Goal: Information Seeking & Learning: Learn about a topic

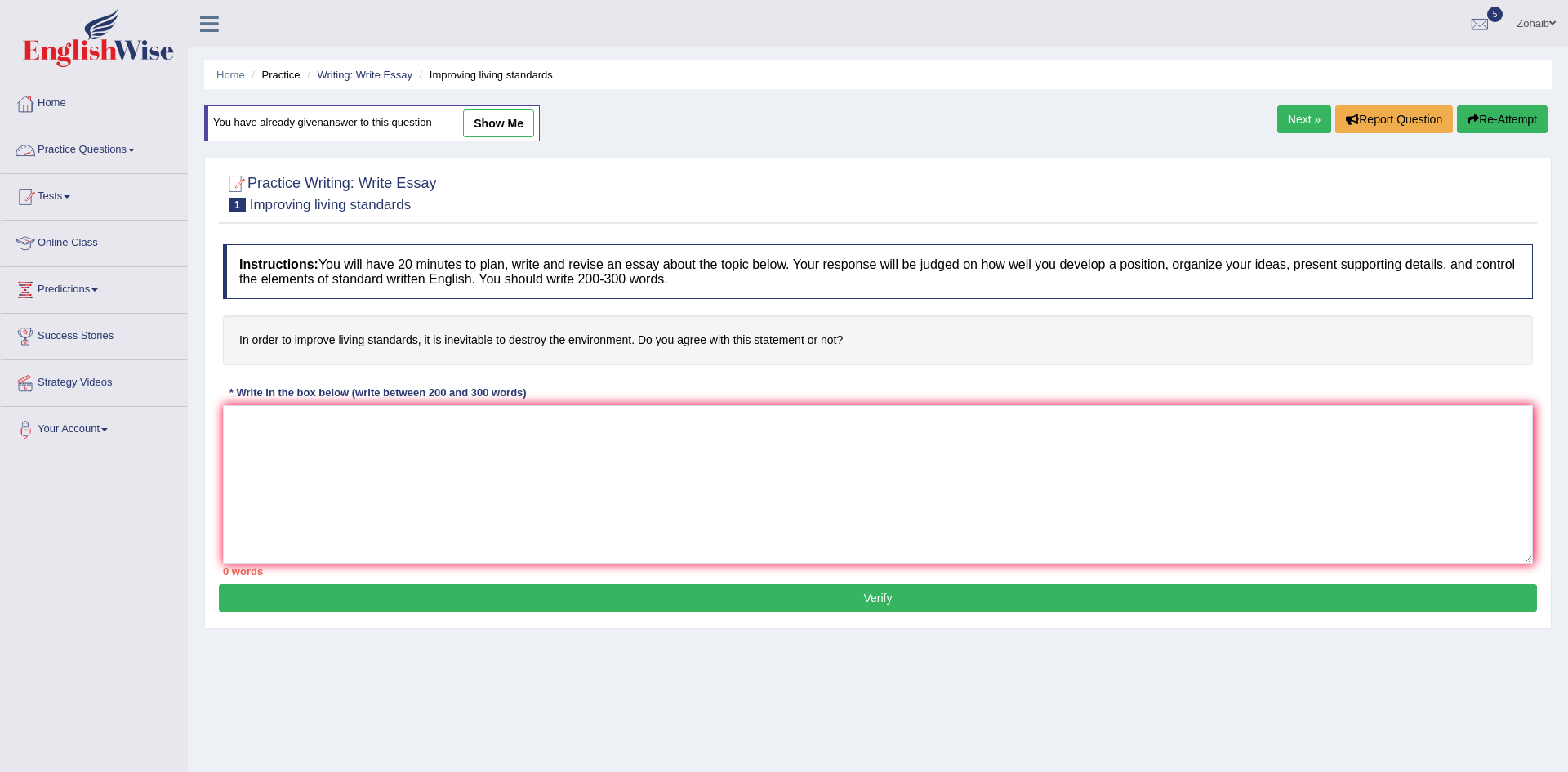
click at [57, 137] on link "Practice Questions" at bounding box center [94, 147] width 186 height 41
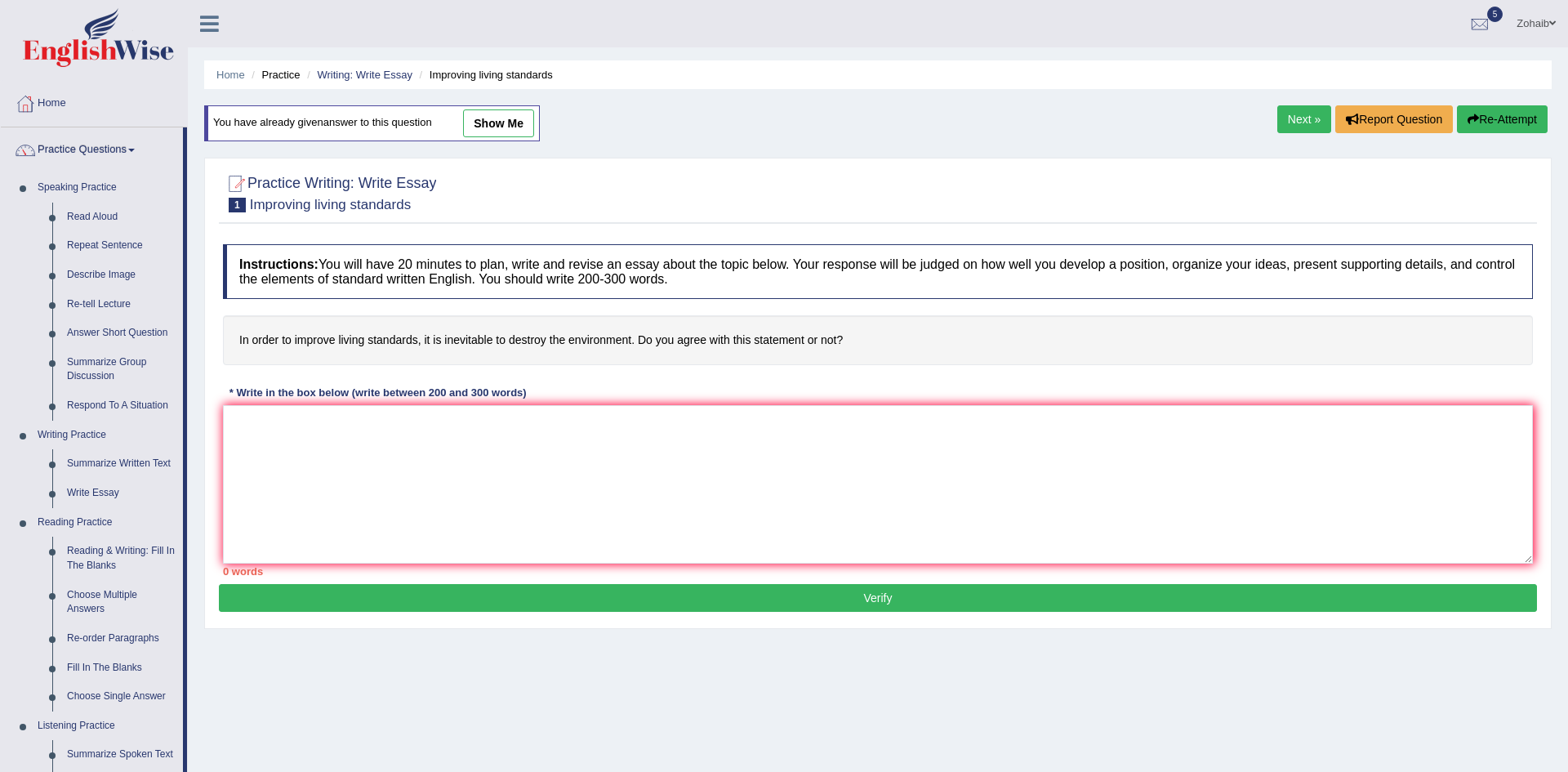
click at [60, 149] on link "Practice Questions" at bounding box center [91, 147] width 182 height 41
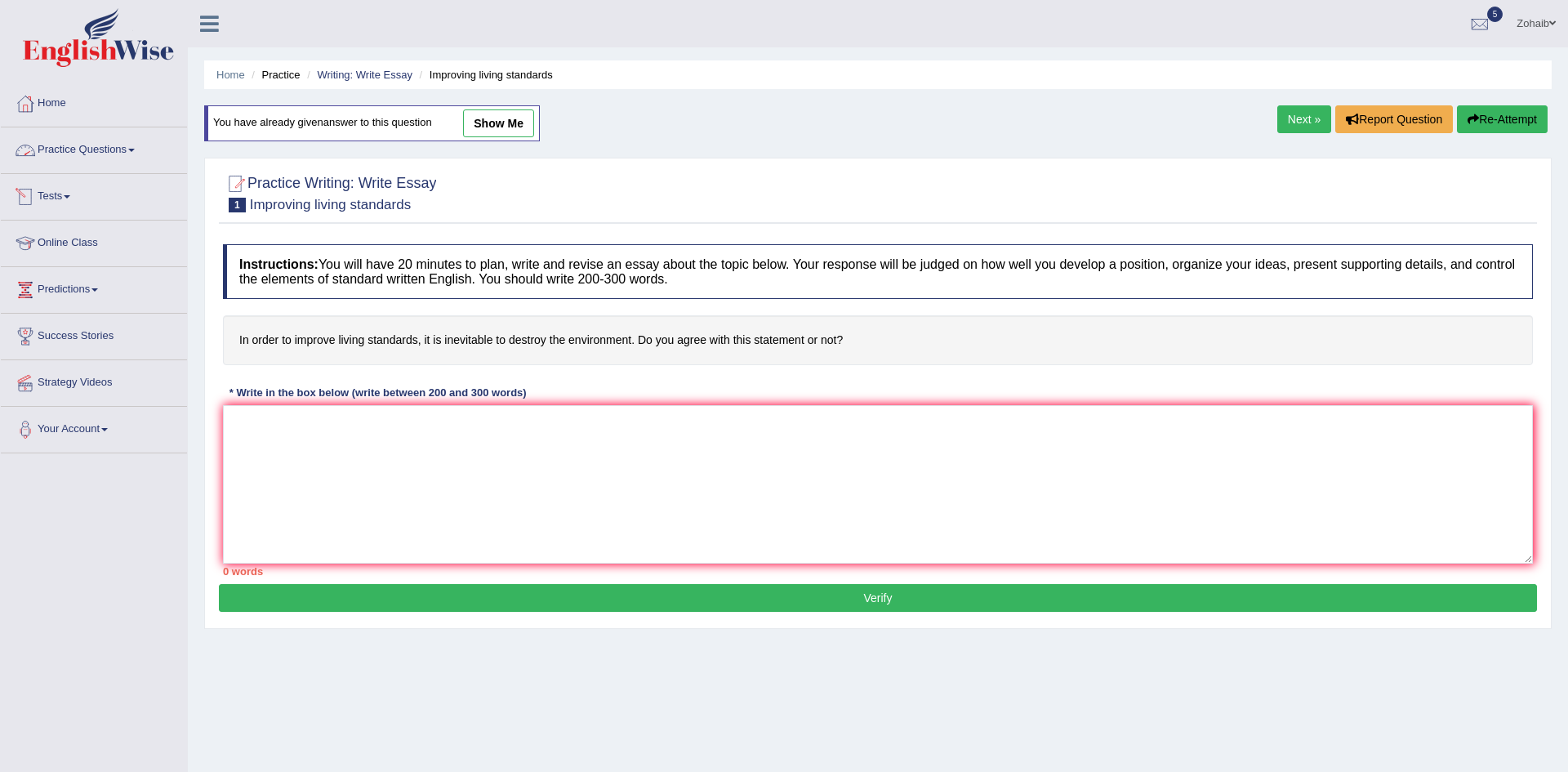
click at [62, 162] on link "Practice Questions" at bounding box center [94, 147] width 186 height 41
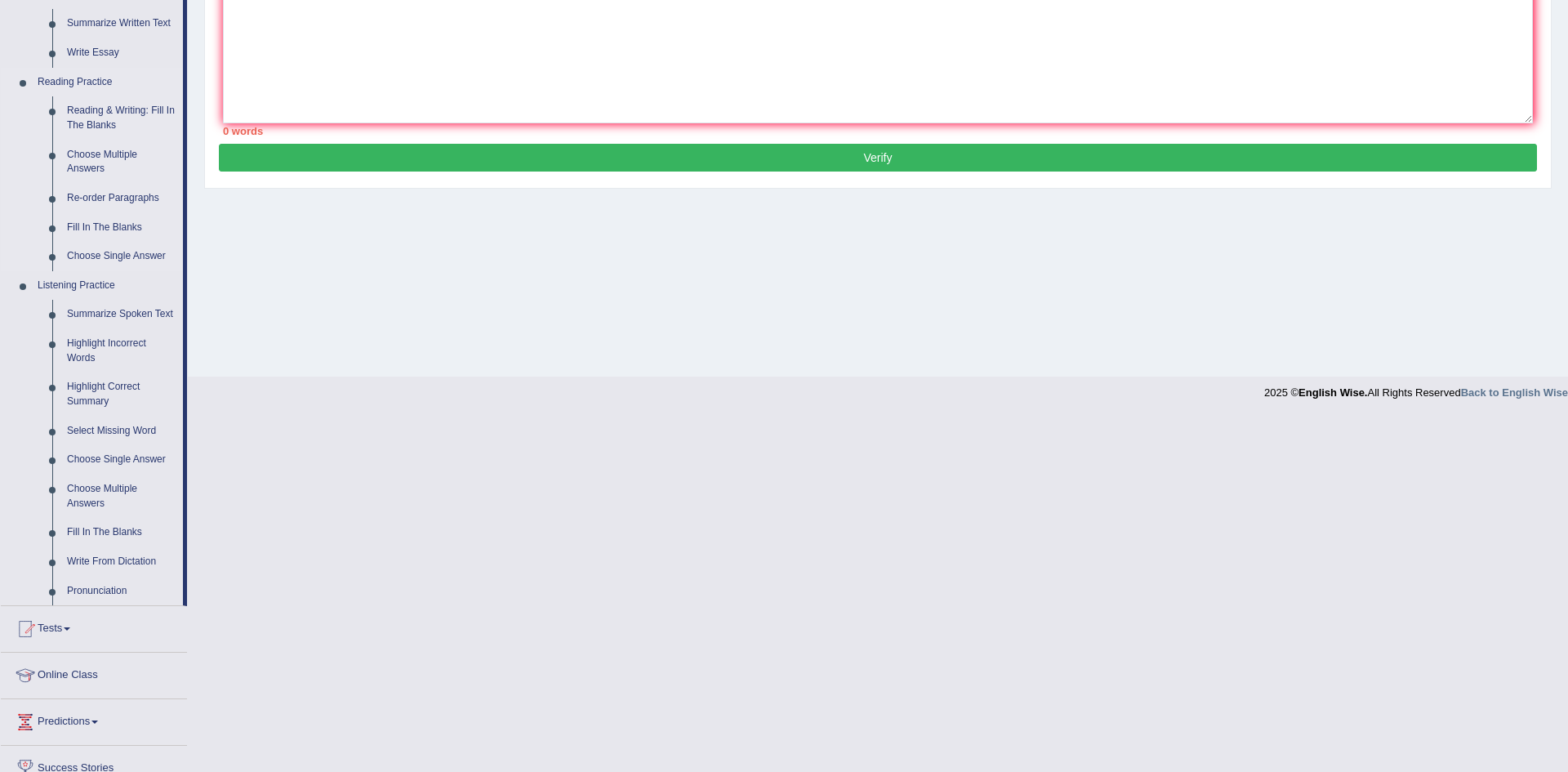
scroll to position [441, 0]
click at [104, 530] on link "Fill In The Blanks" at bounding box center [121, 532] width 124 height 30
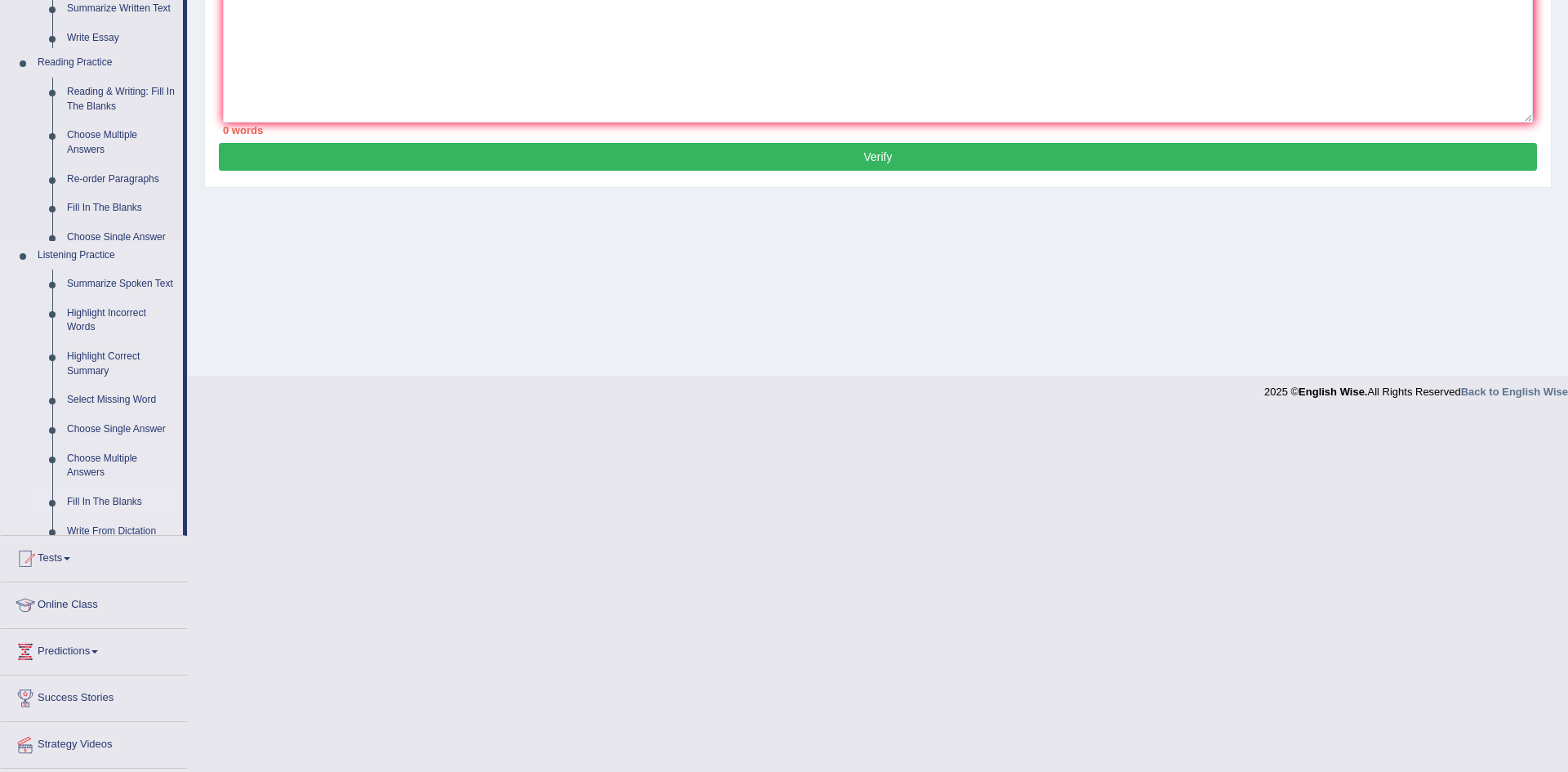
scroll to position [85, 0]
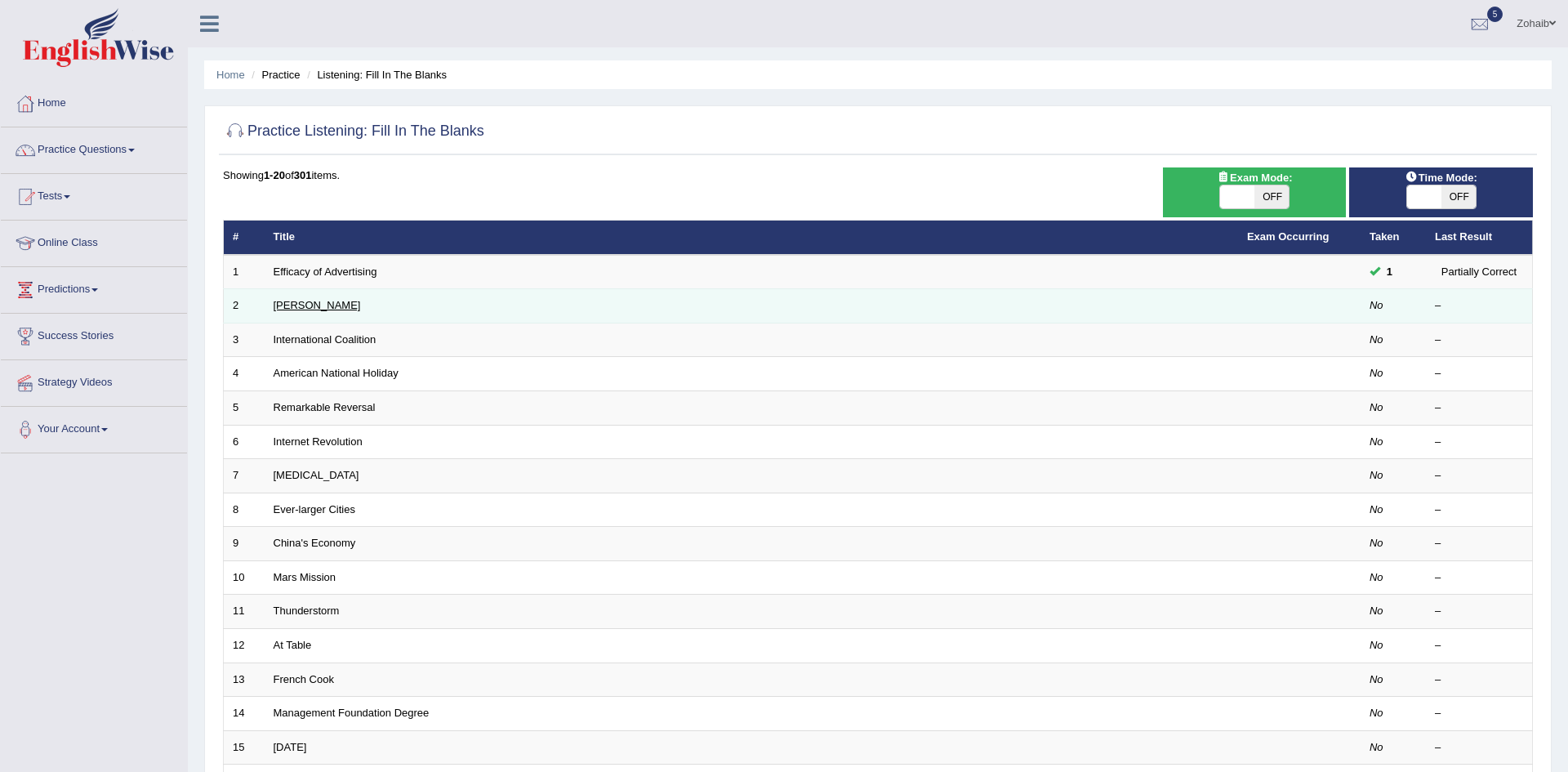
click at [294, 304] on link "[PERSON_NAME]" at bounding box center [317, 305] width 87 height 12
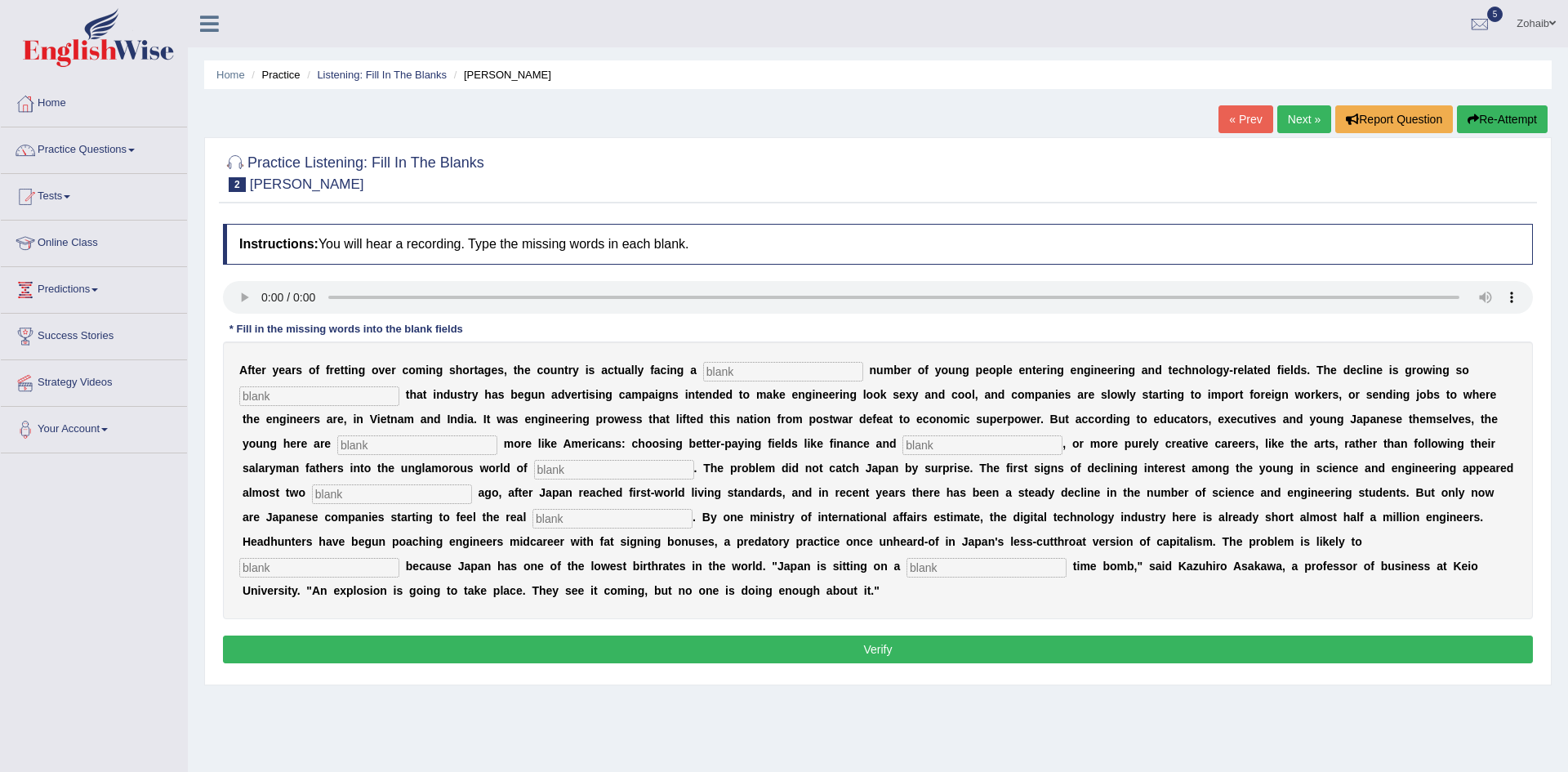
click at [703, 363] on input "text" at bounding box center [783, 371] width 160 height 19
click at [703, 375] on input "text" at bounding box center [783, 371] width 160 height 19
type input "devindling"
click at [348, 386] on input "text" at bounding box center [320, 396] width 160 height 19
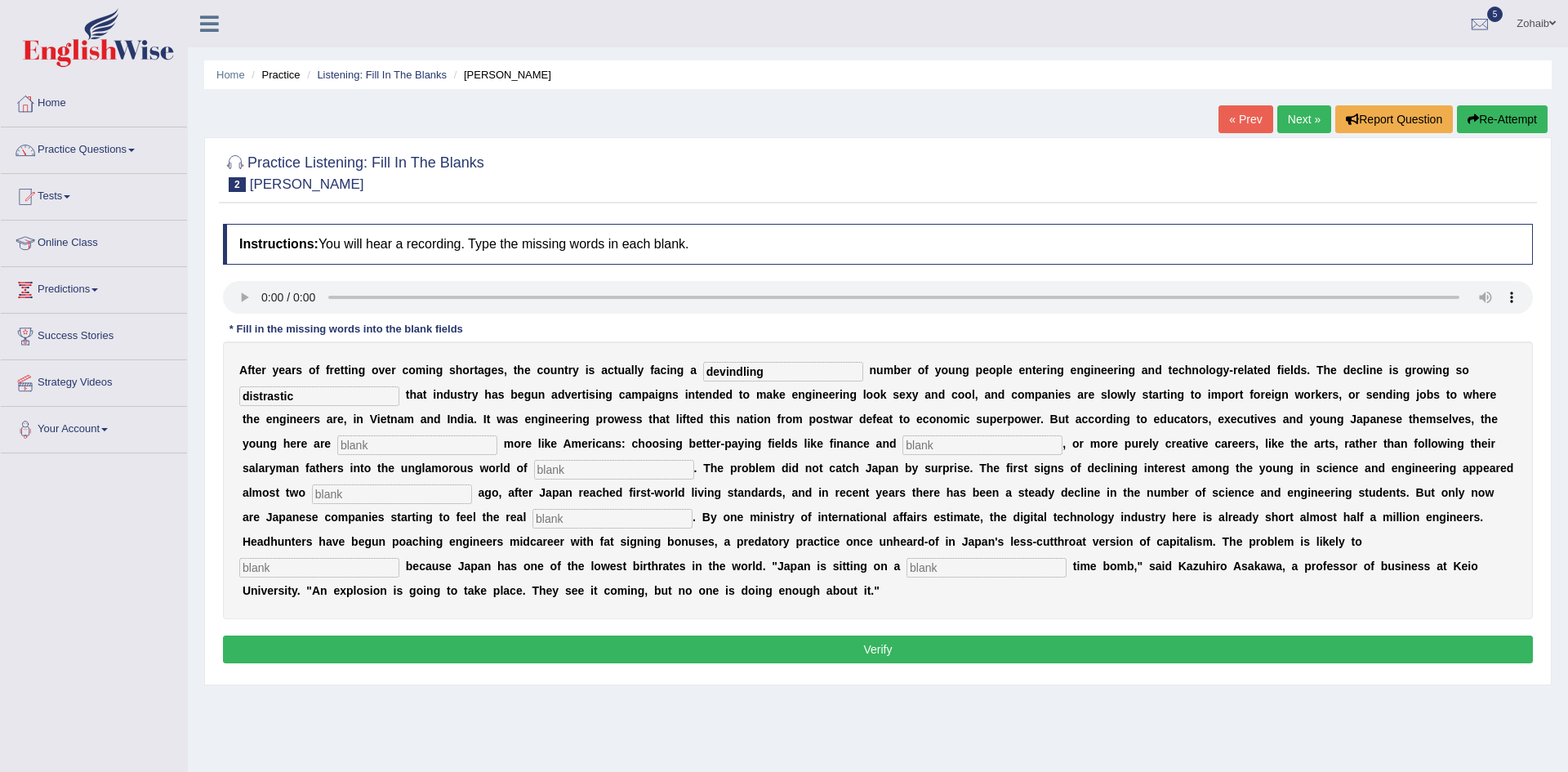
type input "distrastic"
click at [368, 451] on input "text" at bounding box center [417, 445] width 160 height 19
type input "behavimh"
click at [902, 446] on input "text" at bounding box center [983, 445] width 160 height 19
type input "medicine"
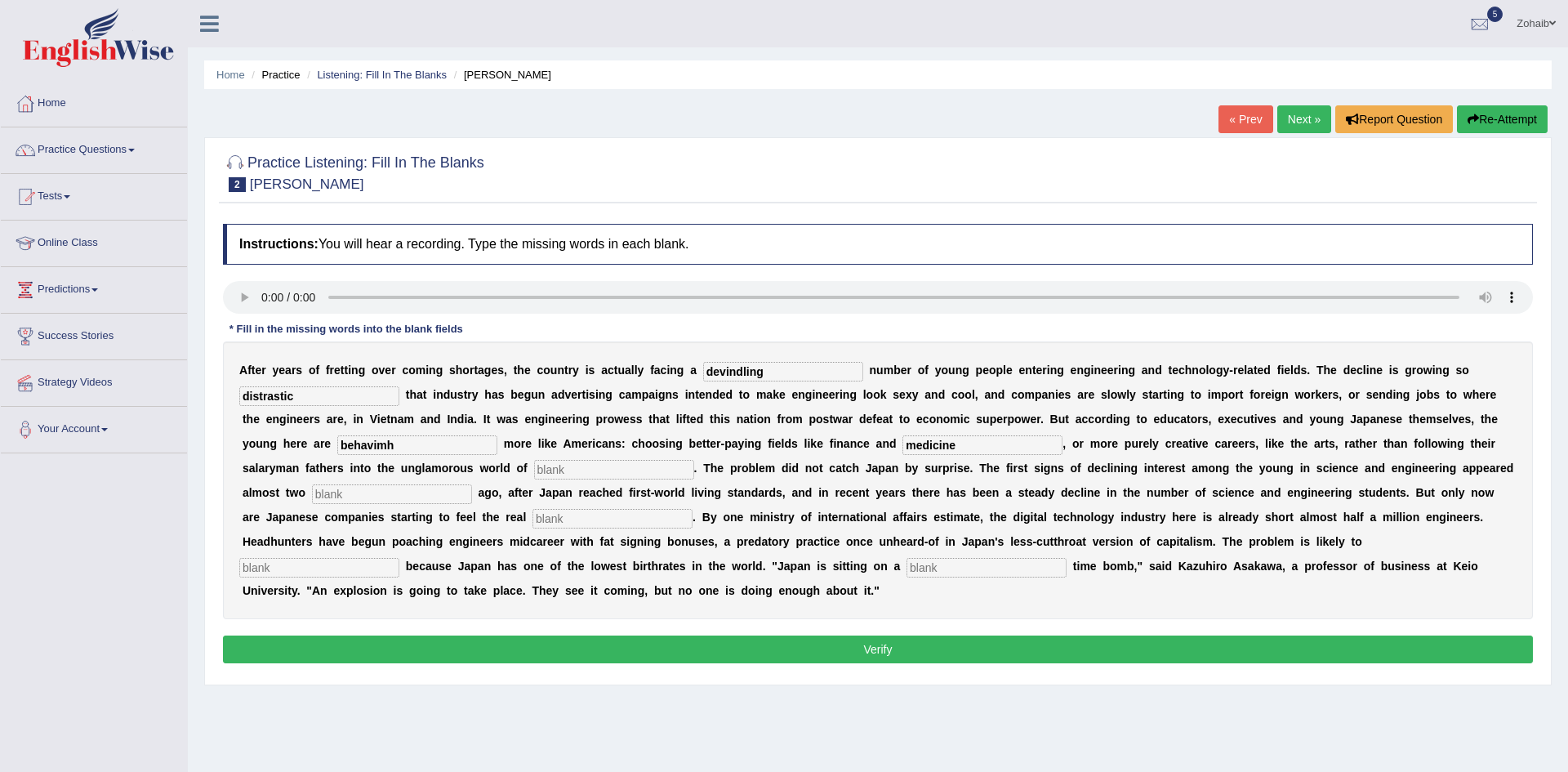
click at [534, 477] on input "text" at bounding box center [614, 470] width 160 height 19
type input "manifacturing"
click at [315, 501] on input "text" at bounding box center [392, 494] width 160 height 19
type input "decads"
click at [532, 520] on input "text" at bounding box center [612, 518] width 160 height 19
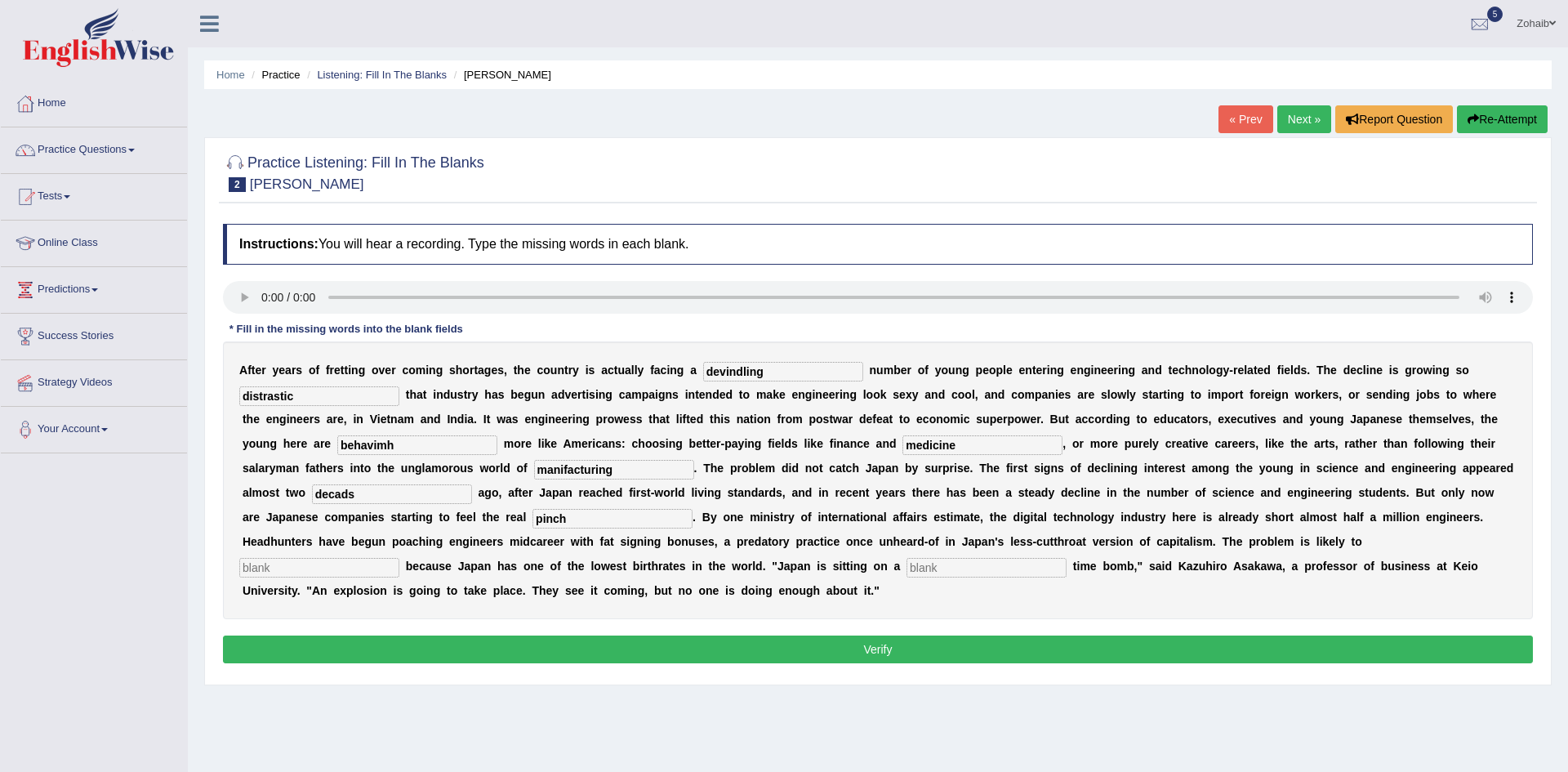
type input "pinch"
click at [907, 567] on input "text" at bounding box center [987, 567] width 160 height 19
click at [337, 443] on input "behavimh" at bounding box center [417, 445] width 160 height 19
type input "behaviours"
click at [426, 644] on button "Verify" at bounding box center [878, 649] width 1310 height 28
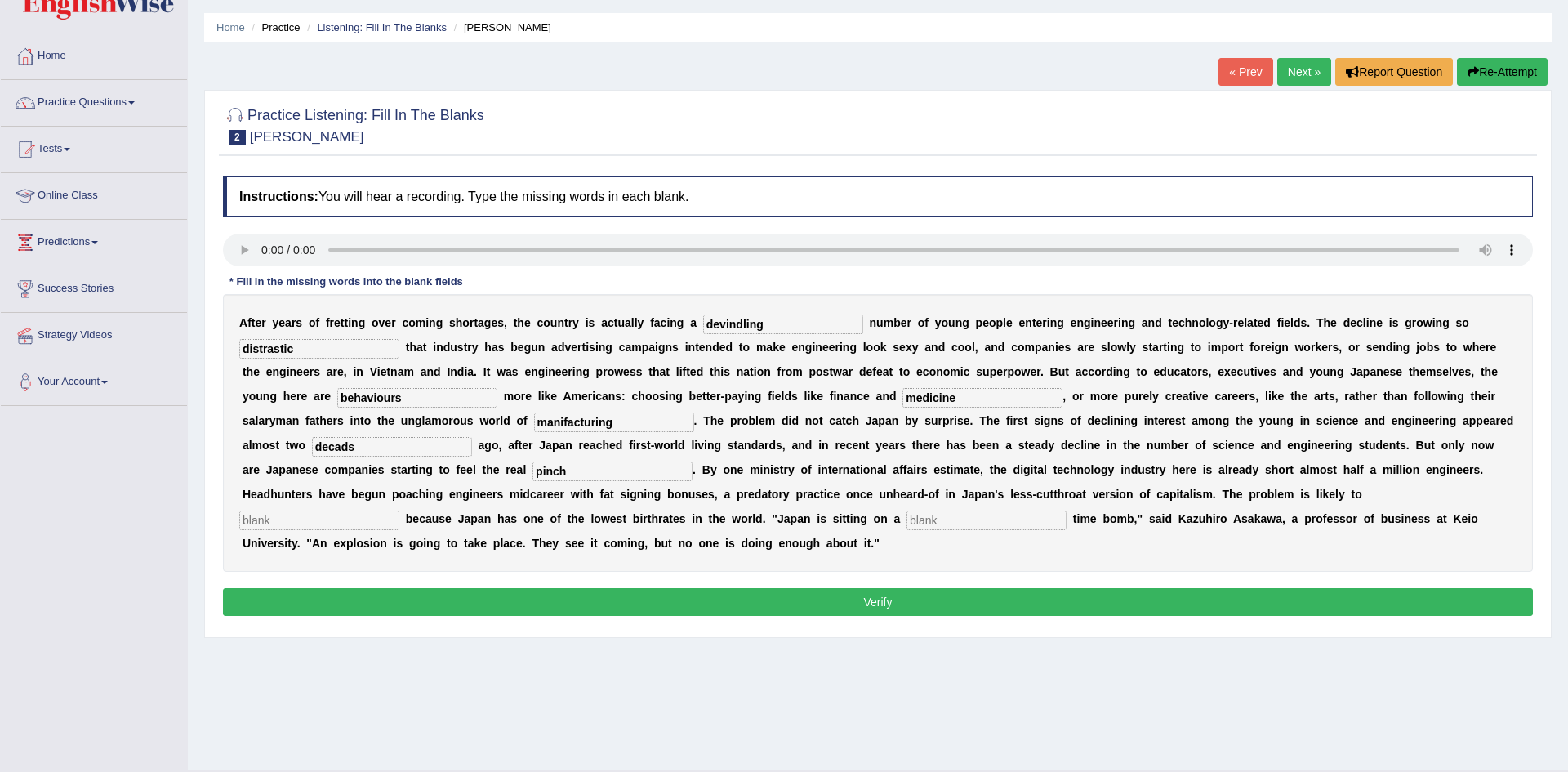
scroll to position [85, 0]
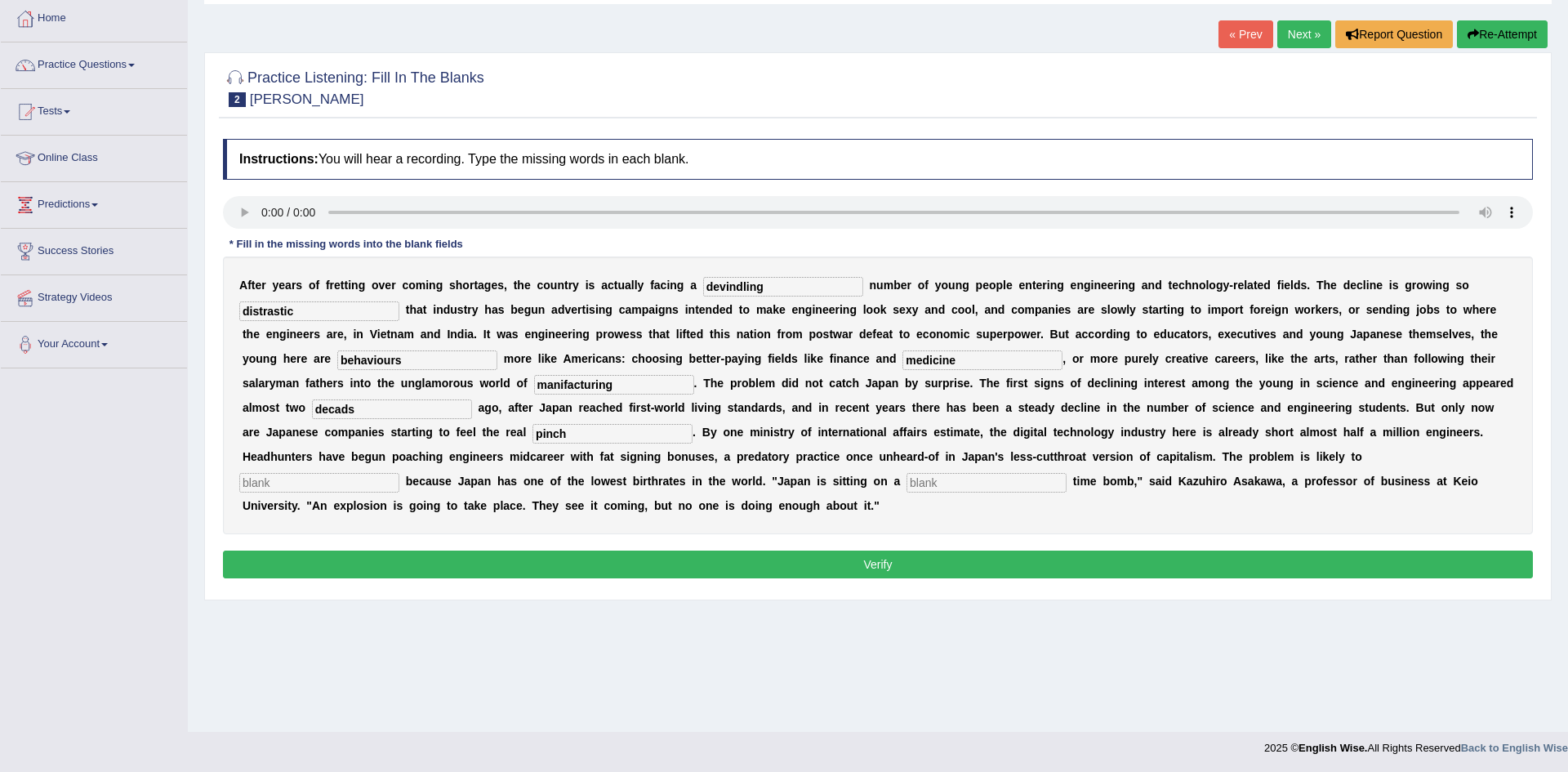
click at [705, 558] on button "Verify" at bounding box center [878, 565] width 1310 height 28
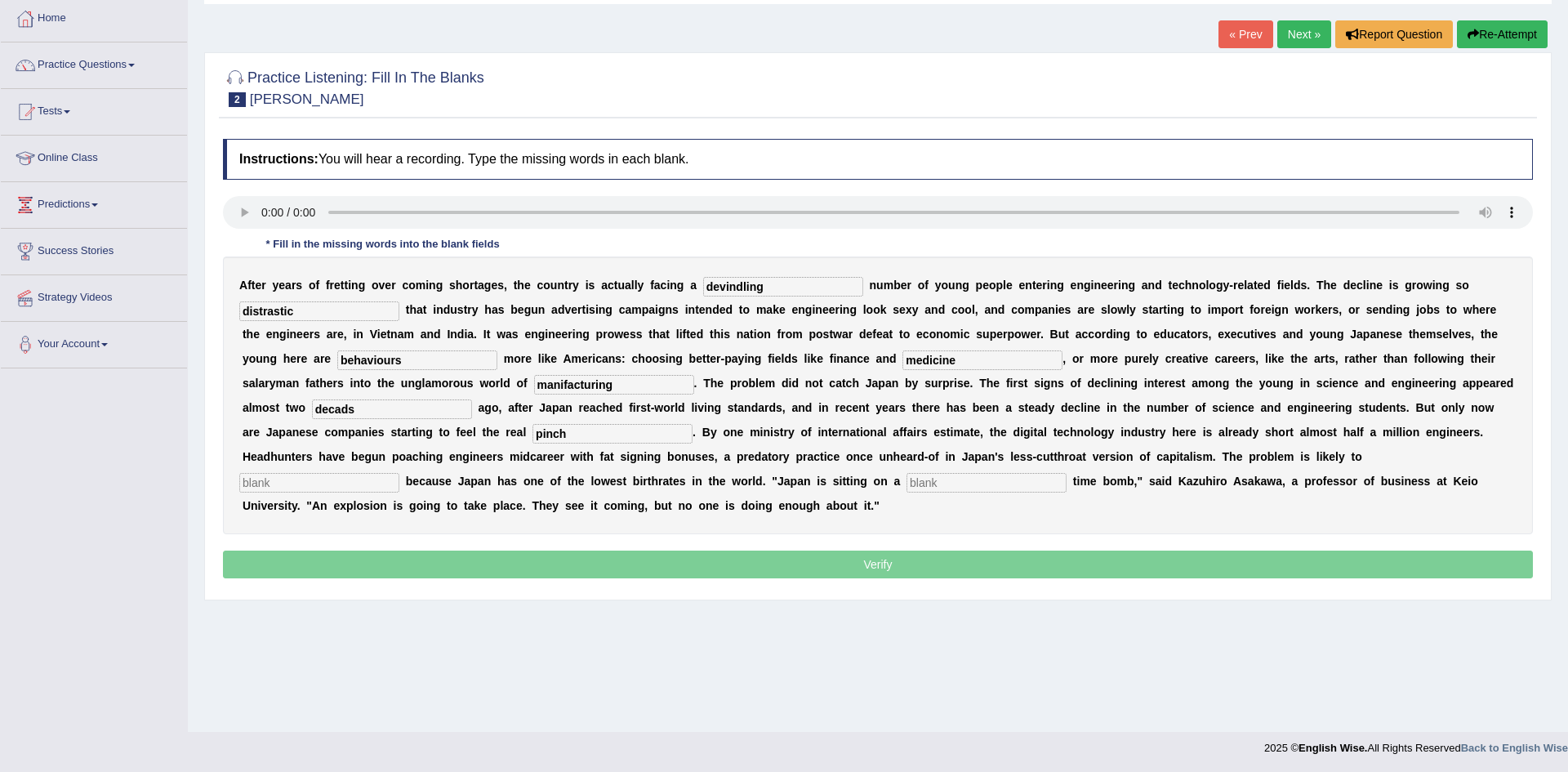
click at [705, 558] on p "Verify" at bounding box center [878, 565] width 1310 height 28
click at [705, 558] on button "Verify" at bounding box center [878, 565] width 1310 height 28
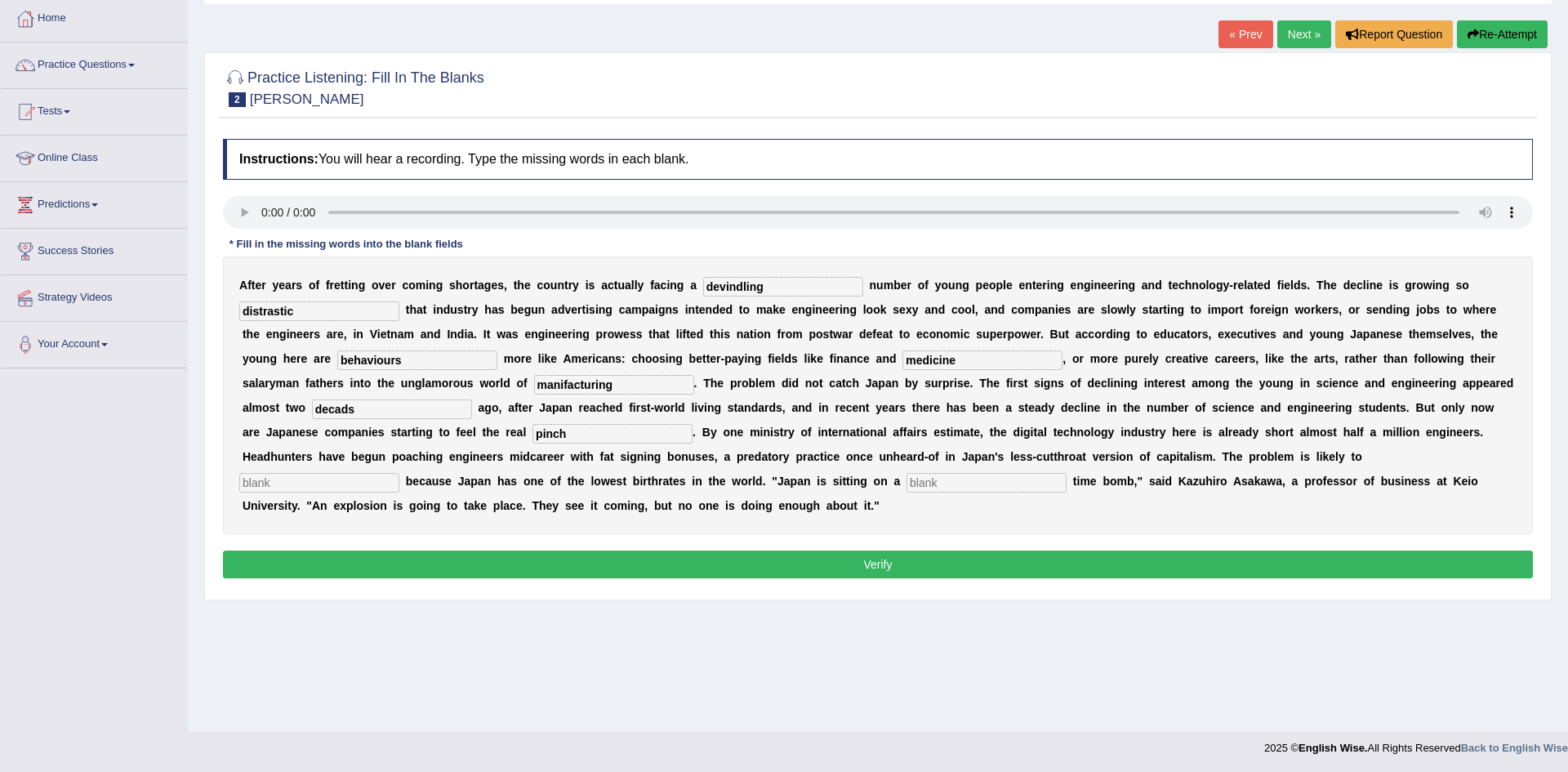
click at [664, 584] on div "Instructions: You will hear a recording. Type the missing words in each blank. …" at bounding box center [877, 361] width 1318 height 461
click at [666, 576] on button "Verify" at bounding box center [878, 565] width 1310 height 28
click at [466, 558] on button "Verify" at bounding box center [878, 565] width 1310 height 28
type input "devindling"
click at [907, 477] on input "text" at bounding box center [987, 483] width 160 height 19
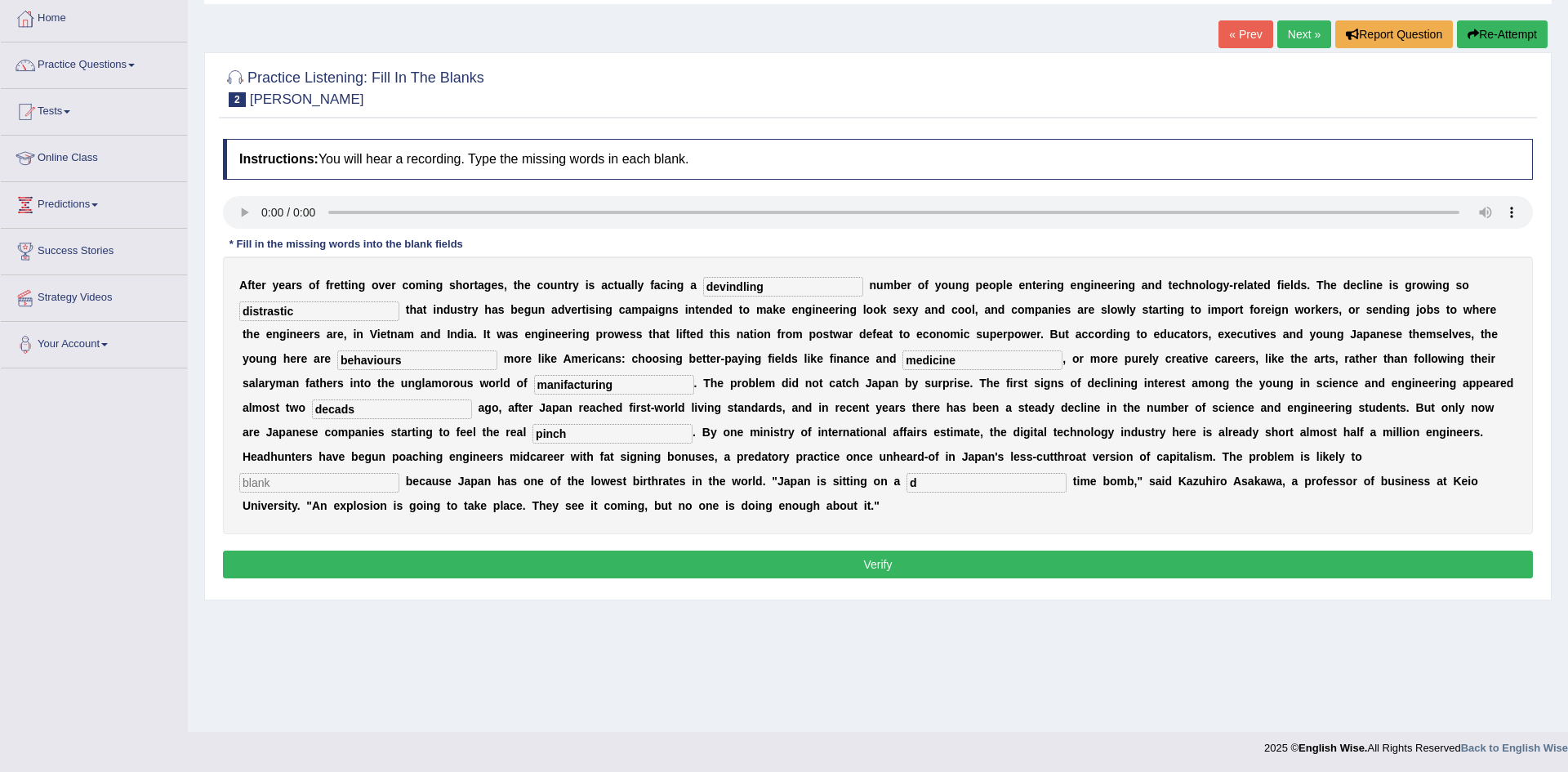
type input "d"
click at [399, 473] on input "text" at bounding box center [320, 483] width 160 height 19
type input "d"
click at [988, 570] on button "Verify" at bounding box center [878, 565] width 1310 height 28
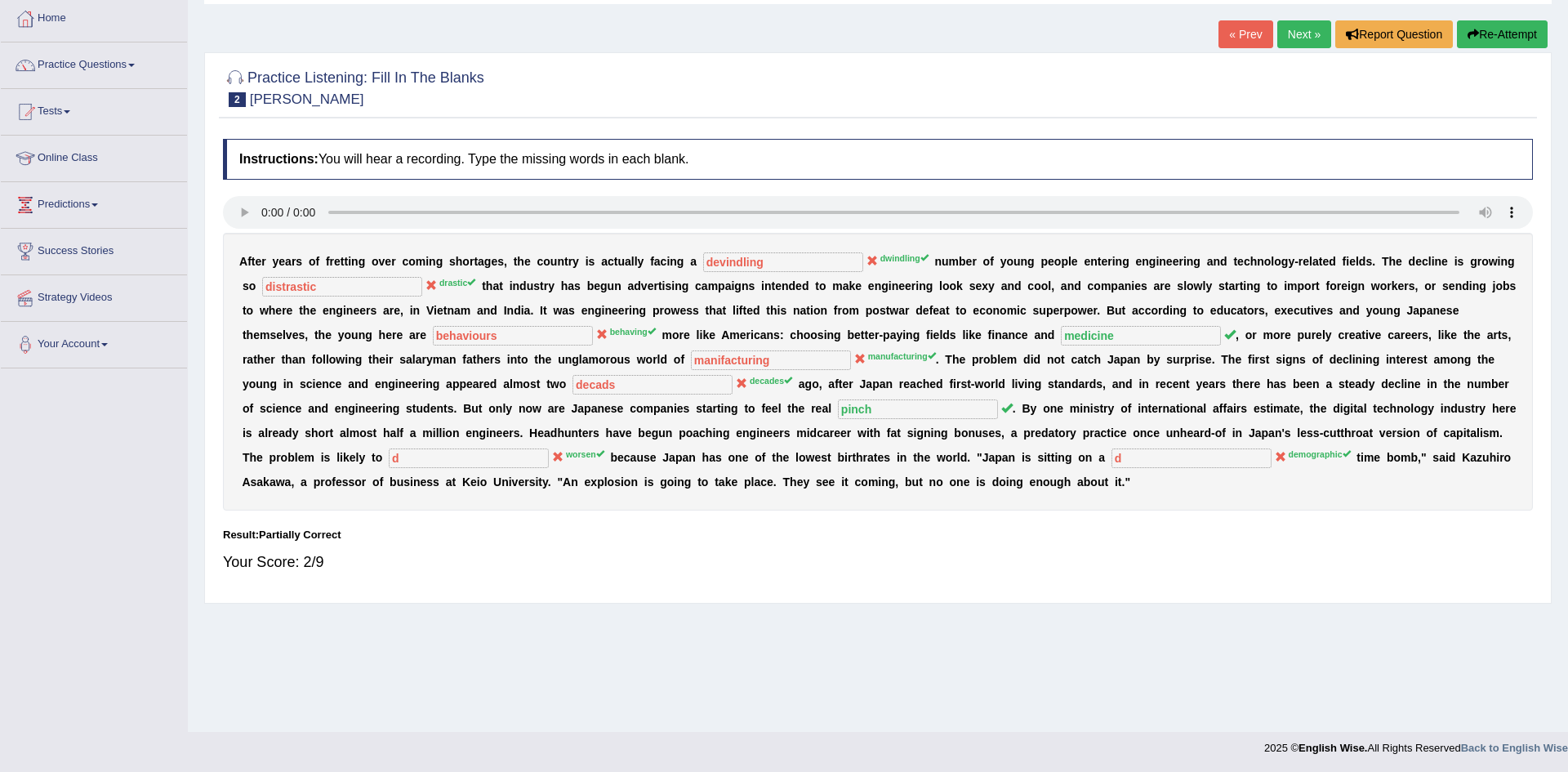
click at [1054, 385] on b "t" at bounding box center [1056, 383] width 4 height 13
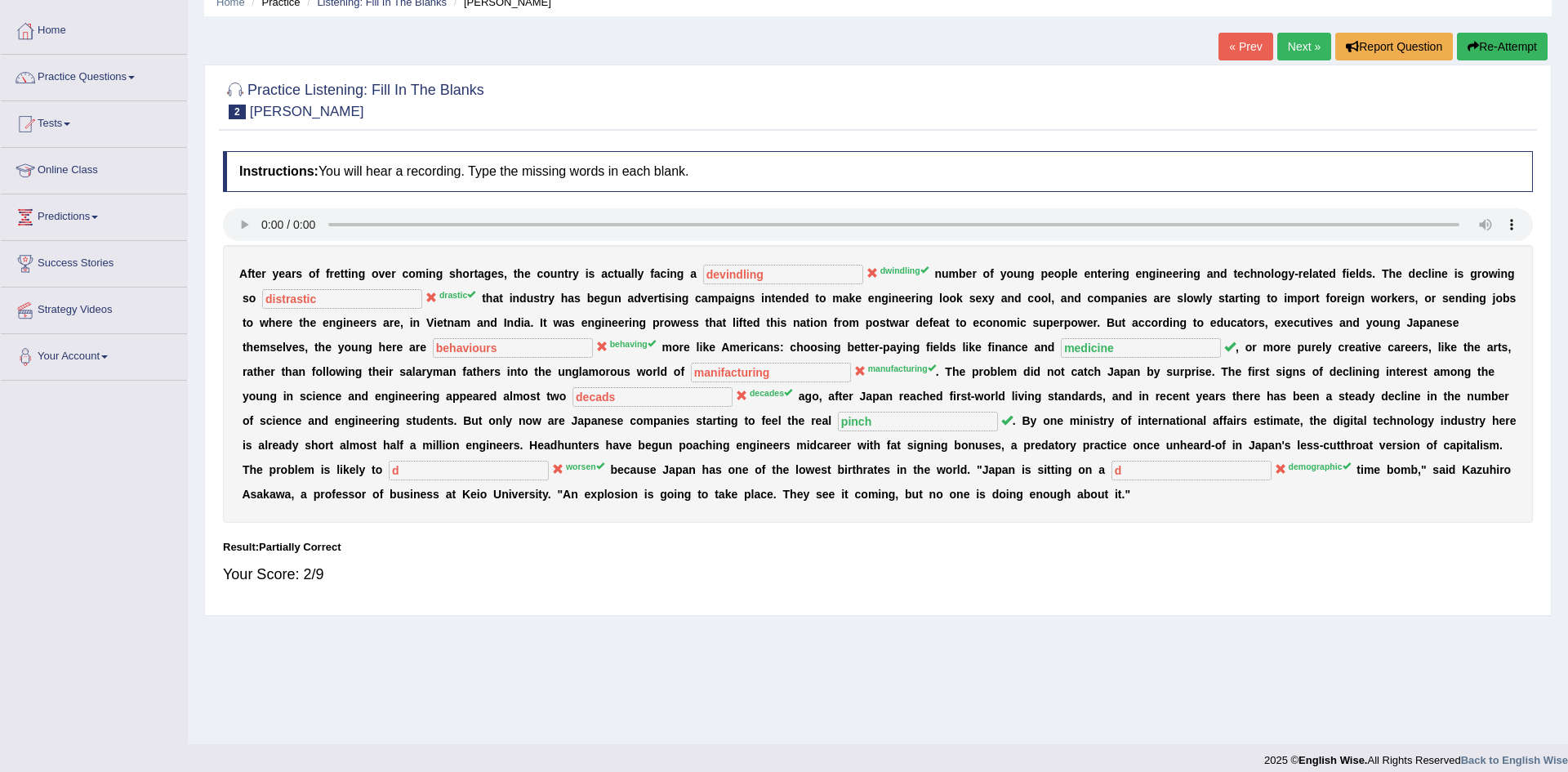
scroll to position [85, 0]
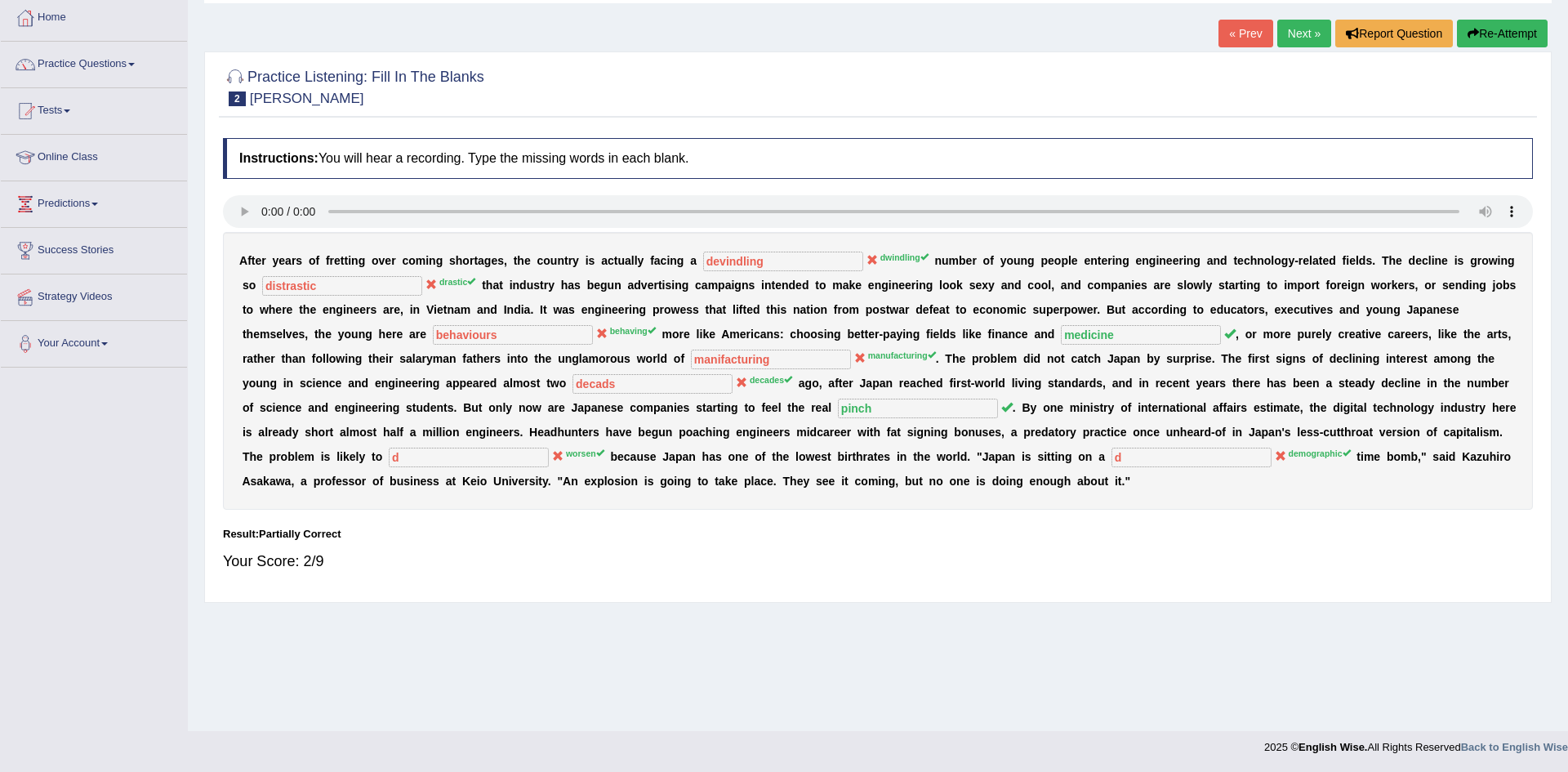
click at [1289, 28] on link "Next »" at bounding box center [1304, 33] width 54 height 28
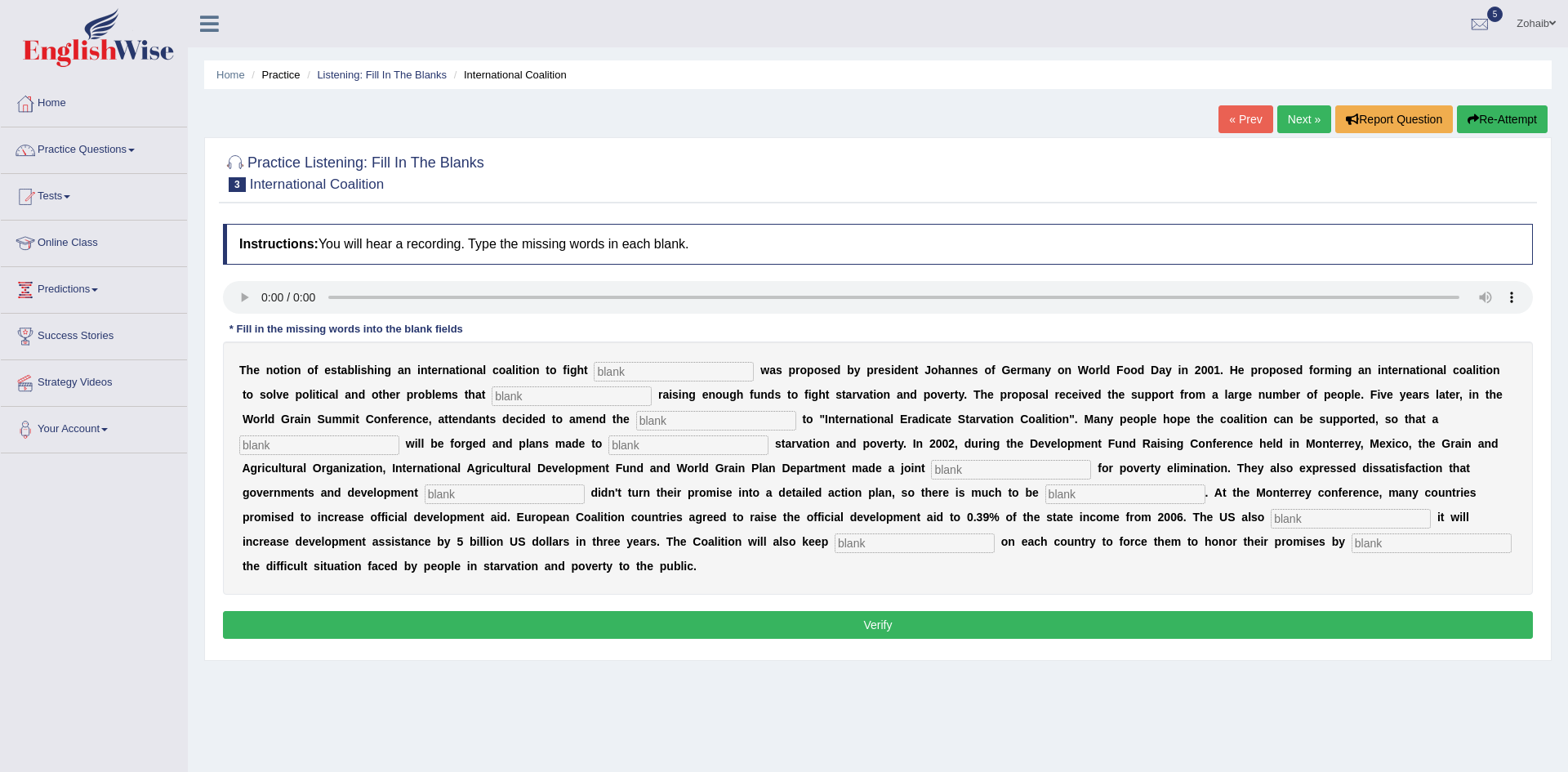
click at [599, 383] on div "T h e n o t i o n o f e s t a b l i s h i n g a n i n t e r n a t i o n a l c o…" at bounding box center [878, 468] width 1310 height 254
click at [601, 374] on input "text" at bounding box center [674, 371] width 160 height 19
type input "starvation"
click at [491, 392] on input "text" at bounding box center [571, 396] width 160 height 19
type input "ubstruct"
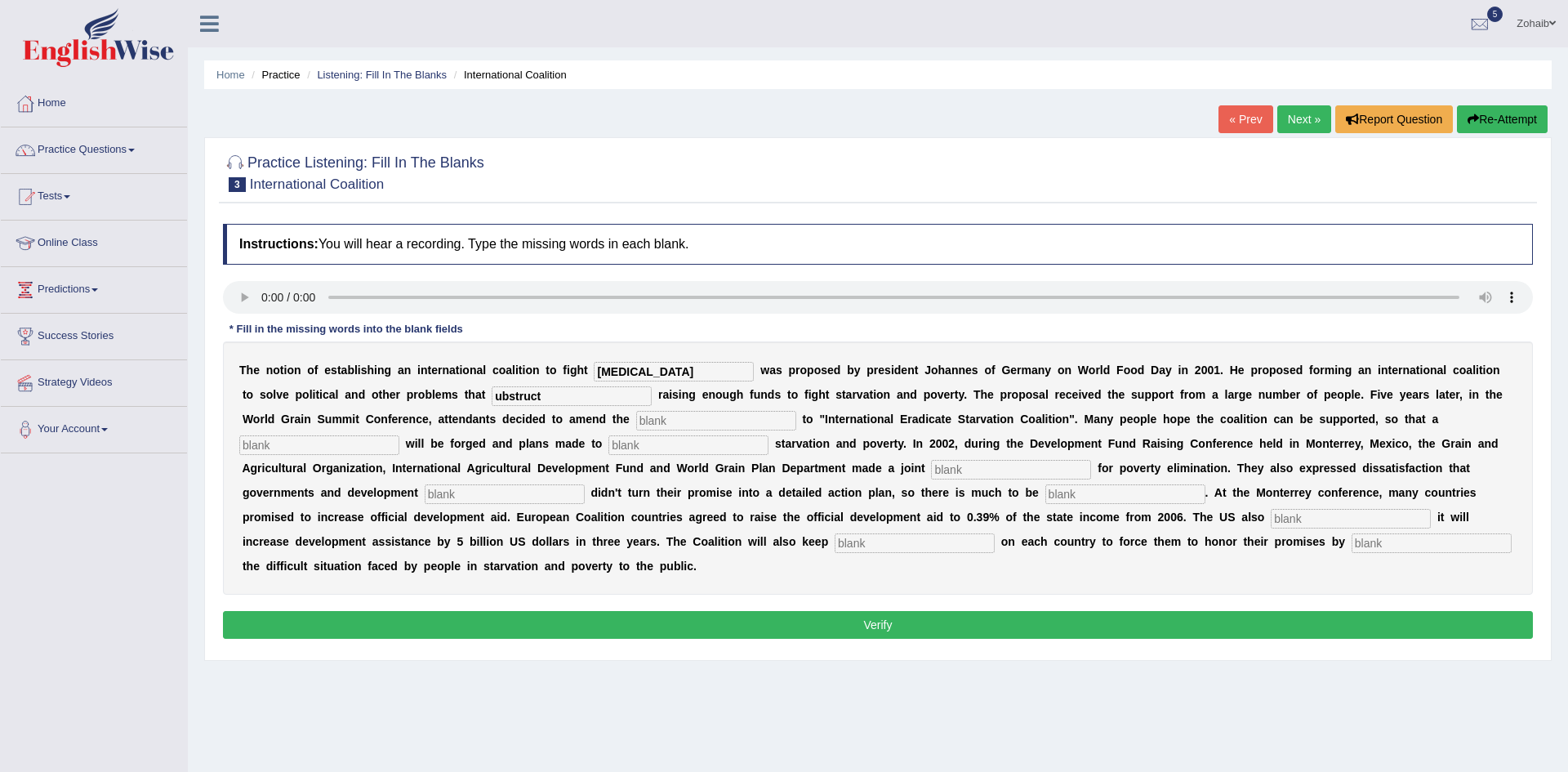
click at [636, 425] on input "text" at bounding box center [716, 421] width 160 height 19
type input "manufacter"
click at [608, 443] on input "text" at bounding box center [688, 445] width 160 height 19
type input "eliminate"
click at [931, 477] on input "text" at bounding box center [1011, 470] width 160 height 19
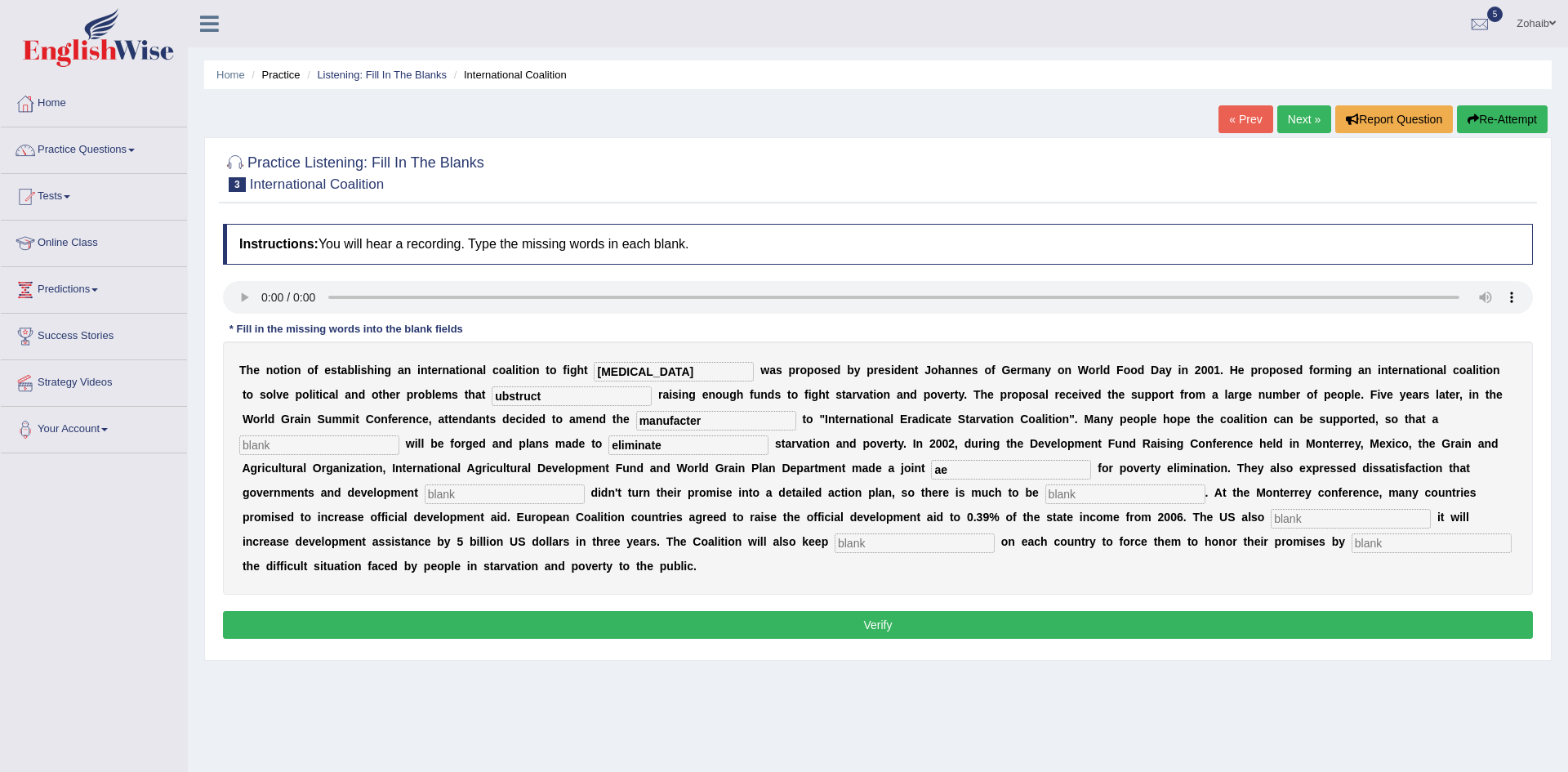
type input "a"
type input "apezl"
click at [1045, 495] on input "text" at bounding box center [1125, 494] width 160 height 19
click at [1045, 486] on input "text" at bounding box center [1125, 494] width 160 height 19
type input "disdire"
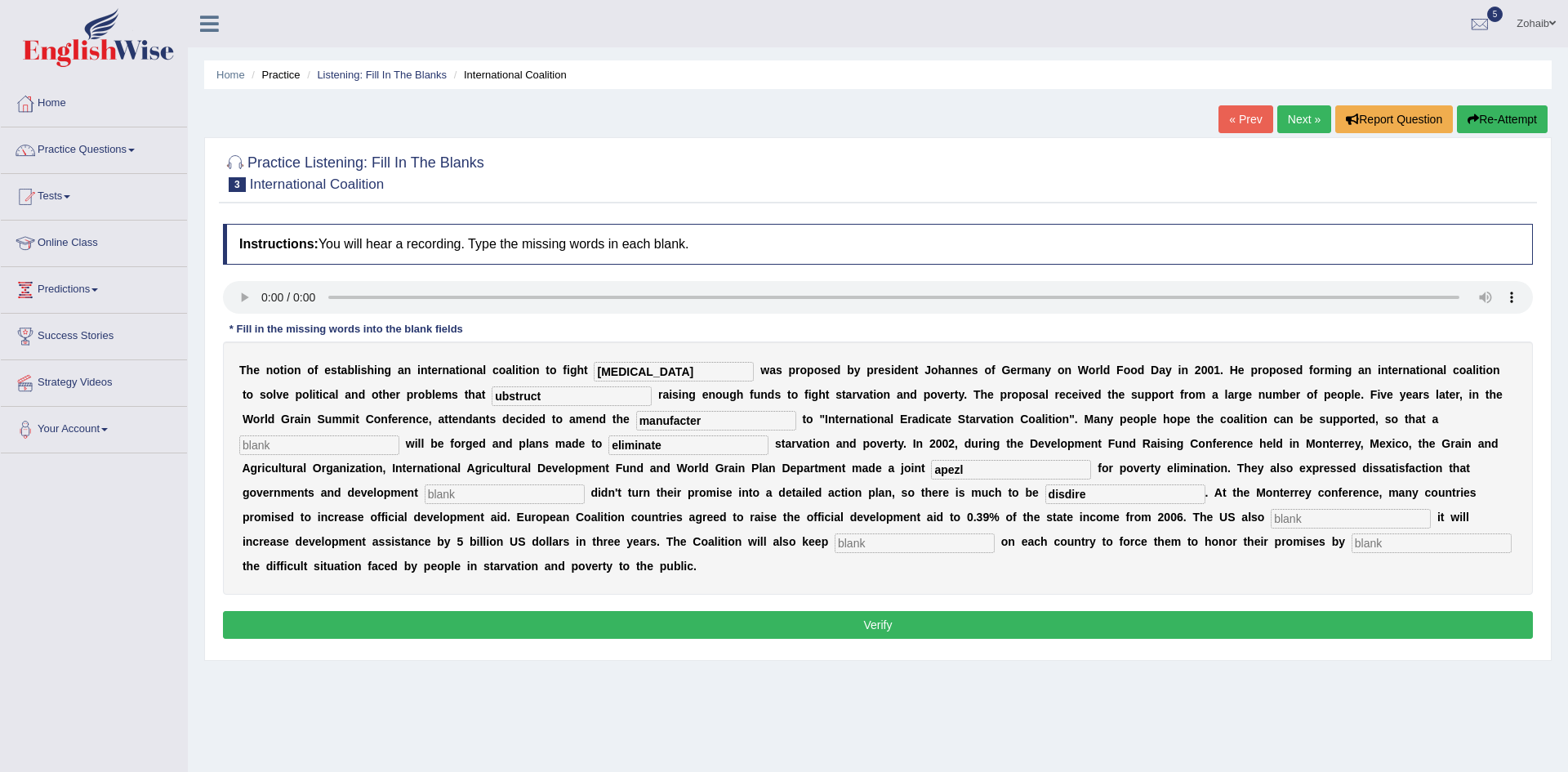
click at [1271, 518] on input "text" at bounding box center [1351, 518] width 160 height 19
type input "announce"
click at [835, 549] on input "text" at bounding box center [915, 543] width 160 height 19
click at [1351, 537] on input "text" at bounding box center [1431, 543] width 160 height 19
type input "exposing"
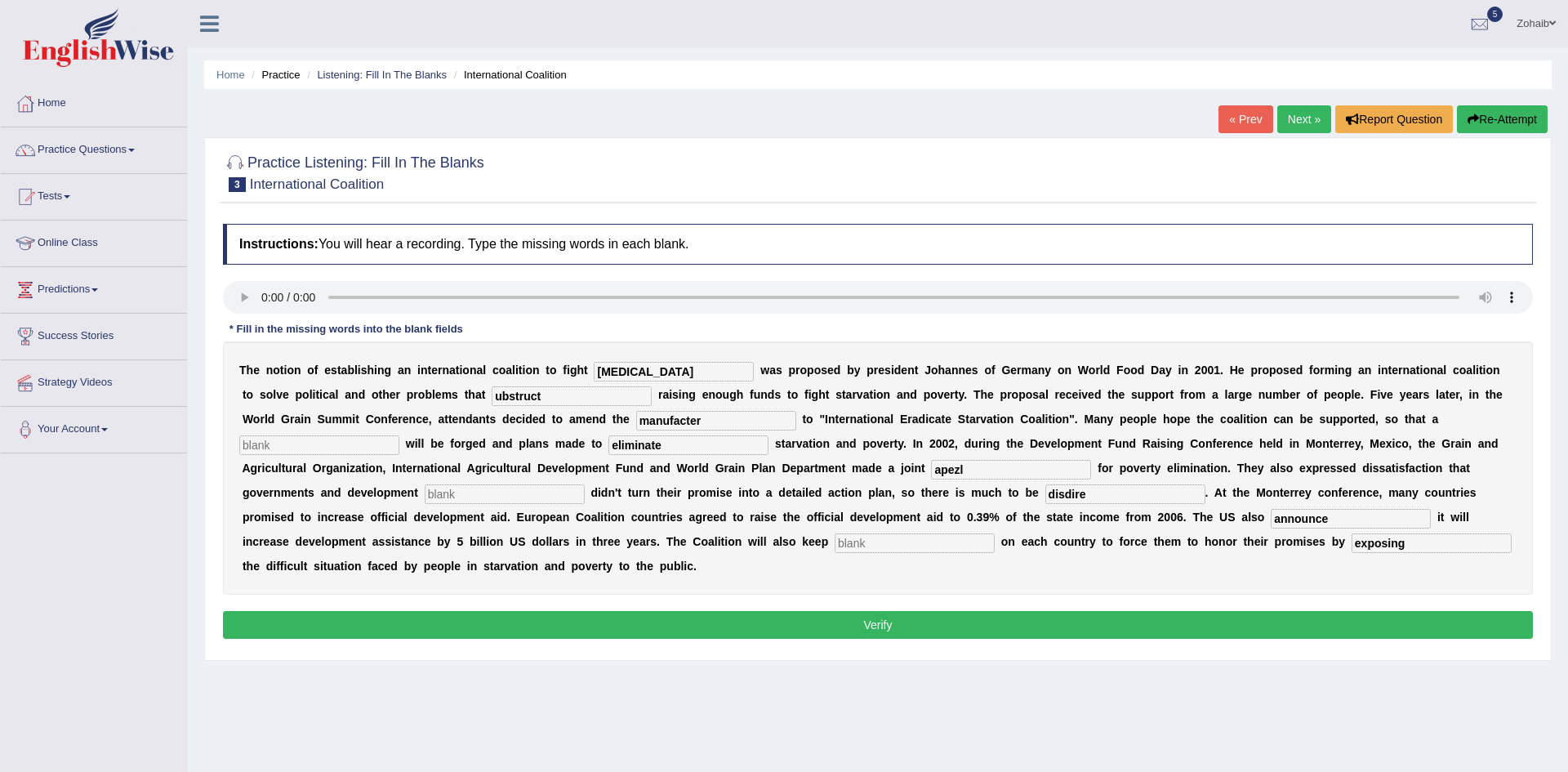
click at [835, 537] on input "text" at bounding box center [915, 543] width 160 height 19
type input "pressure"
click at [449, 429] on div "T h e n o t i o n o f e s t a b l i s h i n g a n i n t e r n a t i o n a l c o…" at bounding box center [878, 468] width 1310 height 254
click at [491, 396] on input "ubstruct" at bounding box center [571, 396] width 160 height 19
type input "abstruct"
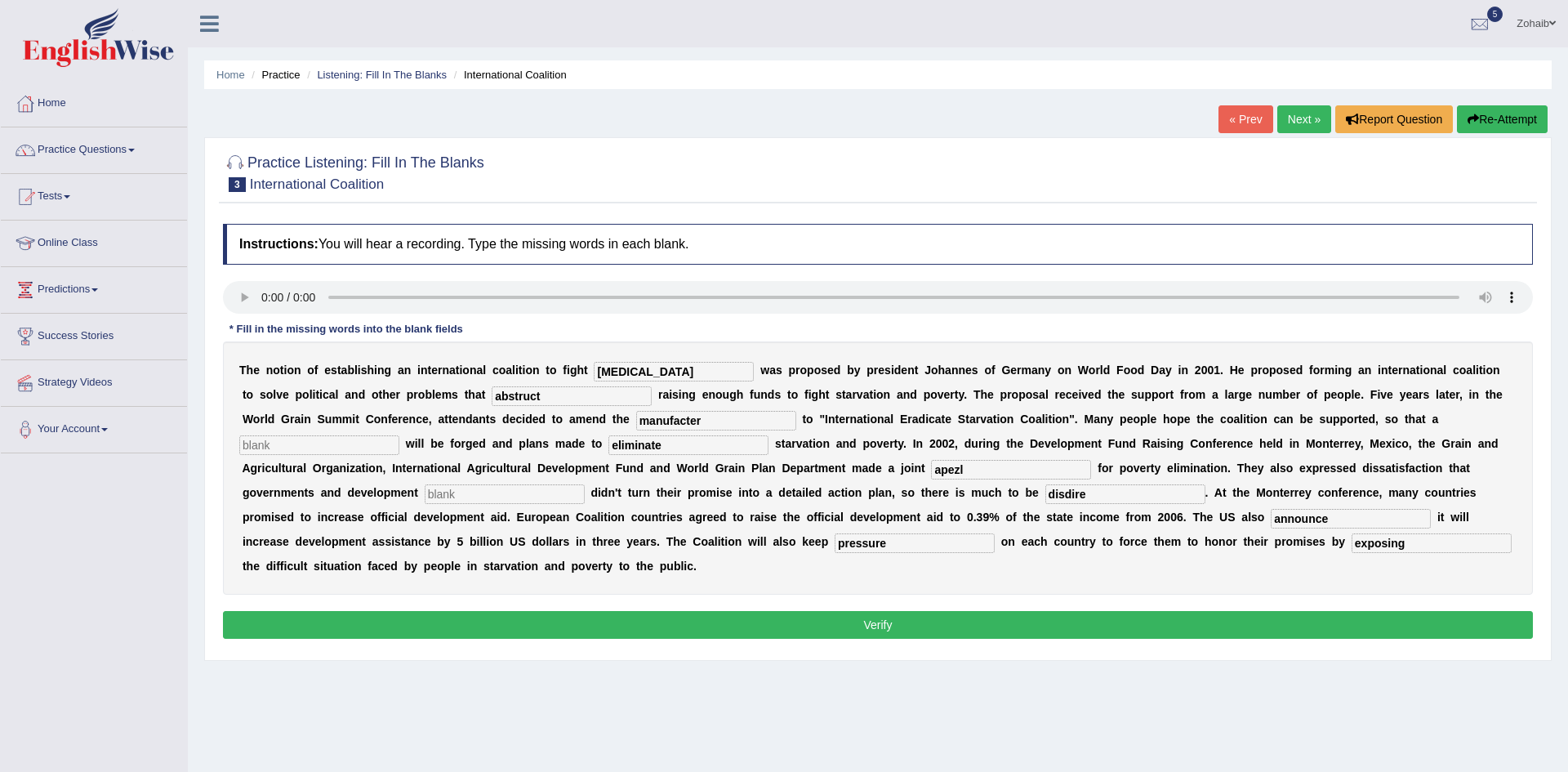
click at [636, 424] on input "manufacter" at bounding box center [716, 421] width 160 height 19
type input "manufacture"
click at [931, 477] on input "apezl" at bounding box center [1011, 470] width 160 height 19
type input "apeal"
click at [1045, 496] on input "disdire" at bounding box center [1125, 494] width 160 height 19
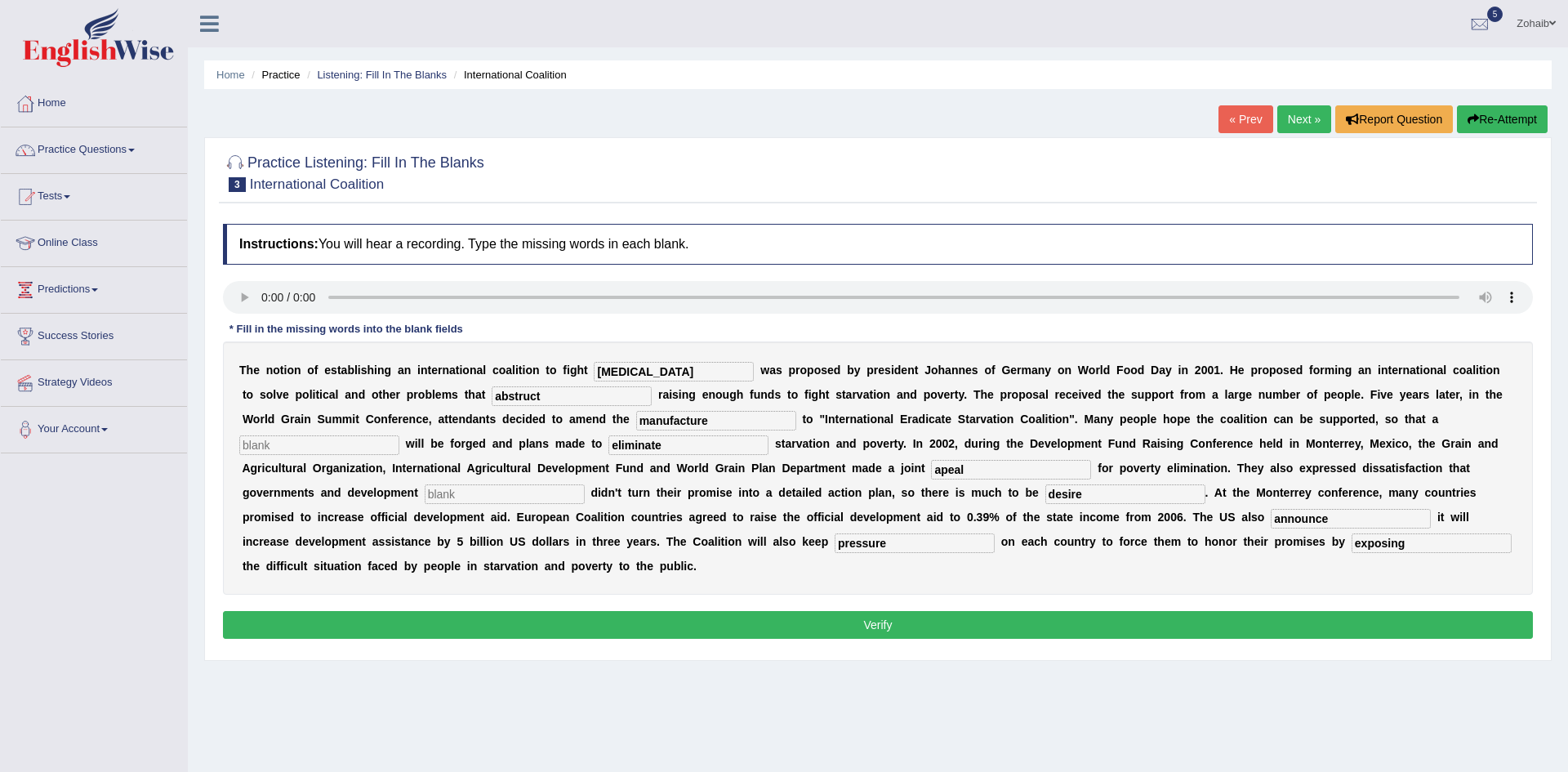
type input "desire"
click at [693, 579] on div "Instructions: You will hear a recording. Type the missing words in each blank. …" at bounding box center [877, 433] width 1318 height 437
click at [699, 611] on button "Verify" at bounding box center [878, 625] width 1310 height 28
click at [399, 436] on input "text" at bounding box center [320, 445] width 160 height 19
type input "aa"
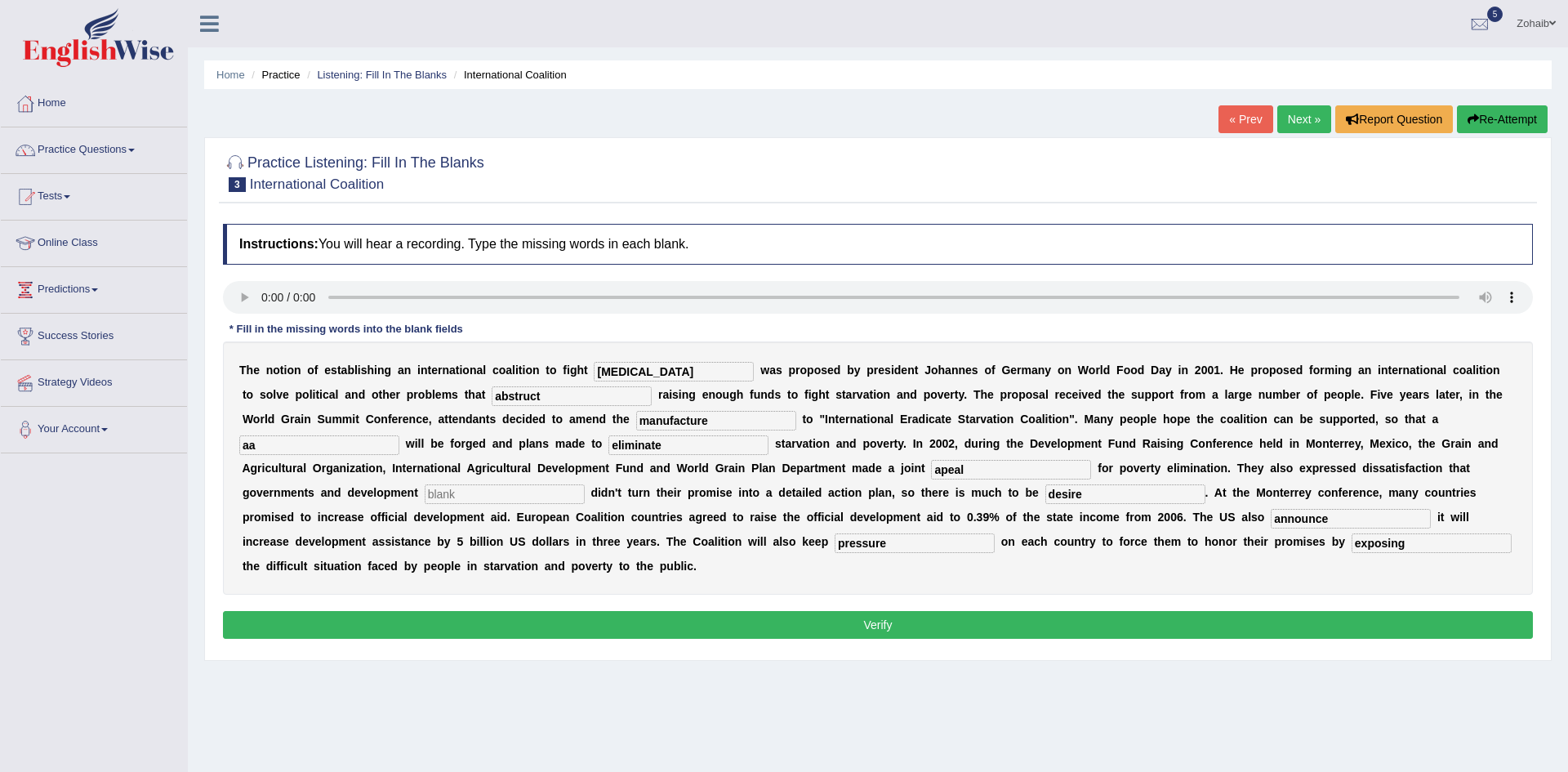
click at [585, 484] on input "text" at bounding box center [504, 494] width 160 height 19
type input "a"
click at [1275, 611] on button "Verify" at bounding box center [878, 625] width 1310 height 28
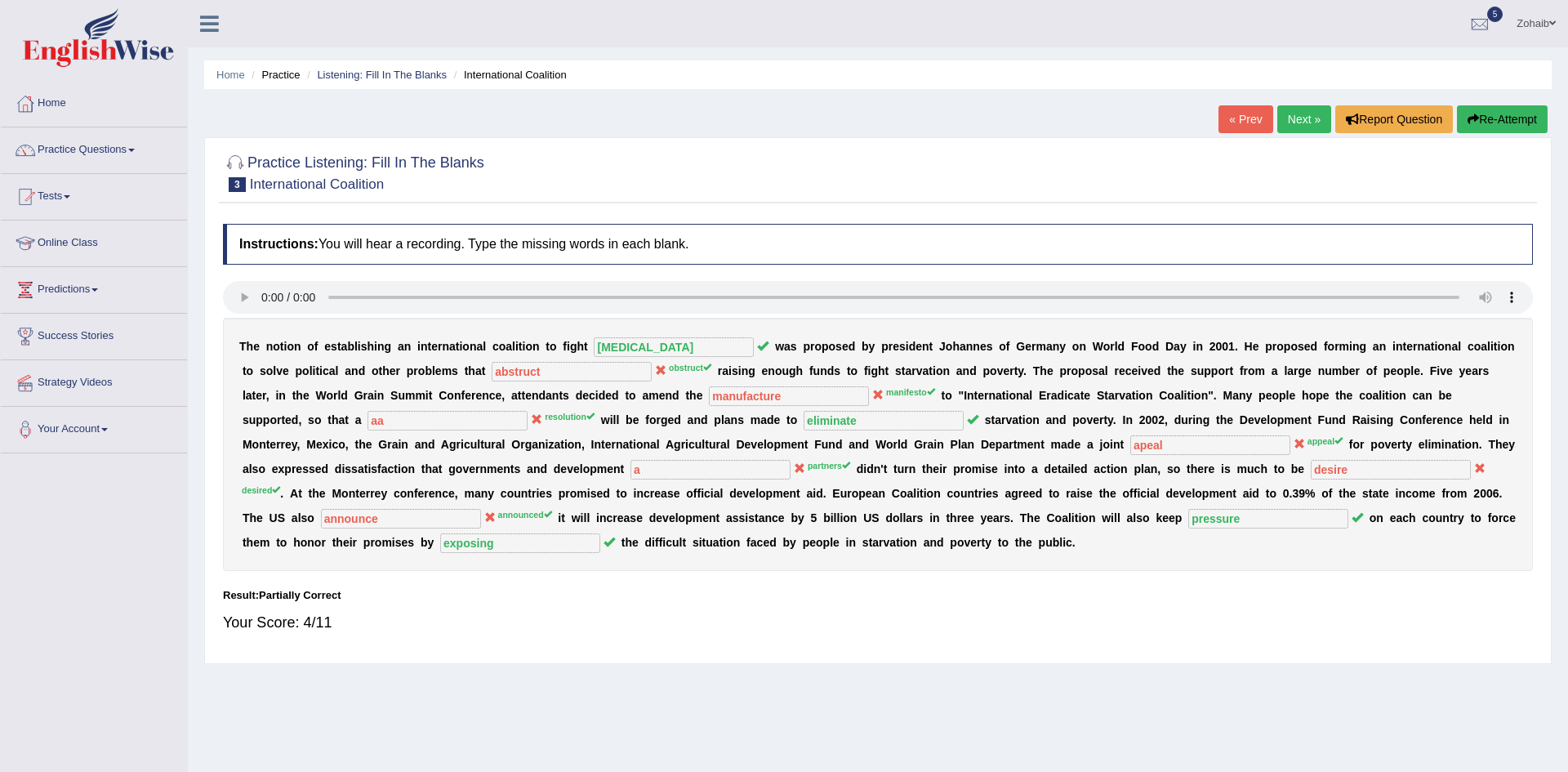
click at [1306, 117] on link "Next »" at bounding box center [1304, 119] width 54 height 28
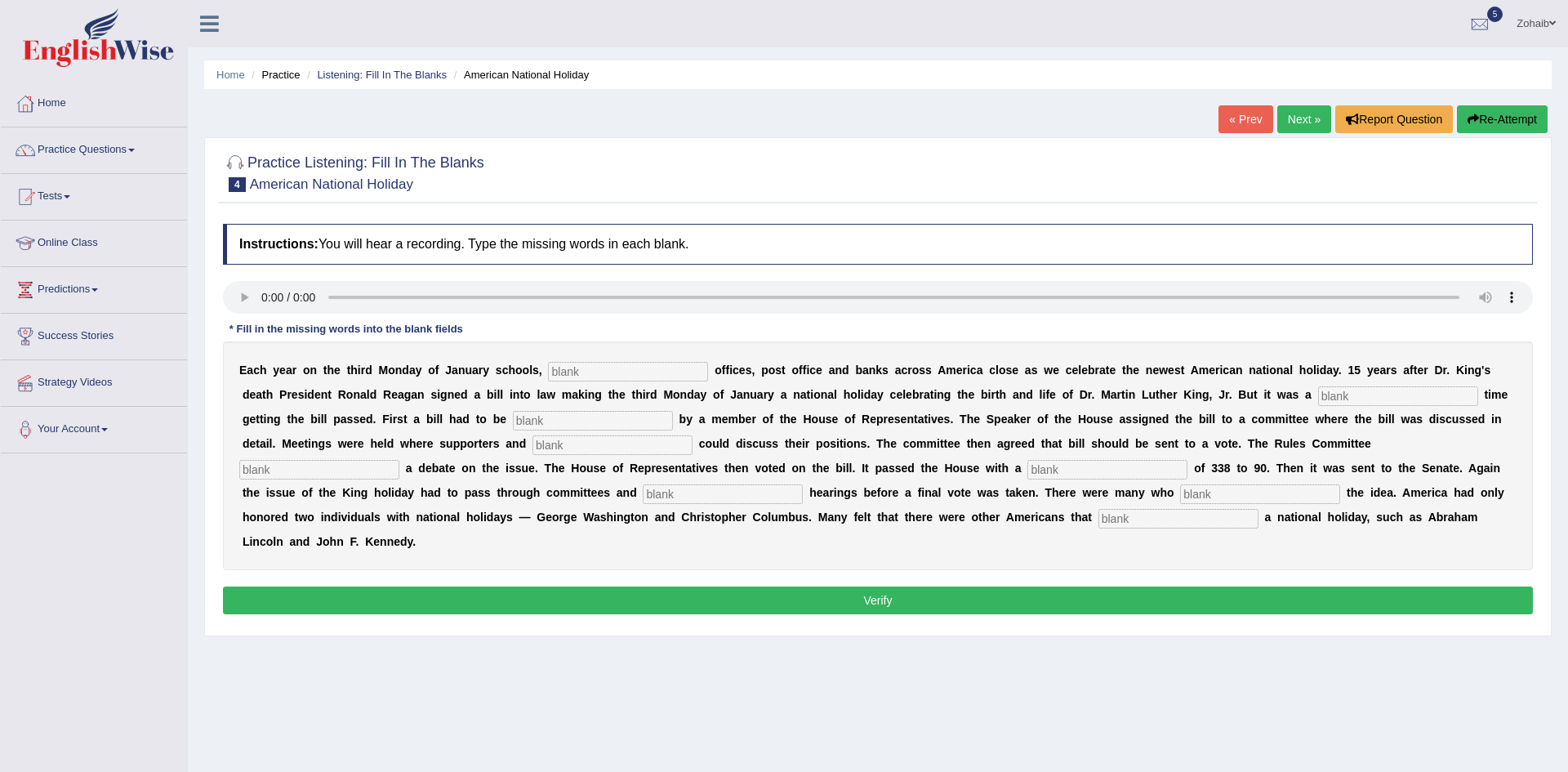
click at [557, 372] on input "text" at bounding box center [628, 371] width 160 height 19
type input "fedral"
click at [513, 424] on input "text" at bounding box center [593, 421] width 160 height 19
click at [1318, 396] on input "text" at bounding box center [1398, 396] width 160 height 19
type input "tough"
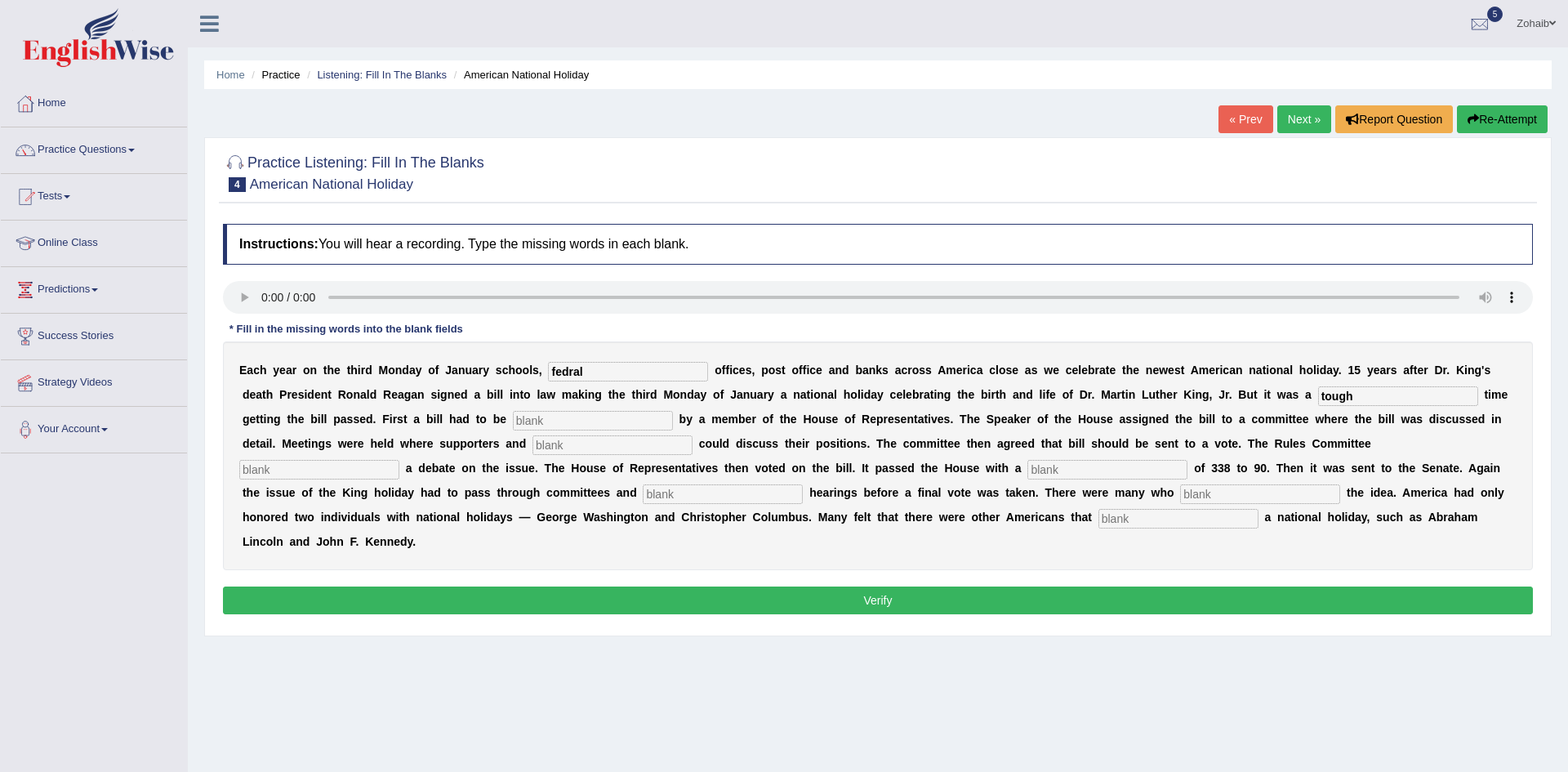
click at [513, 412] on input "text" at bounding box center [593, 421] width 160 height 19
click at [532, 438] on input "text" at bounding box center [612, 445] width 160 height 19
click at [399, 460] on input "text" at bounding box center [320, 470] width 160 height 19
type input "schedule"
click at [1027, 461] on input "text" at bounding box center [1107, 470] width 160 height 19
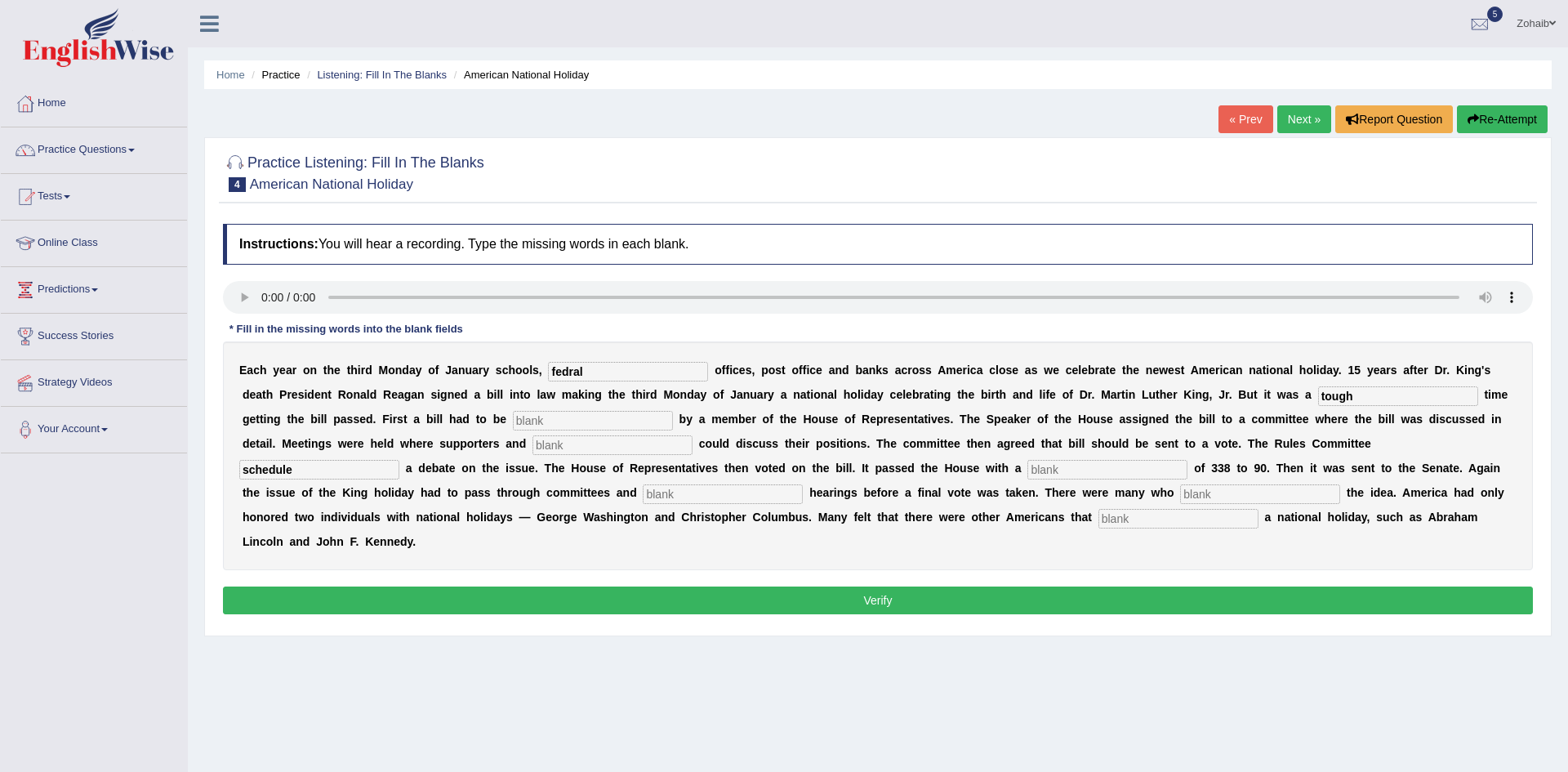
click at [1027, 471] on input "text" at bounding box center [1107, 470] width 160 height 19
type input "vote"
click at [643, 497] on input "text" at bounding box center [723, 494] width 160 height 19
type input "pulicaring"
click at [1180, 502] on input "text" at bounding box center [1260, 494] width 160 height 19
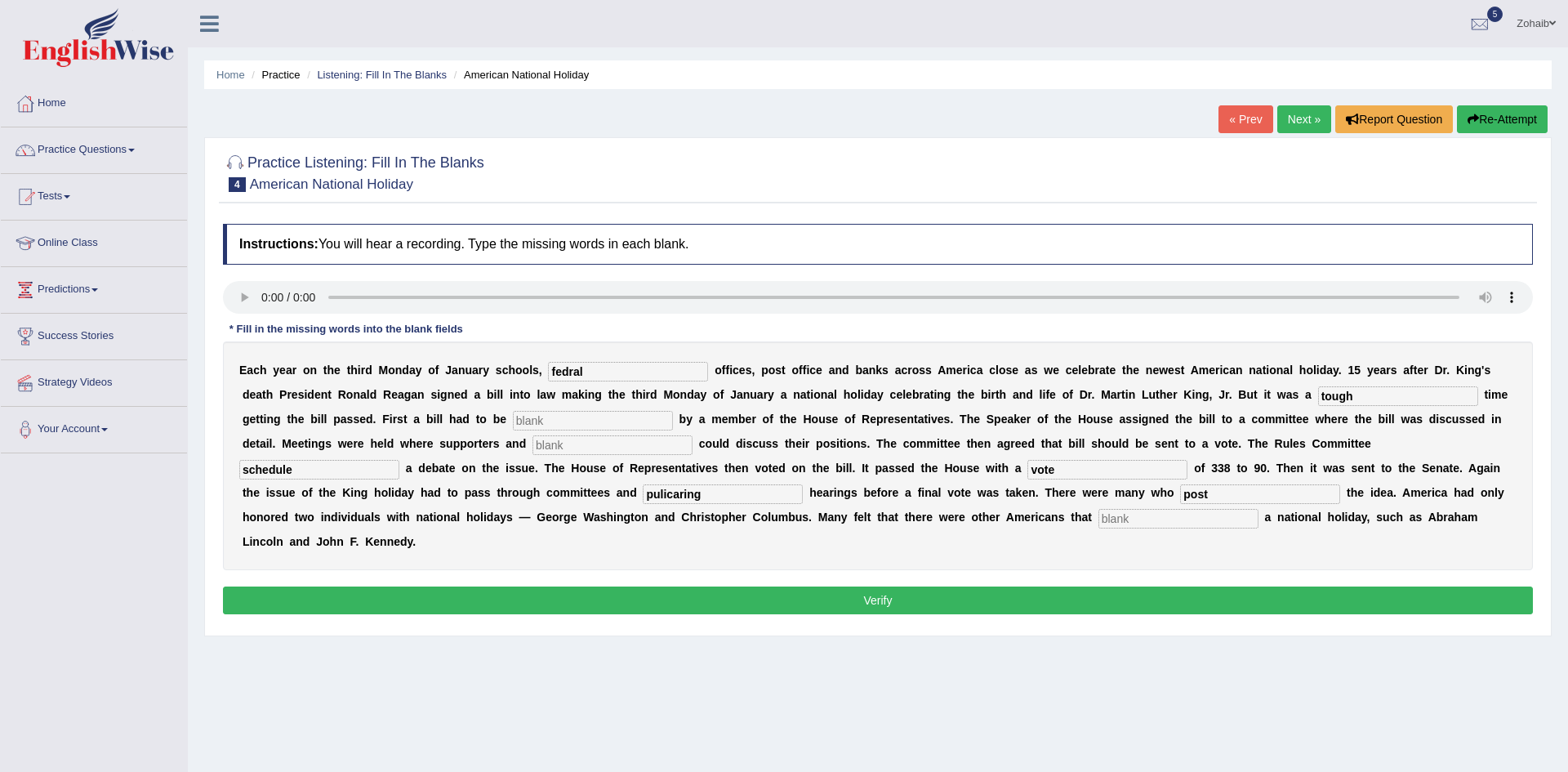
type input "post"
click at [1098, 527] on input "text" at bounding box center [1179, 518] width 160 height 19
click at [1098, 524] on input "text" at bounding box center [1179, 518] width 160 height 19
type input "deserve"
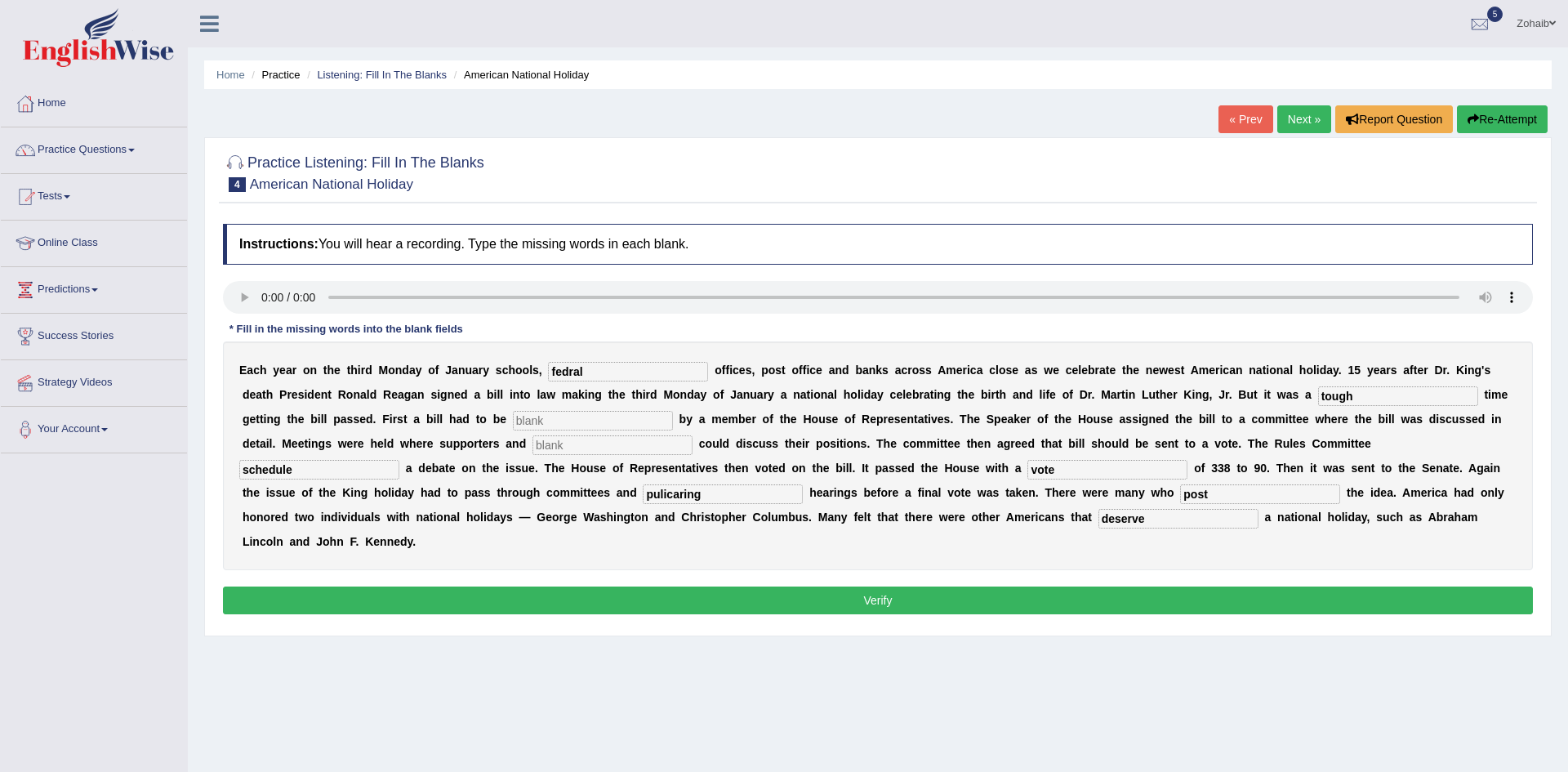
click at [513, 421] on input "text" at bounding box center [593, 421] width 160 height 19
type input "e"
click at [532, 442] on input "text" at bounding box center [612, 445] width 160 height 19
type input "e"
click at [659, 586] on button "Verify" at bounding box center [878, 600] width 1310 height 28
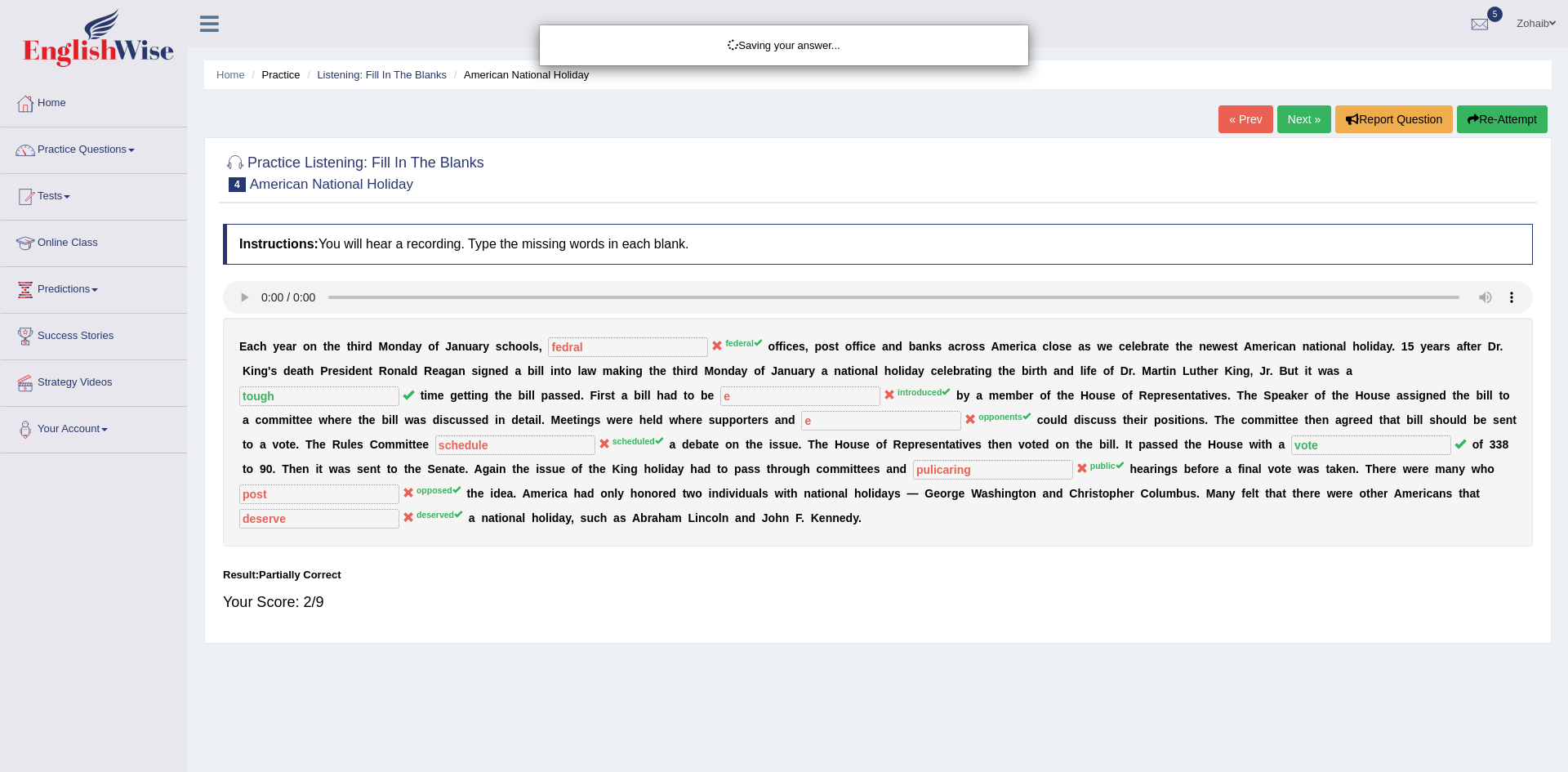
click at [659, 585] on div "Saving your answer..." at bounding box center [784, 386] width 1568 height 772
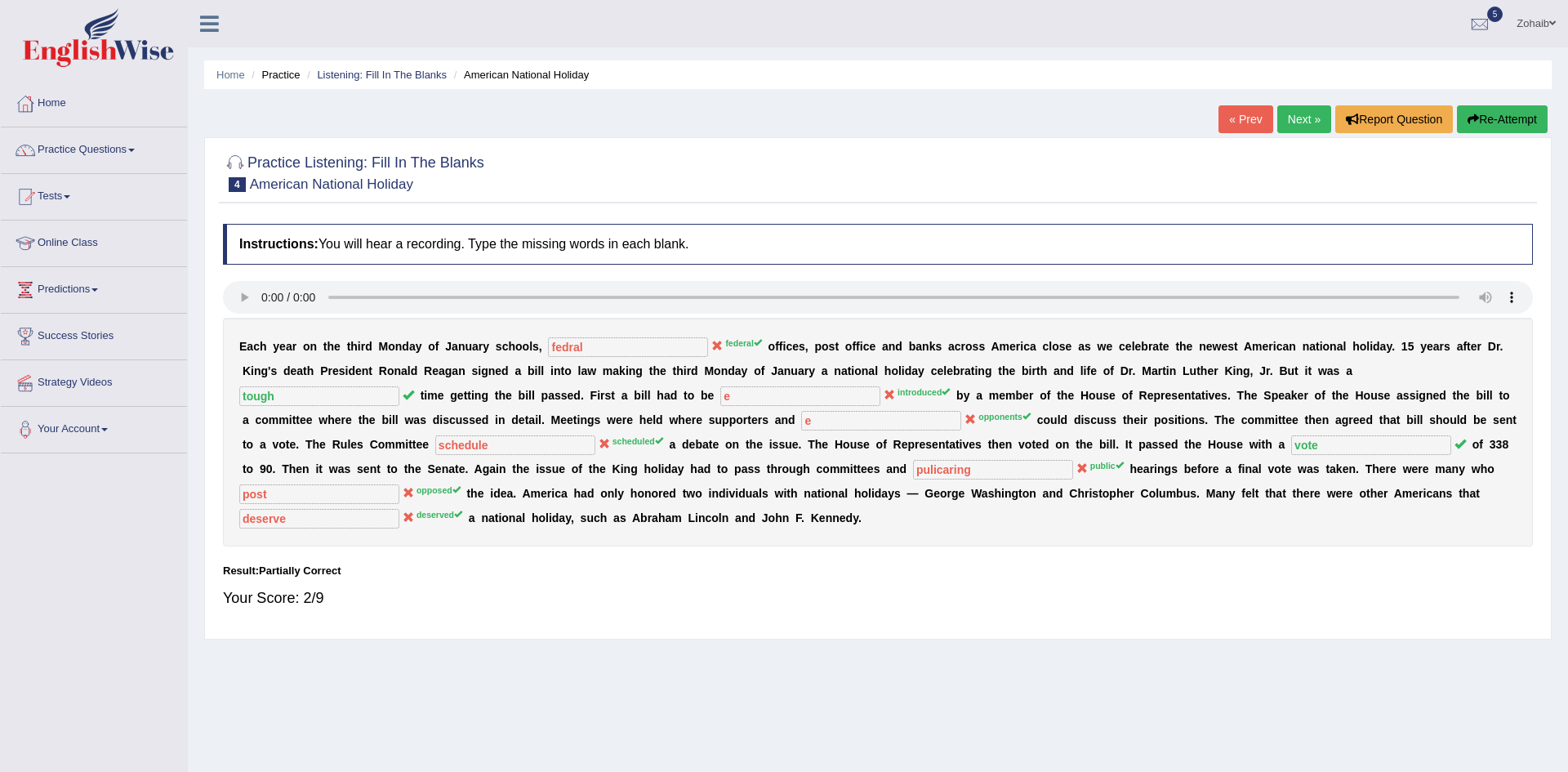
click at [1310, 124] on link "Next »" at bounding box center [1304, 119] width 54 height 28
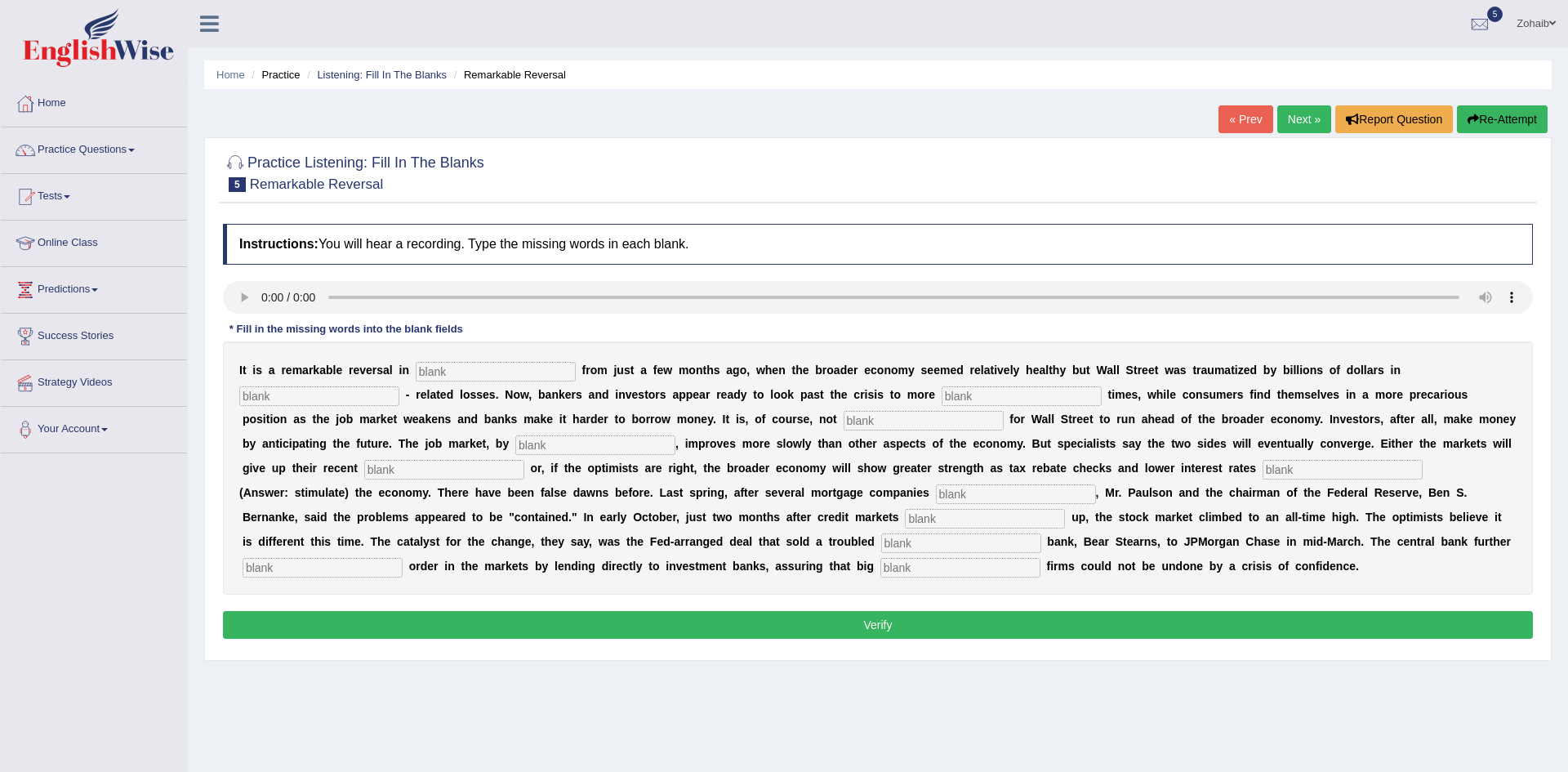
click at [422, 370] on input "text" at bounding box center [496, 371] width 160 height 19
type input "attitudes"
click at [828, 385] on div "I t i s a r e m a r k a b l e r e v e r s a l i n attitudes f r o m j u s t a f…" at bounding box center [878, 468] width 1310 height 254
click at [942, 391] on input "text" at bounding box center [1022, 396] width 160 height 19
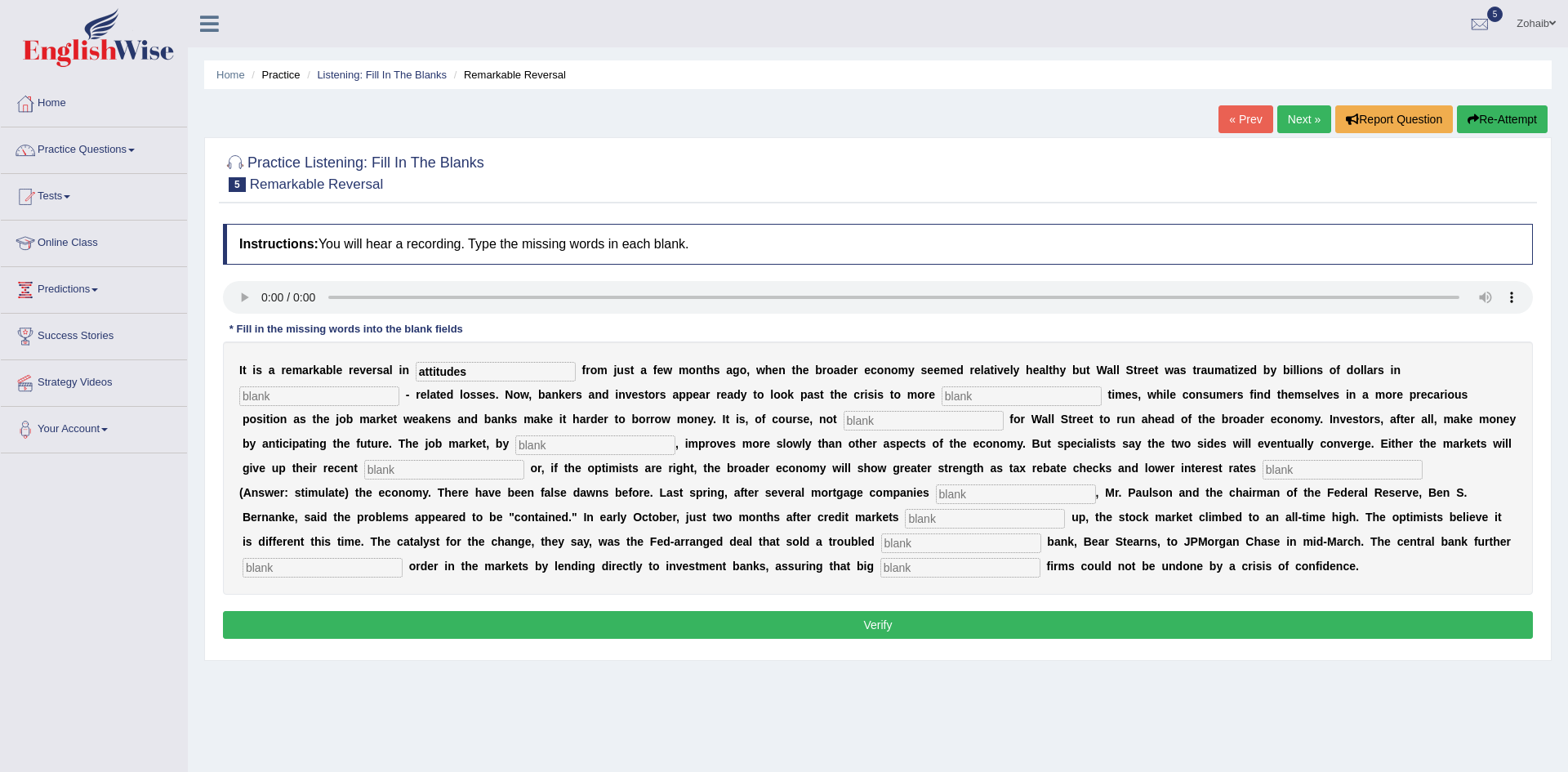
click at [399, 386] on input "text" at bounding box center [320, 396] width 160 height 19
type input "morgage"
click at [942, 389] on input "text" at bounding box center [1022, 396] width 160 height 19
type input "profitble"
click at [843, 418] on input "text" at bounding box center [923, 421] width 160 height 19
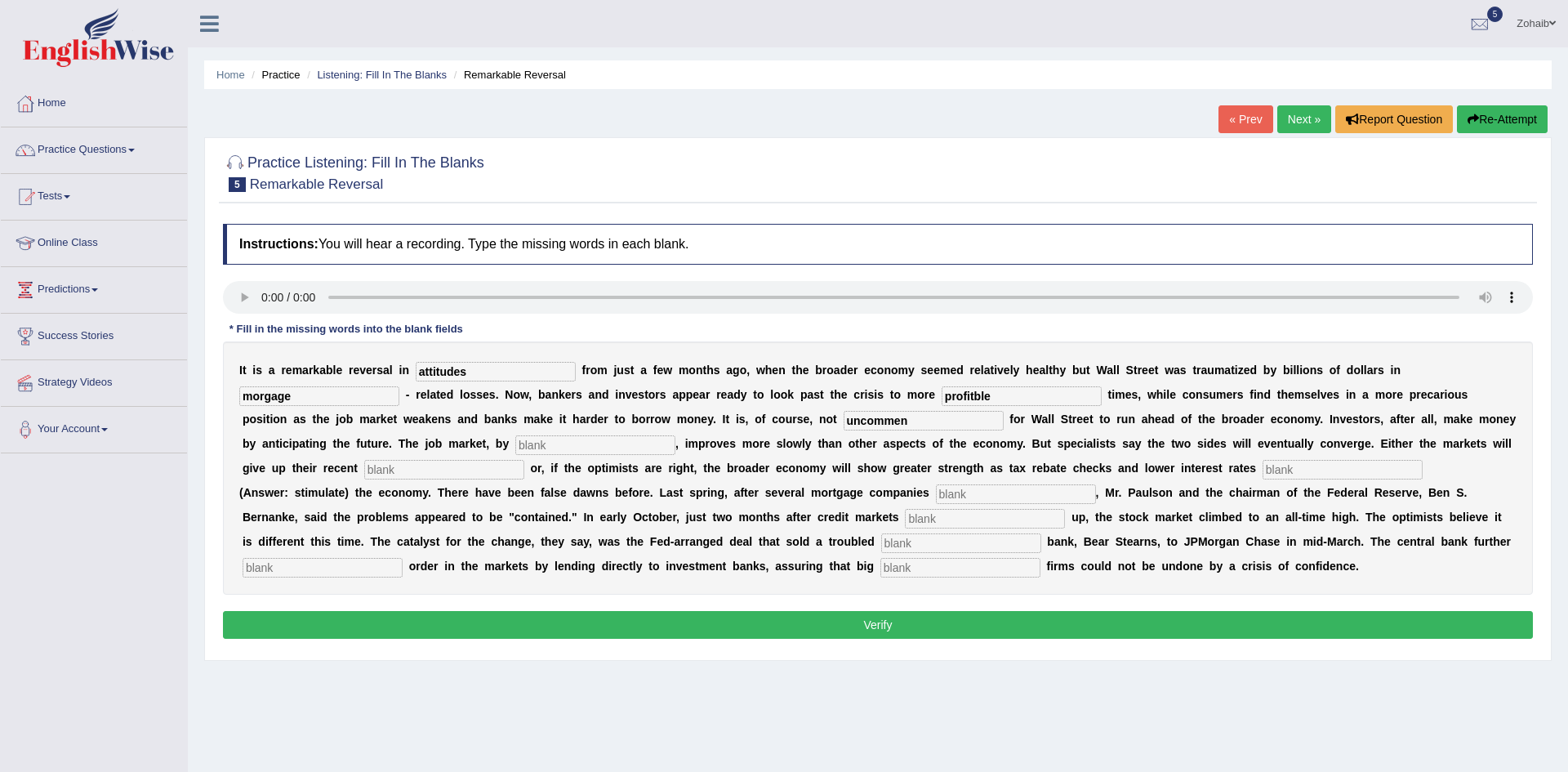
type input "uncommen"
click at [516, 454] on input "text" at bounding box center [596, 445] width 160 height 19
type input "contrast"
click at [524, 460] on input "text" at bounding box center [444, 470] width 160 height 19
type input "gains"
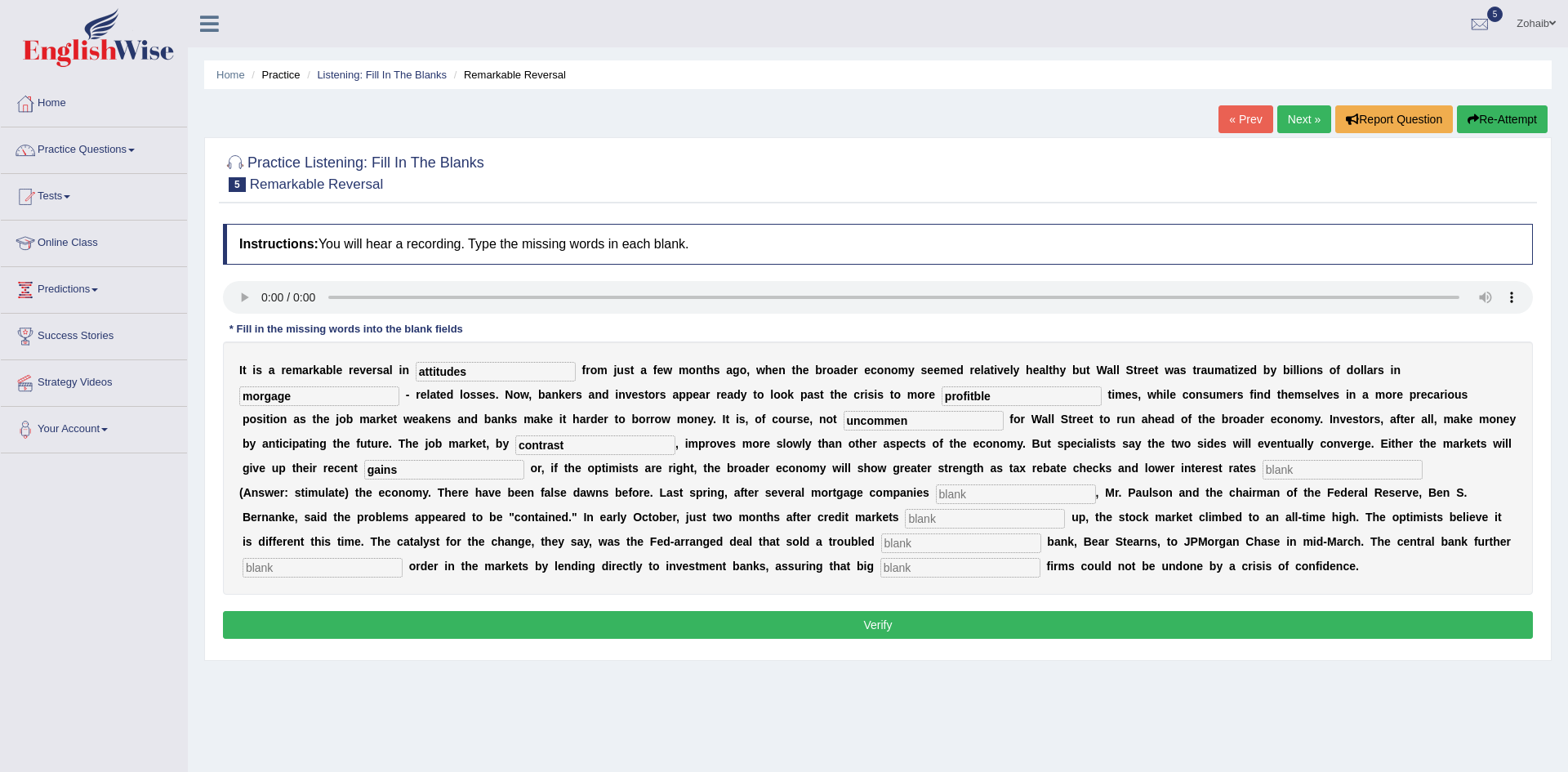
click at [1262, 473] on input "text" at bounding box center [1342, 470] width 160 height 19
type input "stilate"
click at [936, 492] on input "text" at bounding box center [1016, 494] width 160 height 19
type input "collaspe"
click at [905, 516] on input "text" at bounding box center [985, 518] width 160 height 19
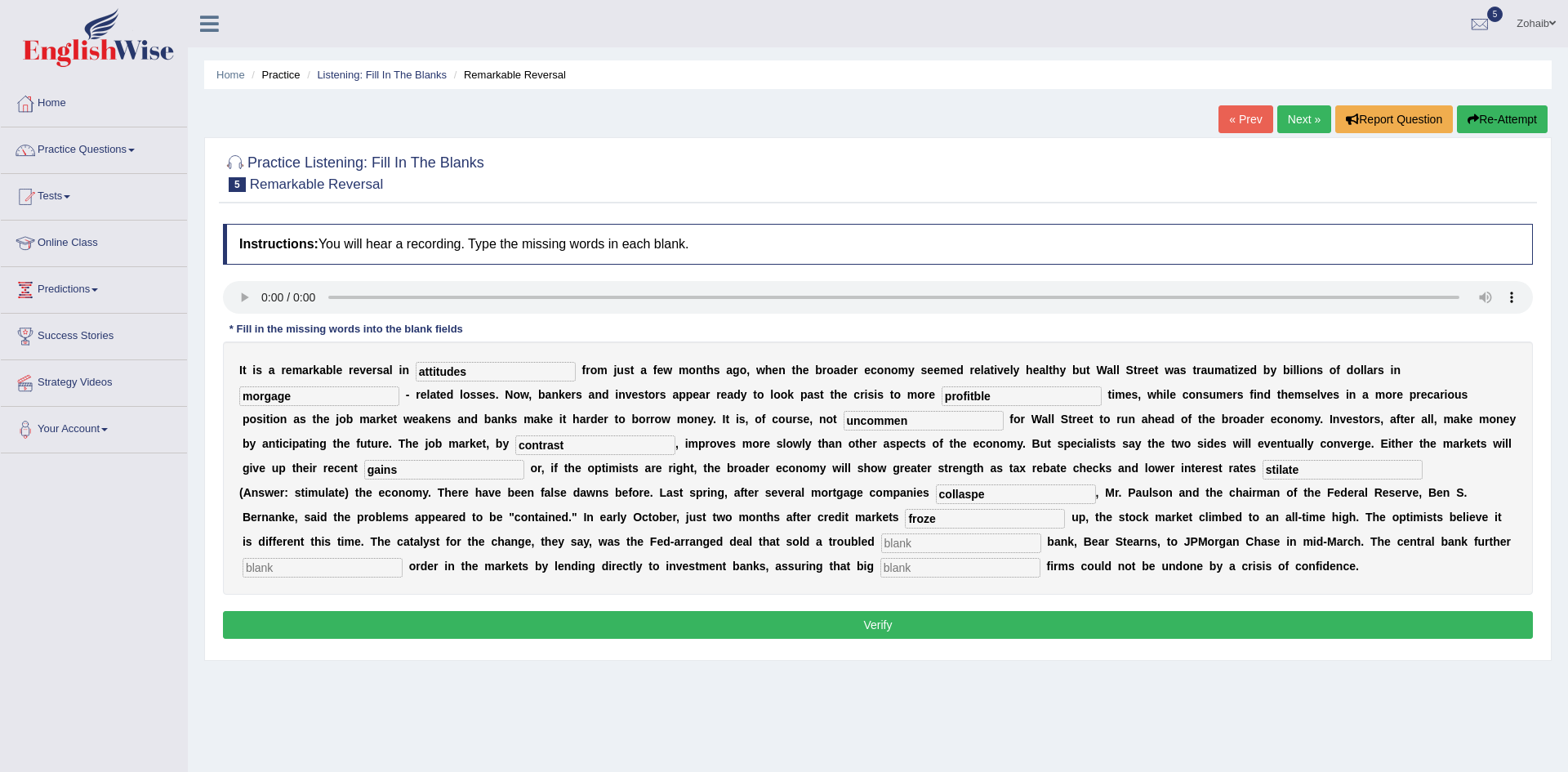
type input "froze"
click at [881, 538] on input "text" at bounding box center [961, 543] width 160 height 19
type input "investment"
click at [881, 568] on input "text" at bounding box center [961, 567] width 160 height 19
click at [1495, 523] on b "i" at bounding box center [1497, 517] width 3 height 13
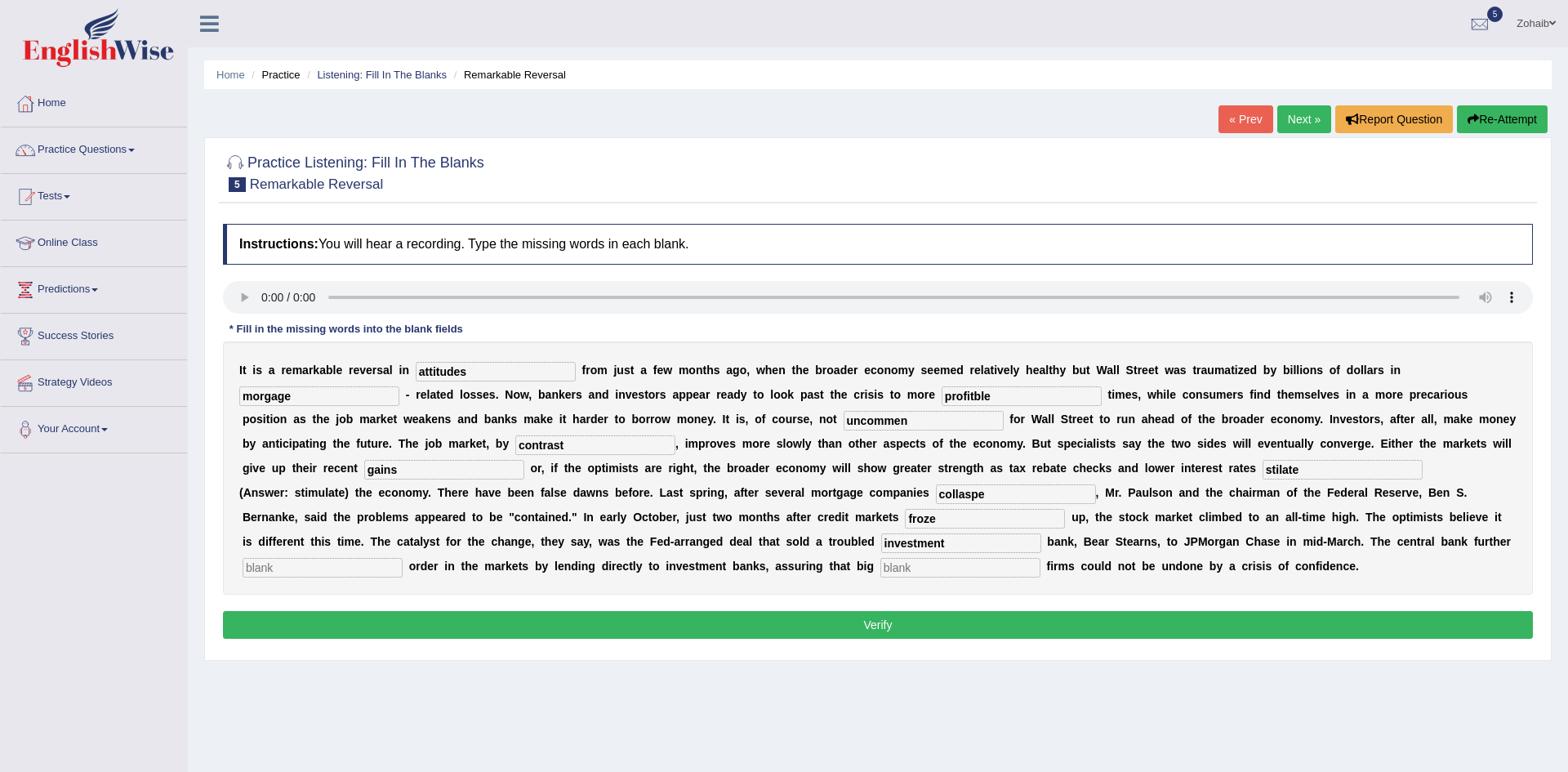
click at [402, 558] on input "text" at bounding box center [322, 567] width 160 height 19
type input "re"
click at [881, 565] on input "text" at bounding box center [961, 567] width 160 height 19
type input "securities"
click at [402, 558] on input "re" at bounding box center [322, 567] width 160 height 19
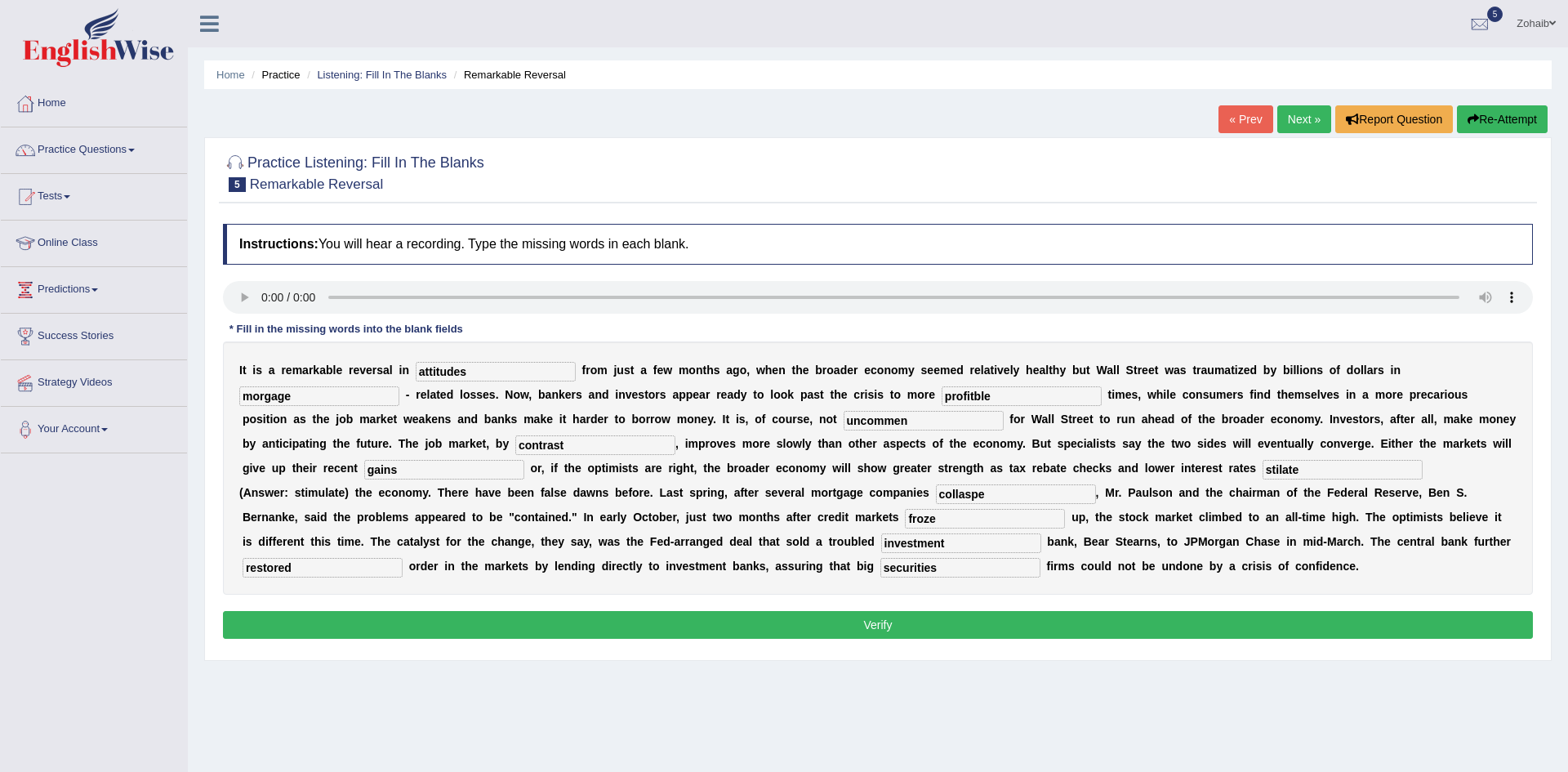
type input "restored"
click at [475, 613] on button "Verify" at bounding box center [878, 625] width 1310 height 28
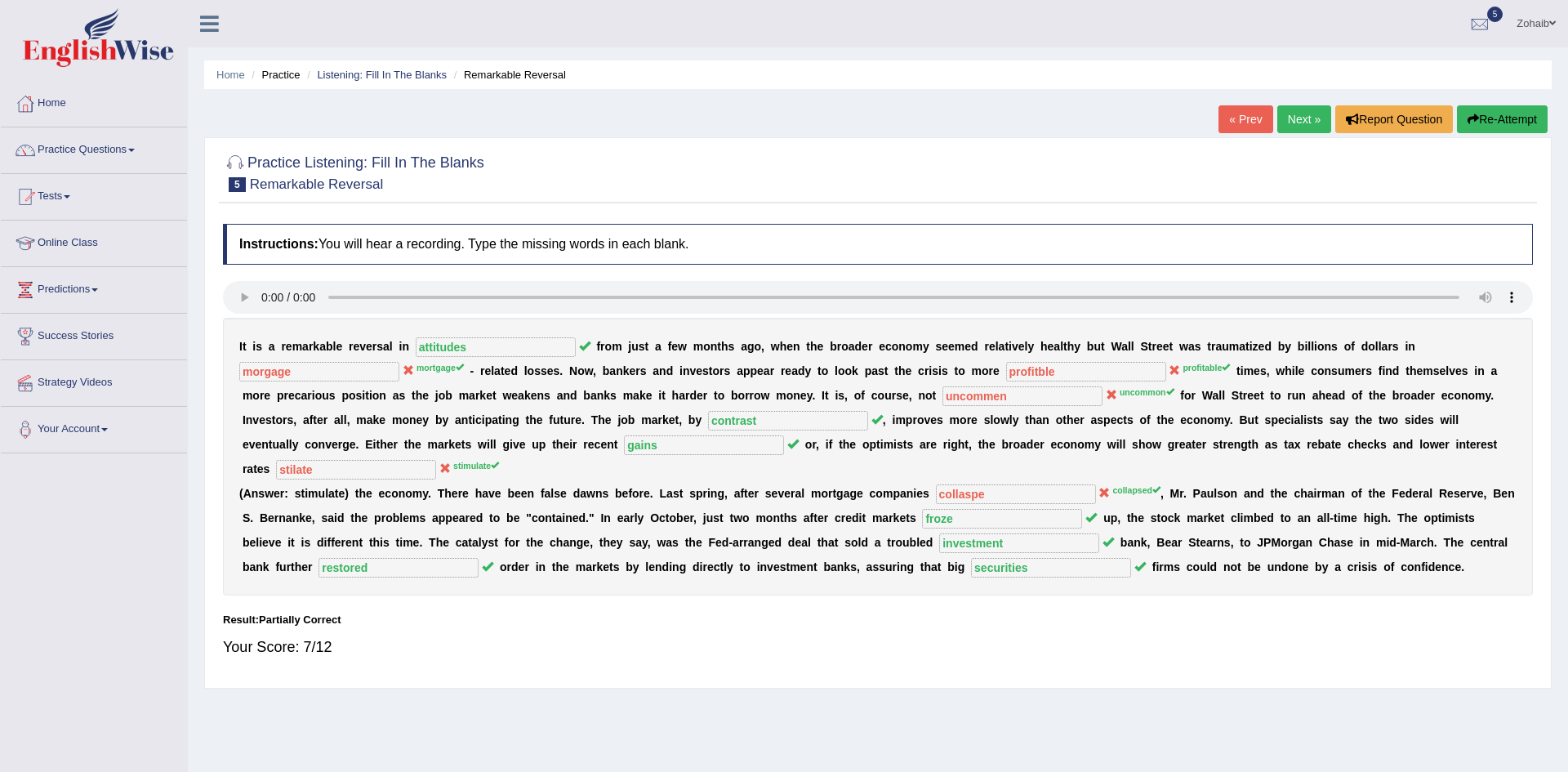
click at [1308, 120] on link "Next »" at bounding box center [1304, 119] width 54 height 28
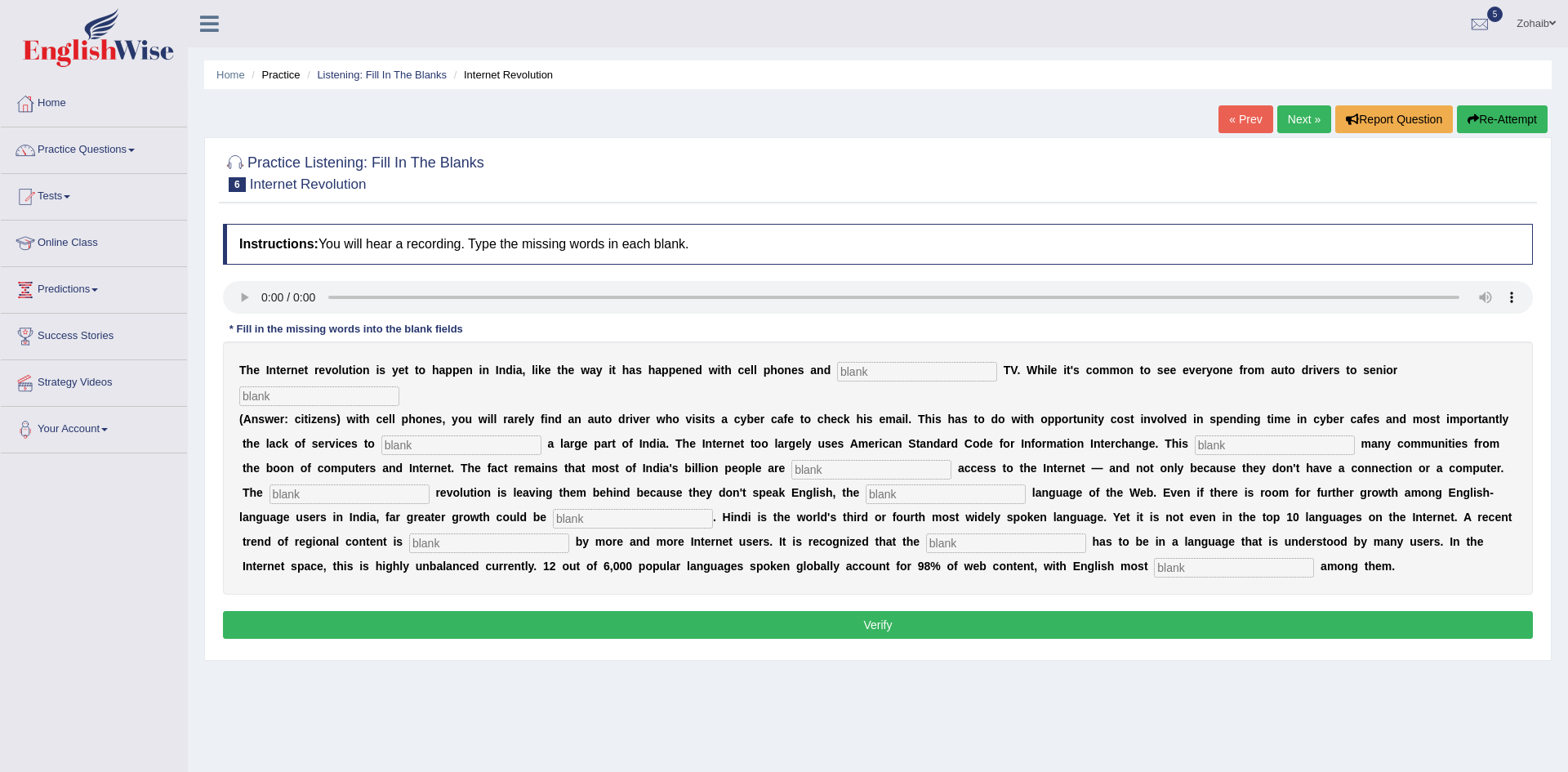
click at [837, 371] on input "text" at bounding box center [917, 371] width 160 height 19
type input "cable"
click at [399, 386] on input "text" at bounding box center [320, 396] width 160 height 19
type input "citixens"
click at [382, 436] on input "text" at bounding box center [462, 445] width 160 height 19
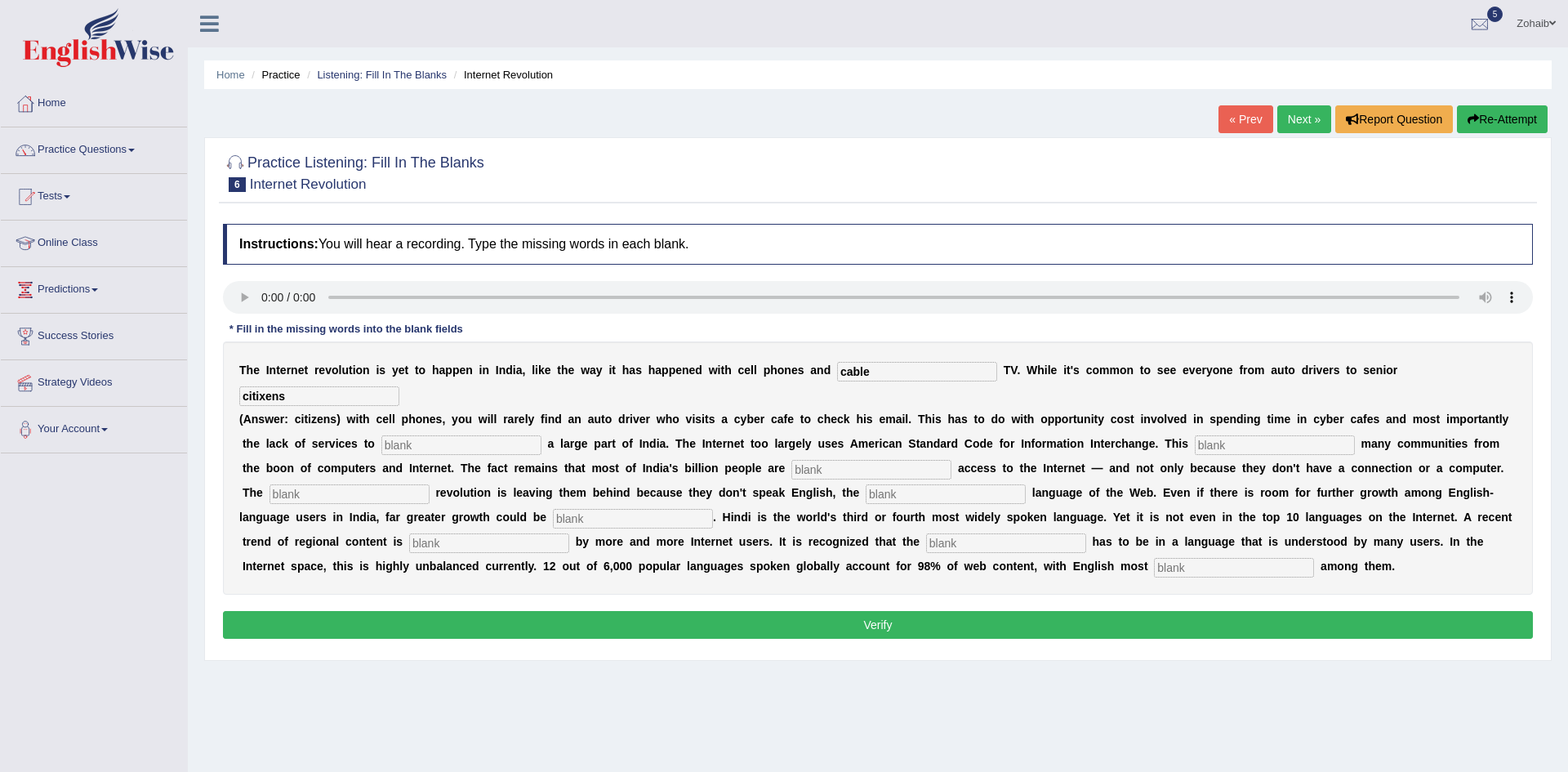
click at [382, 436] on input "text" at bounding box center [462, 445] width 160 height 19
type input "target"
click at [1194, 436] on input "text" at bounding box center [1274, 445] width 160 height 19
type input "alliens"
click at [791, 460] on input "text" at bounding box center [871, 470] width 160 height 19
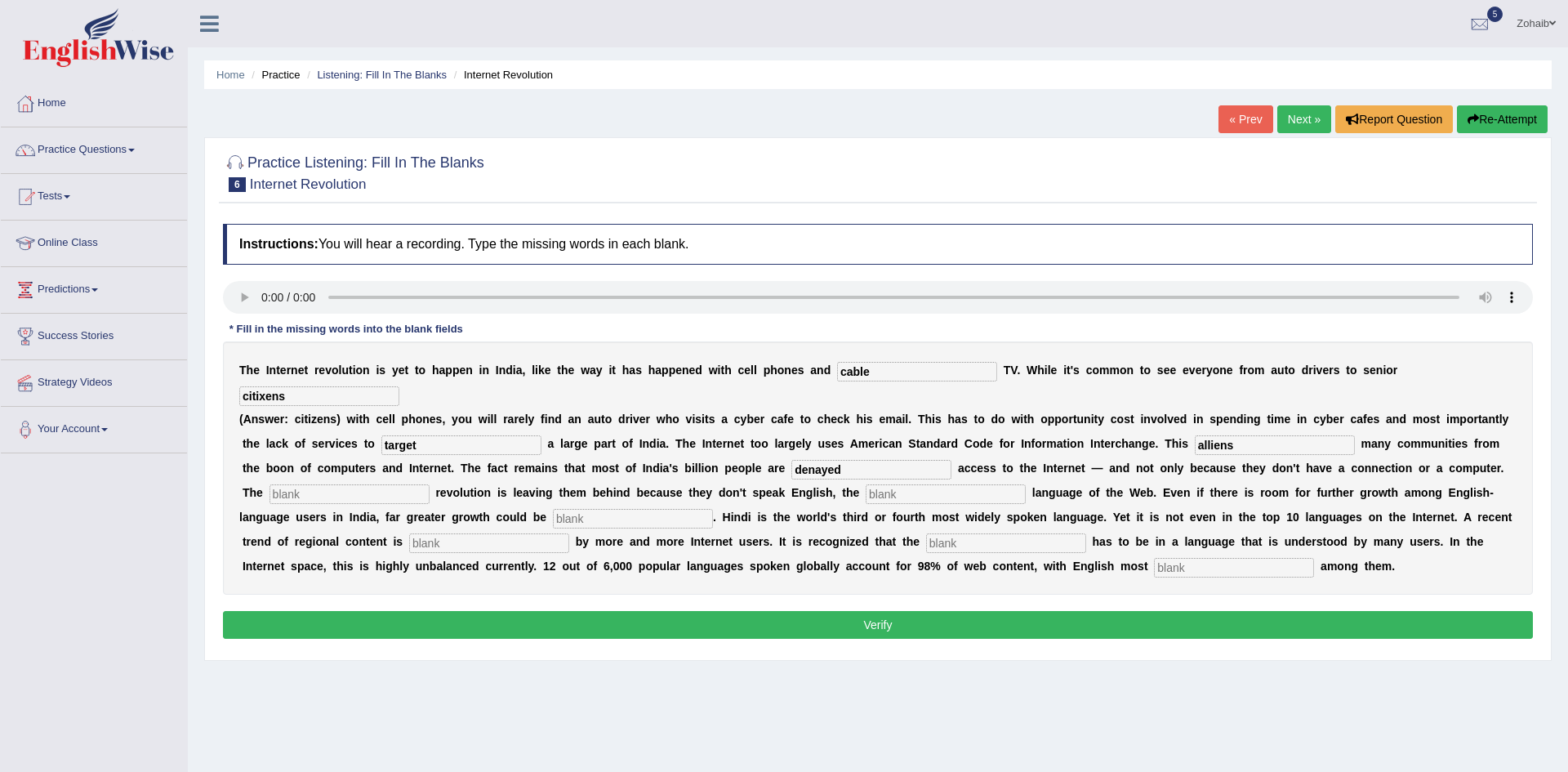
type input "denayed"
click at [896, 484] on input "text" at bounding box center [946, 494] width 160 height 19
click at [374, 484] on input "text" at bounding box center [349, 494] width 160 height 19
type input "digital"
click at [860, 456] on div "T h e I n t e r n e t r e v o l u t i o n i s y e t t o h a p p e n i n I n d i…" at bounding box center [878, 468] width 1310 height 254
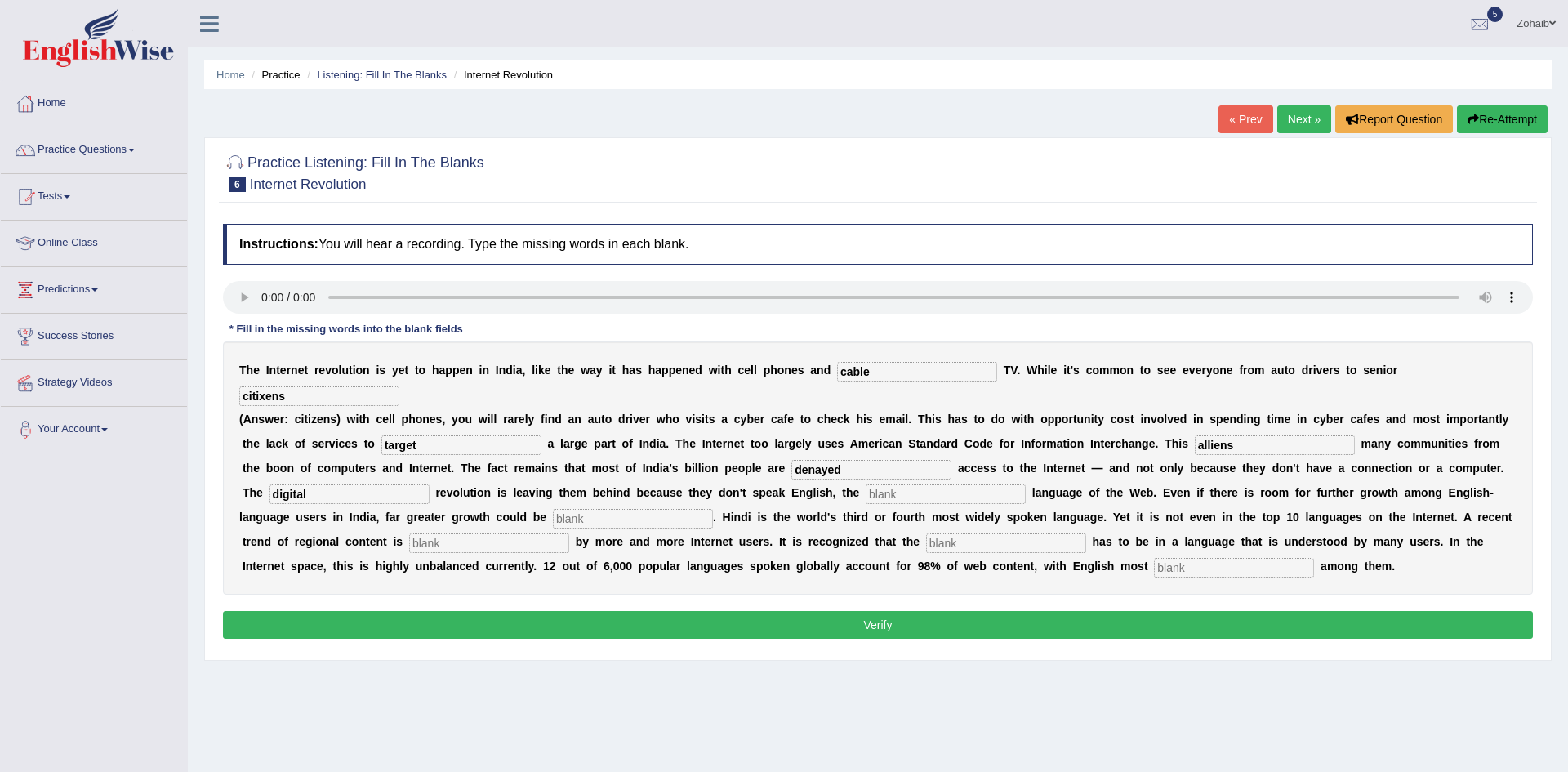
click at [866, 484] on input "text" at bounding box center [946, 494] width 160 height 19
type input "dominant"
click at [553, 509] on input "text" at bounding box center [633, 518] width 160 height 19
type input "unleeshed"
click at [409, 533] on input "text" at bounding box center [490, 543] width 160 height 19
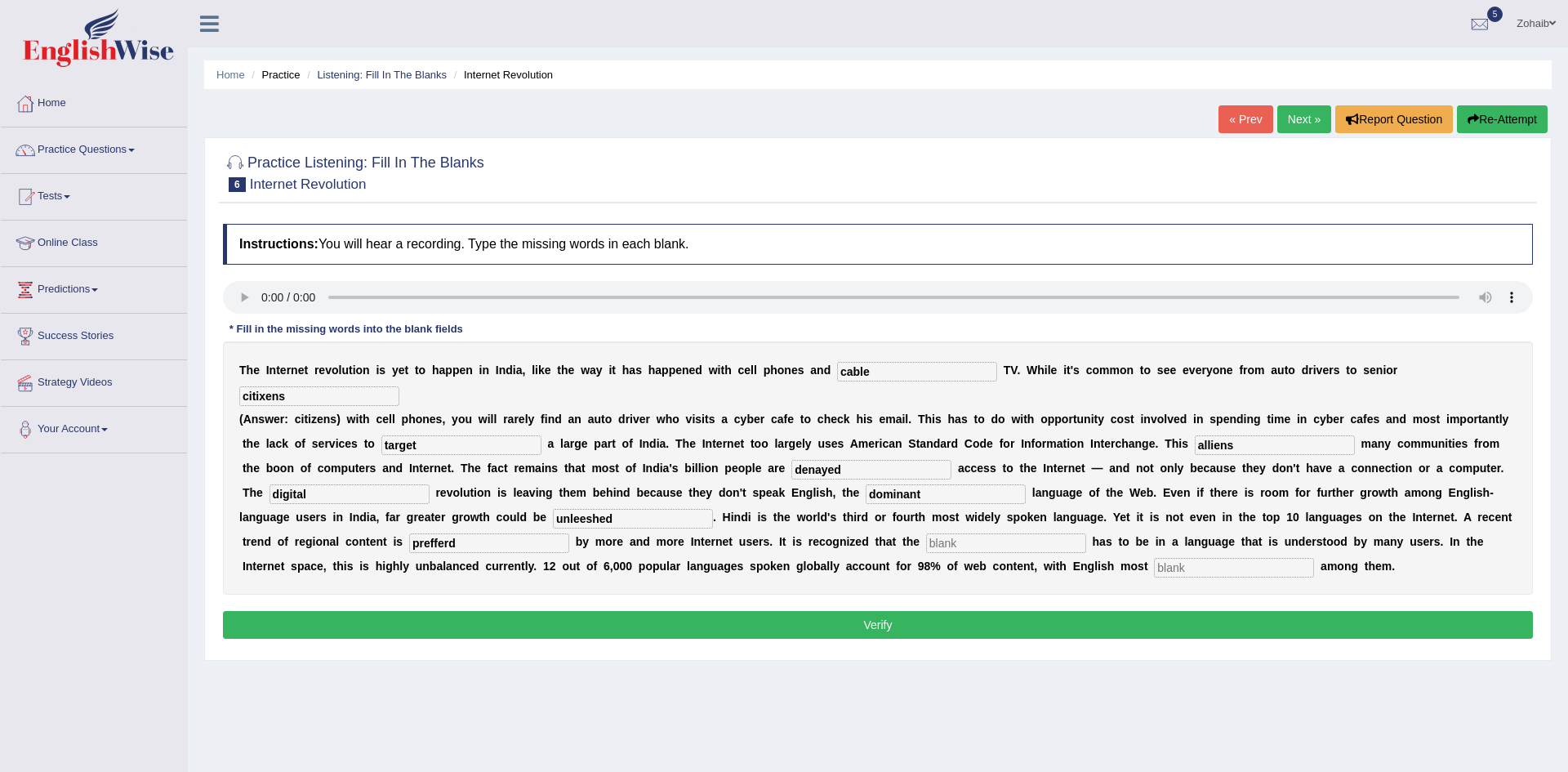
type input "prefferd"
click at [926, 533] on input "text" at bounding box center [1006, 543] width 160 height 19
type input "contant"
click at [1154, 558] on input "text" at bounding box center [1234, 567] width 160 height 19
type input "prominent"
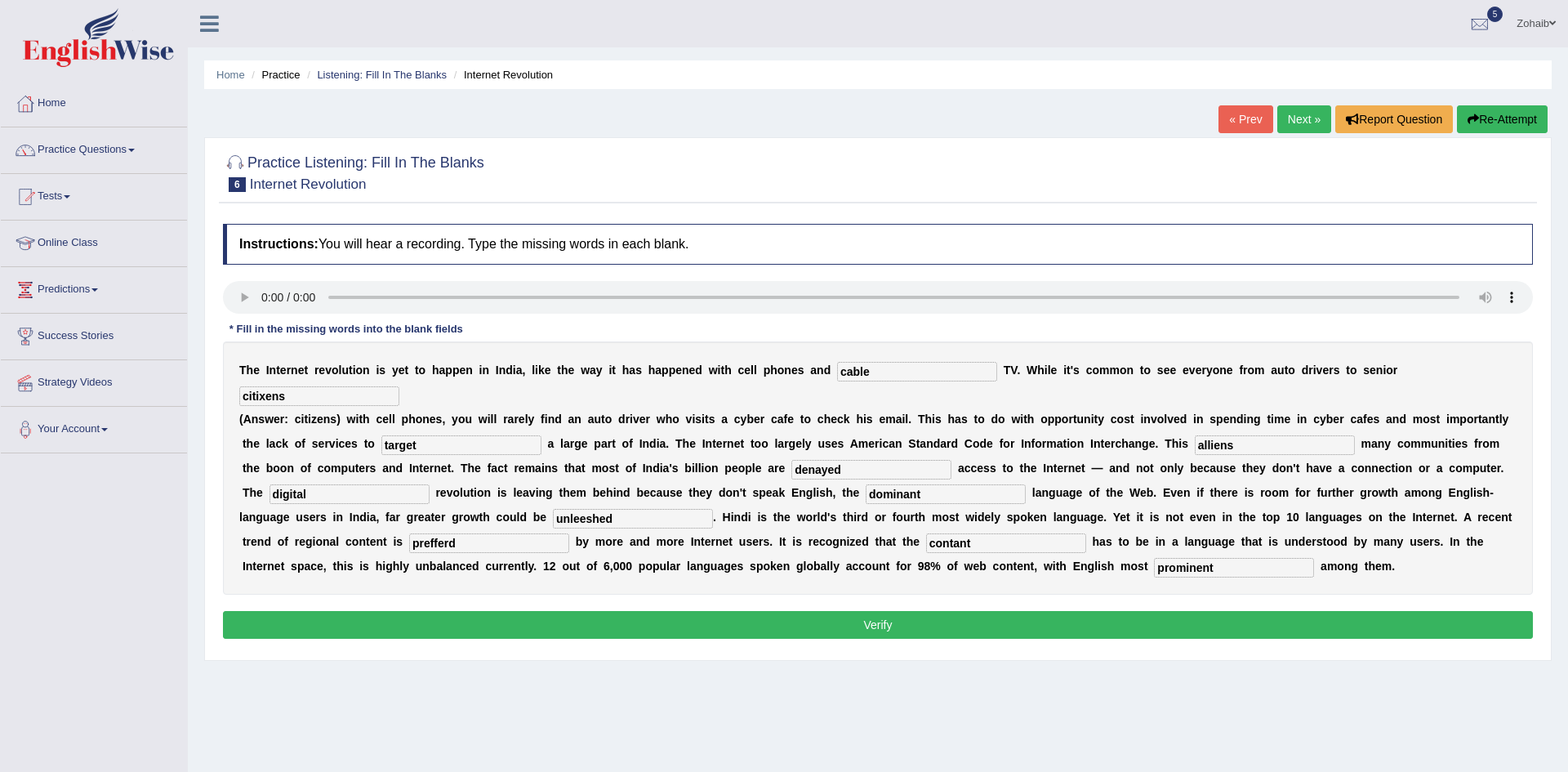
click at [399, 386] on input "citixens" at bounding box center [320, 396] width 160 height 19
type input "citizens"
click at [1194, 436] on input "alliens" at bounding box center [1274, 445] width 160 height 19
click at [1194, 436] on input "aligns" at bounding box center [1274, 445] width 160 height 19
type input "alligns"
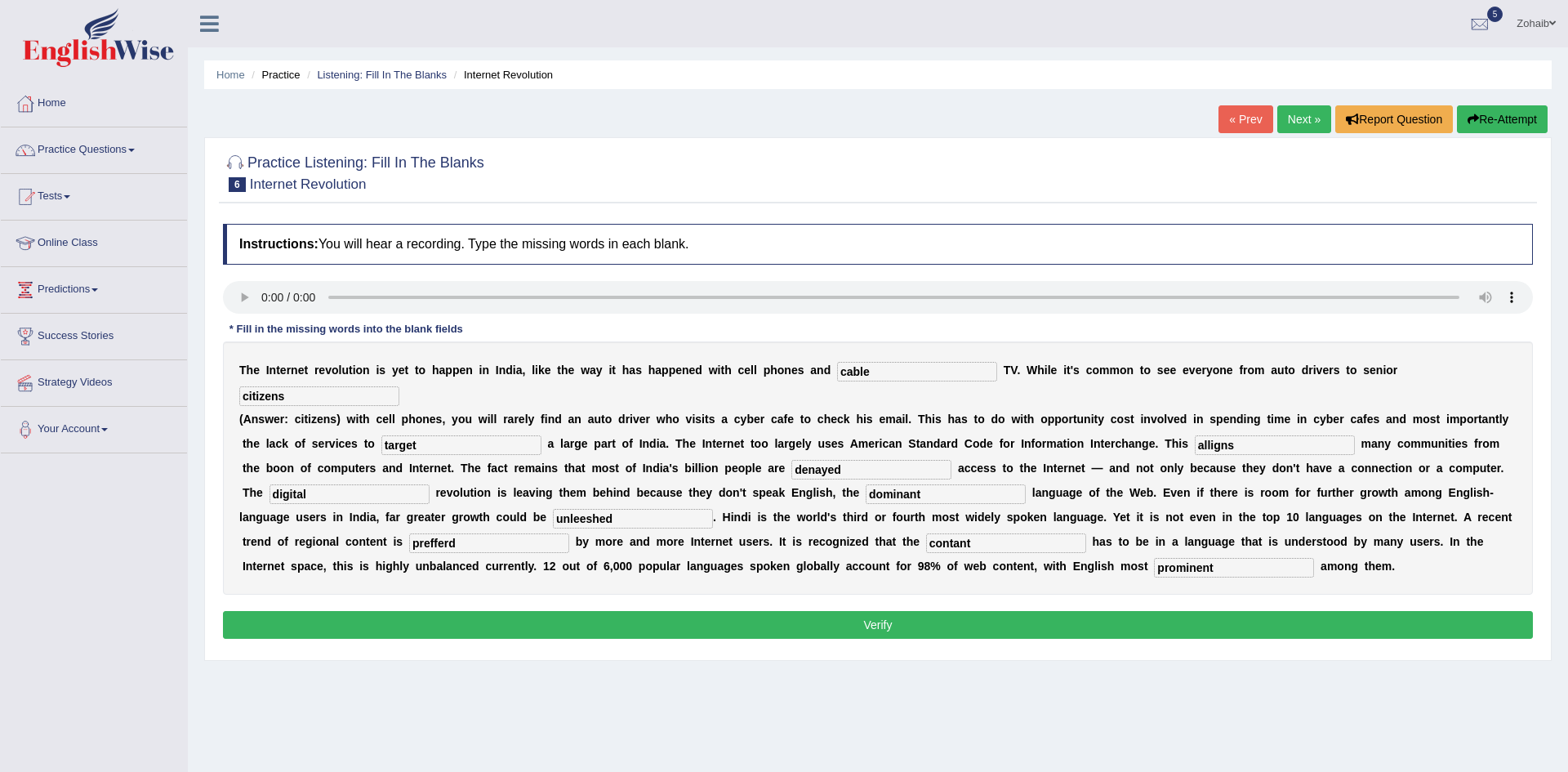
click at [409, 533] on input "prefferd" at bounding box center [490, 543] width 160 height 19
click at [409, 533] on input "preferd" at bounding box center [490, 543] width 160 height 19
type input "prefered"
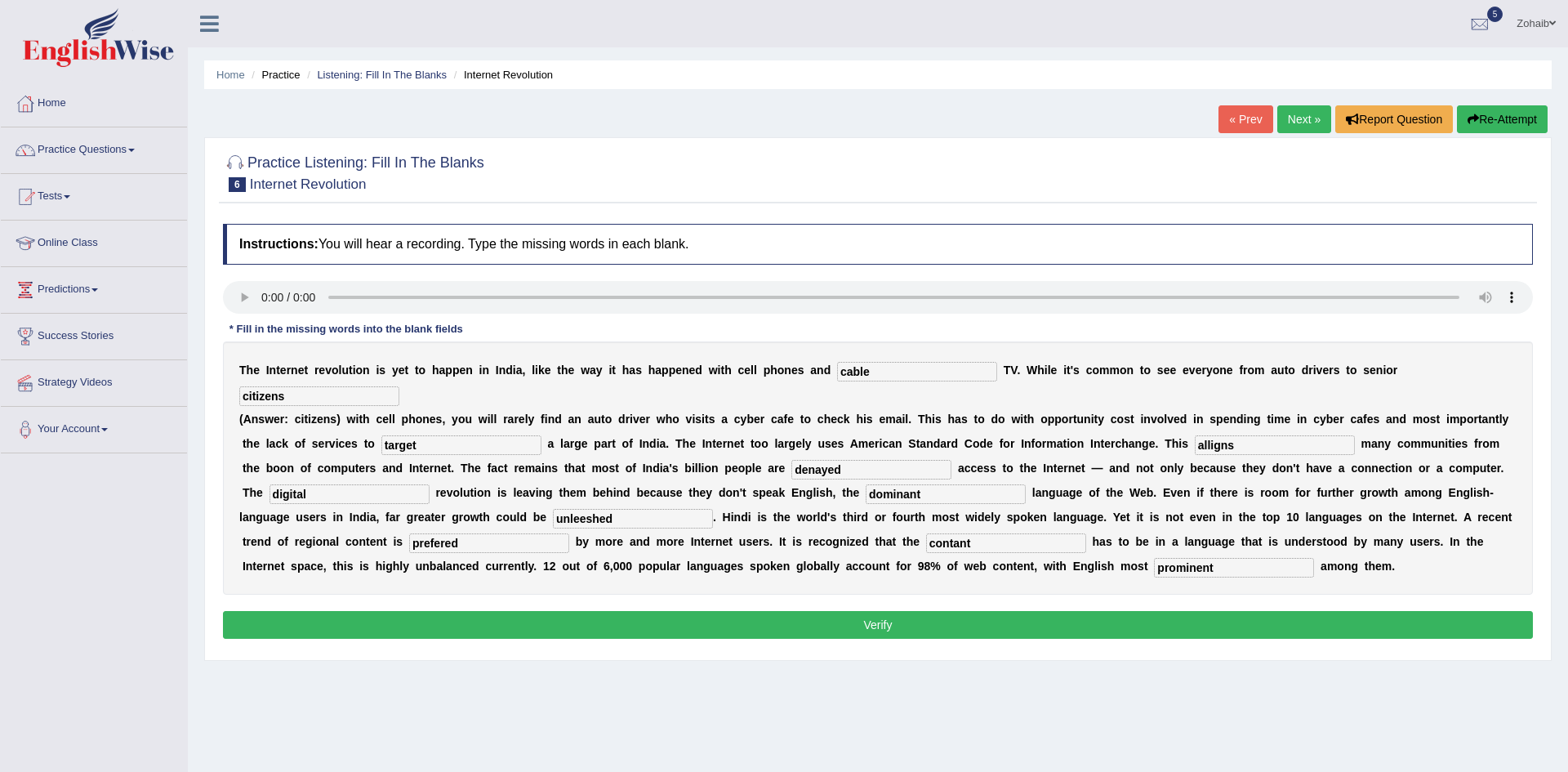
click at [816, 611] on button "Verify" at bounding box center [878, 625] width 1310 height 28
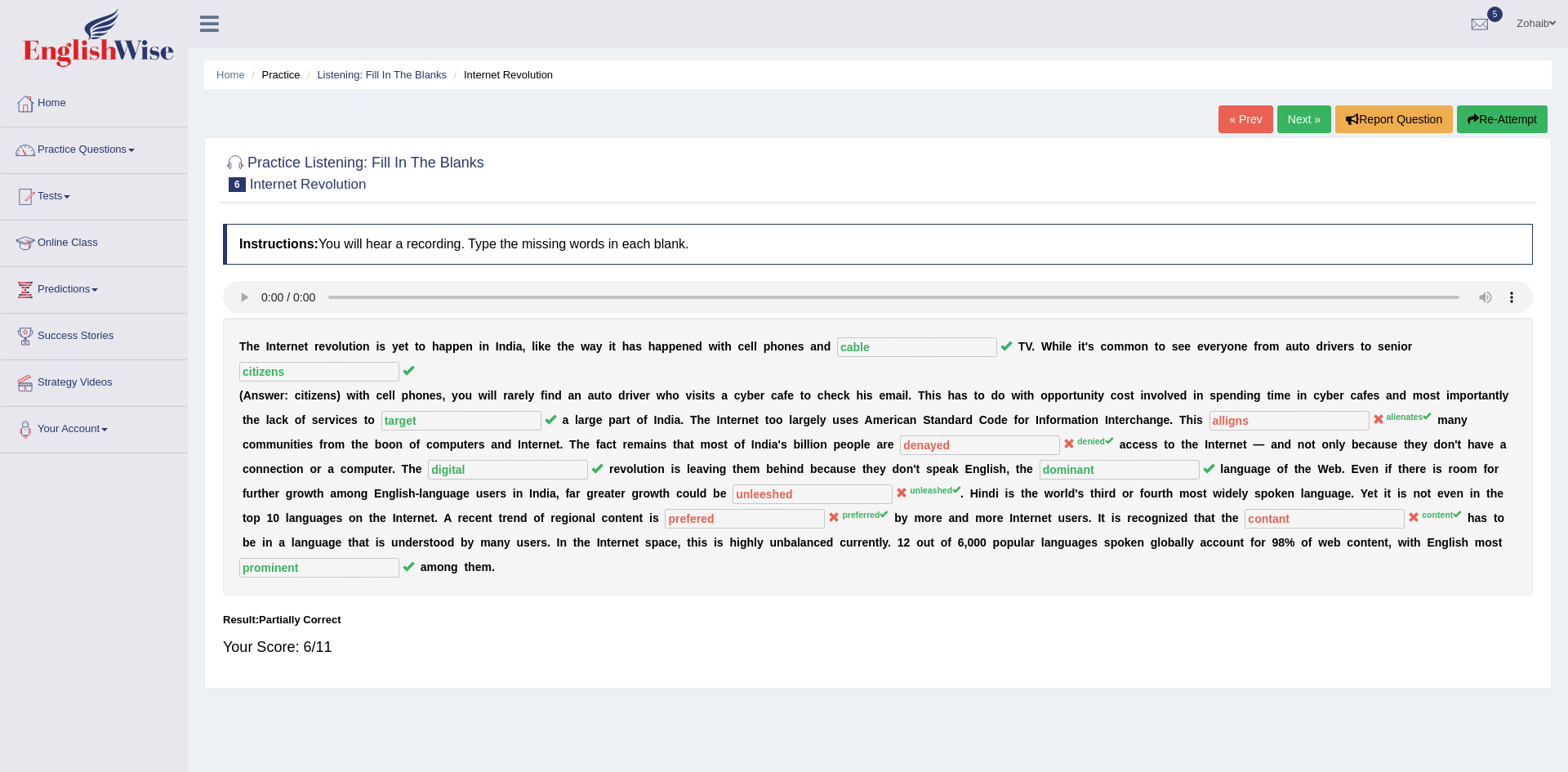
click at [839, 612] on div "Result:" at bounding box center [878, 620] width 1310 height 16
click at [34, 130] on link "Practice Questions" at bounding box center [94, 147] width 186 height 41
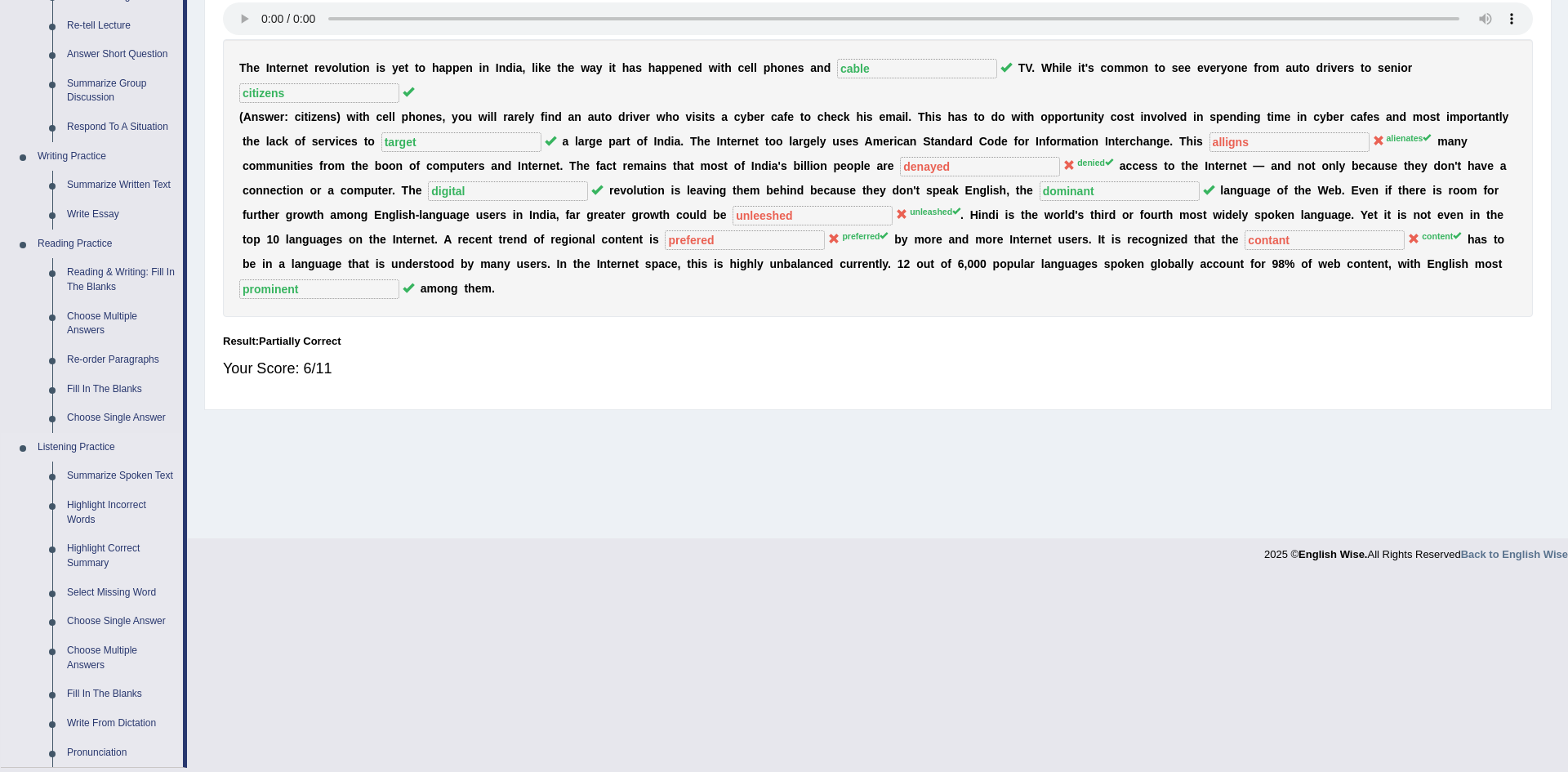
scroll to position [555, 0]
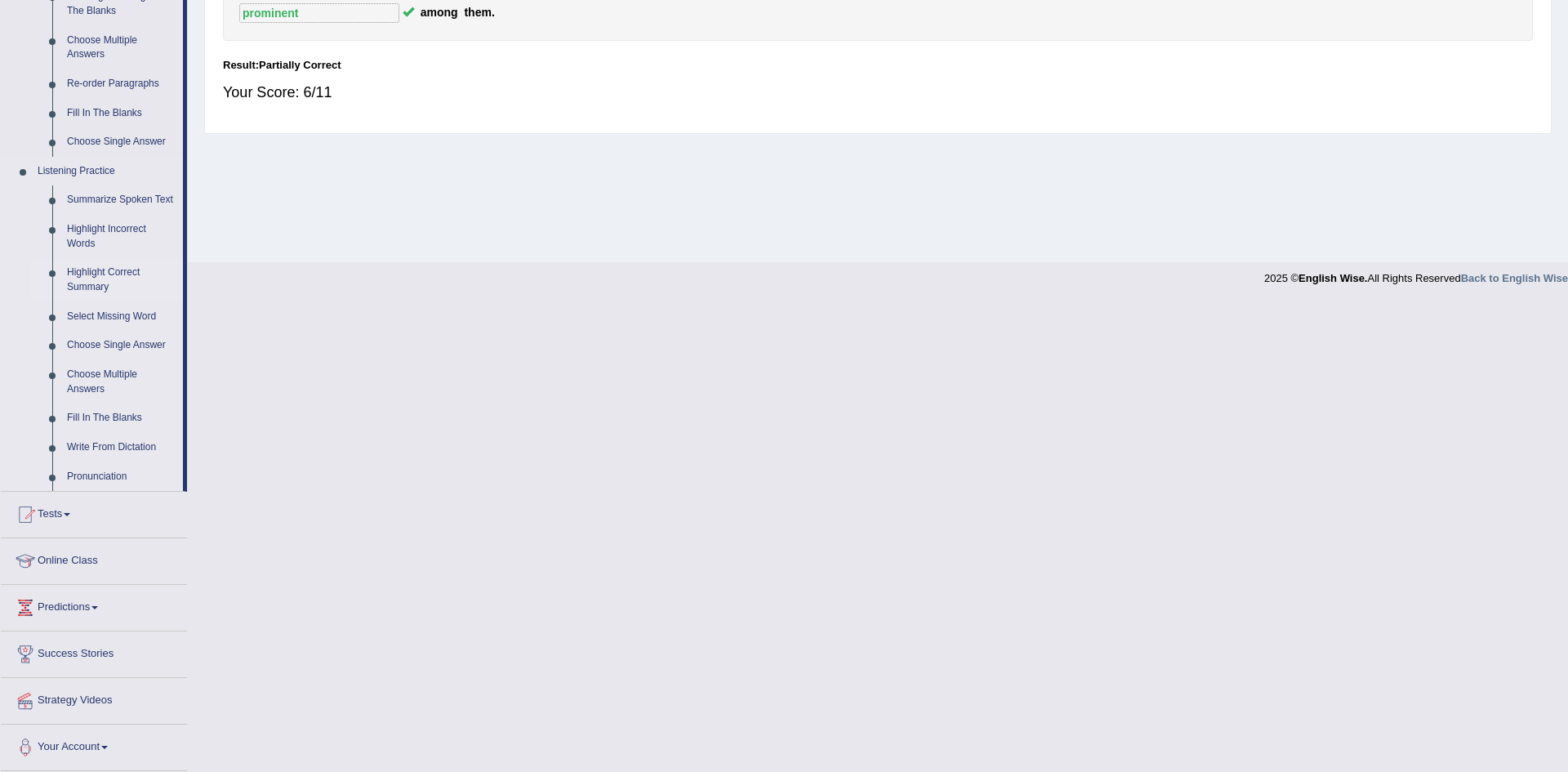
click at [94, 277] on link "Highlight Correct Summary" at bounding box center [121, 280] width 124 height 44
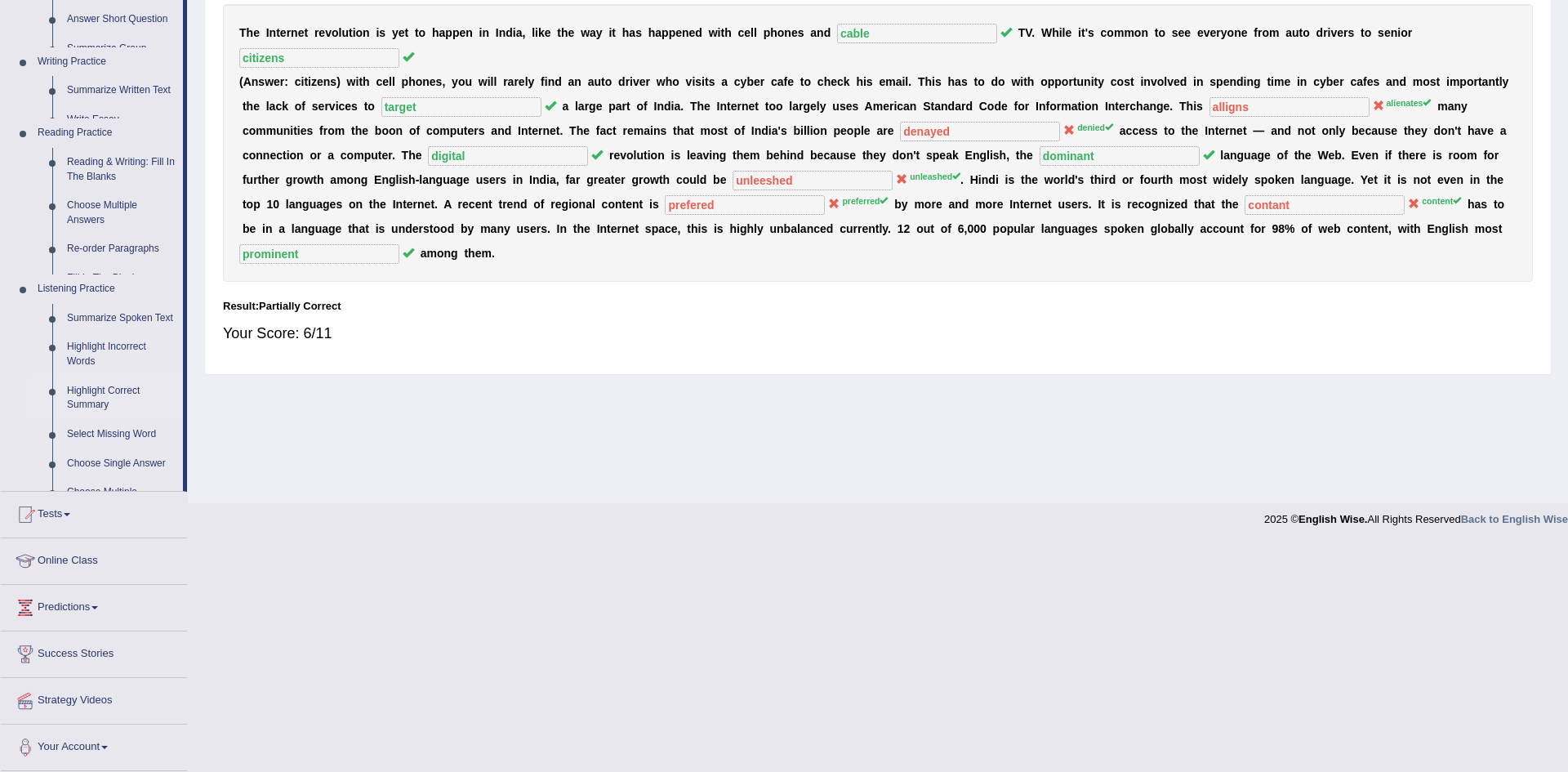
scroll to position [122, 0]
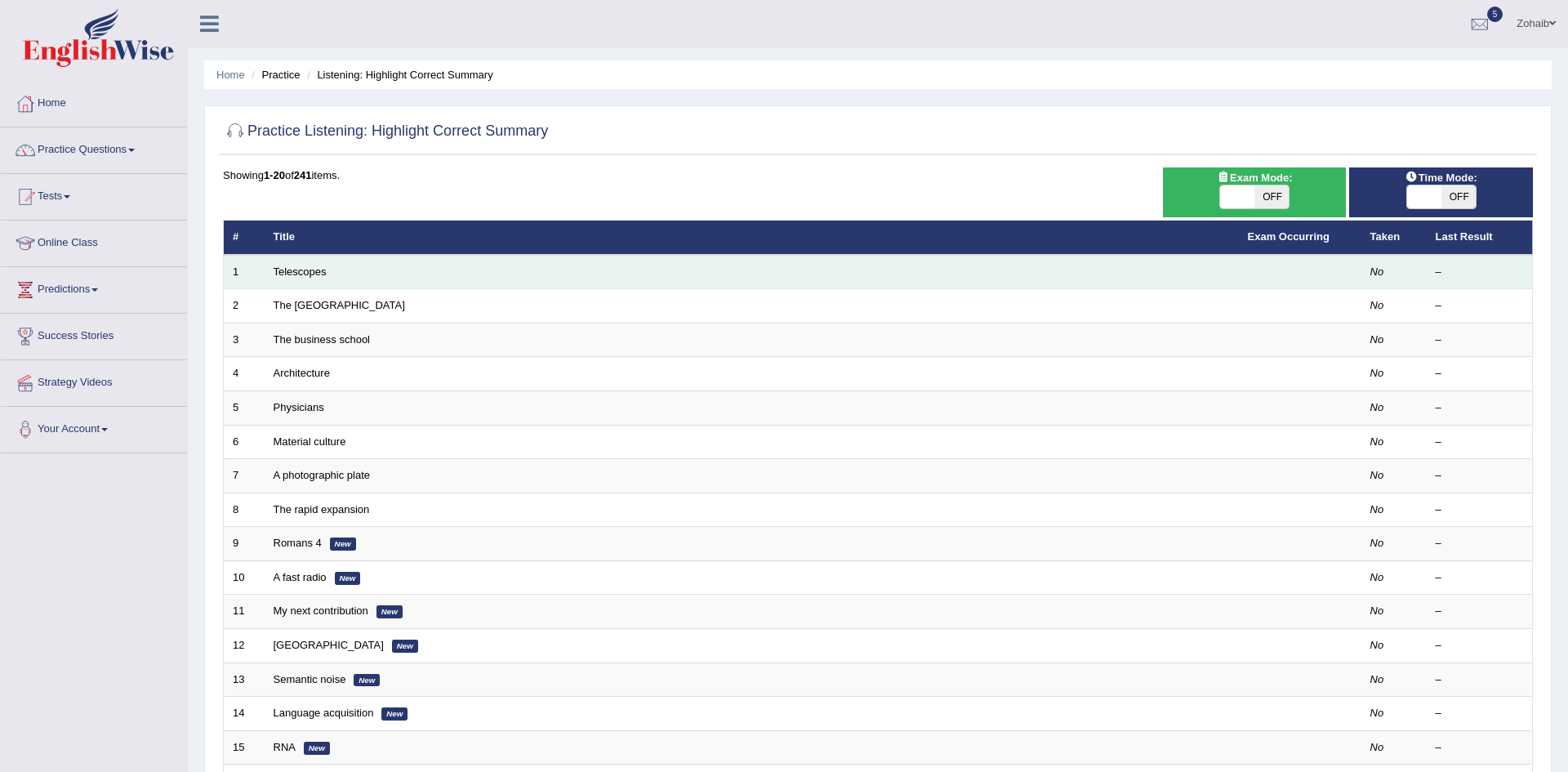
click at [307, 264] on td "Telescopes" at bounding box center [752, 271] width 974 height 34
click at [305, 268] on link "Telescopes" at bounding box center [300, 272] width 53 height 12
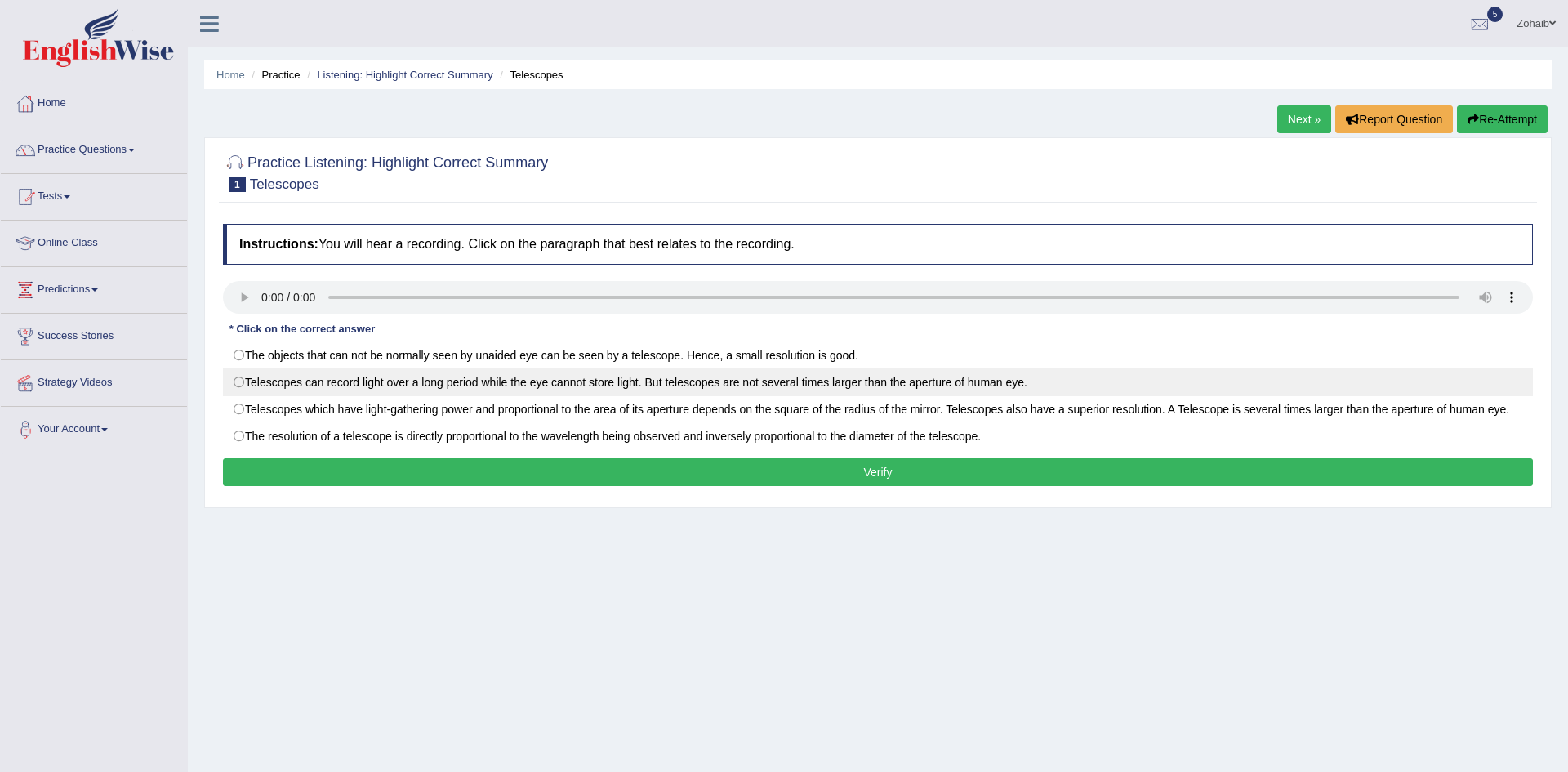
click at [240, 383] on label "Telescopes can record light over a long period while the eye cannot store light…" at bounding box center [878, 383] width 1310 height 28
radio input "true"
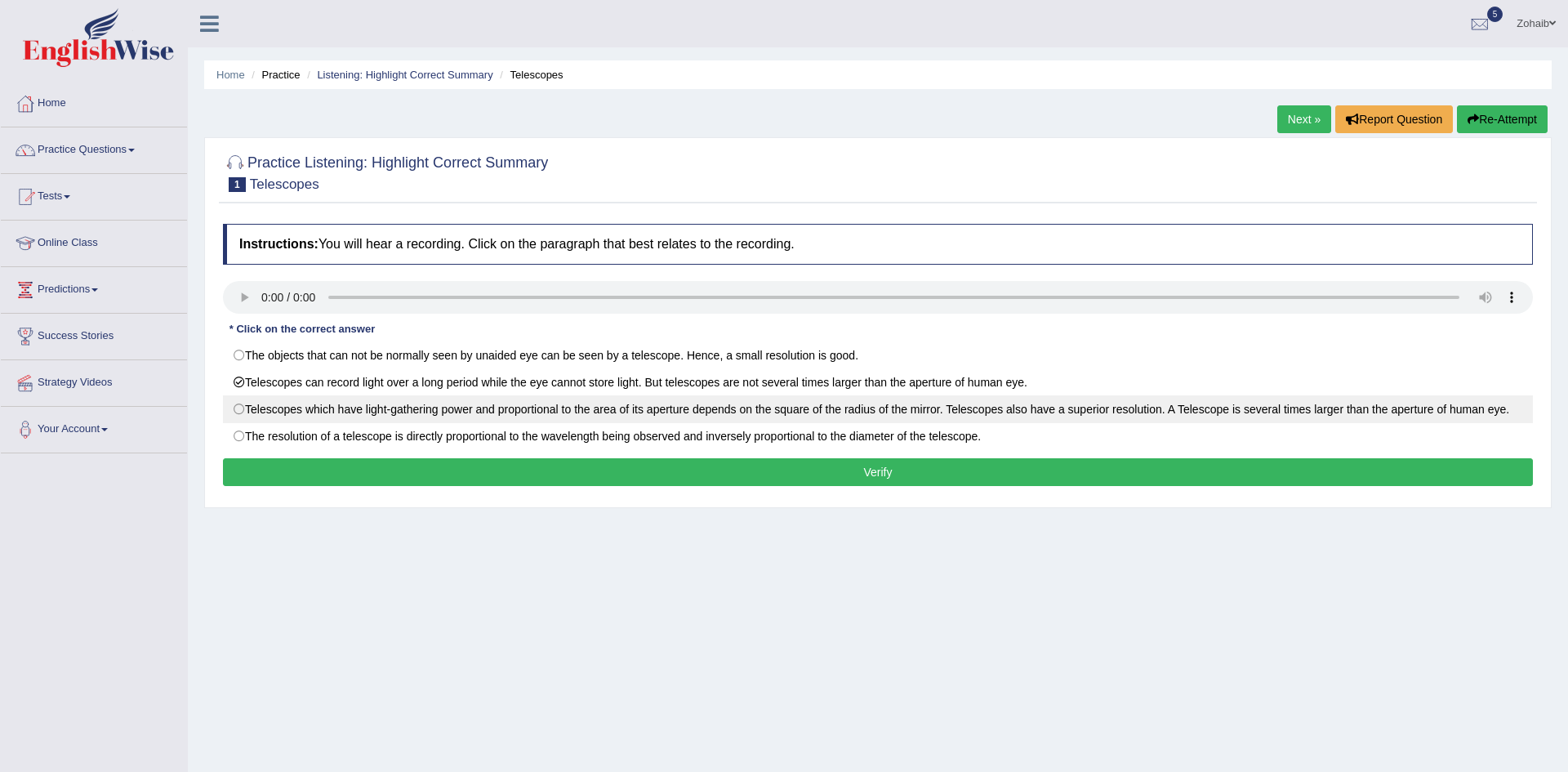
click at [316, 418] on label "Telescopes which have light-gathering power and proportional to the area of its…" at bounding box center [878, 410] width 1310 height 28
radio input "true"
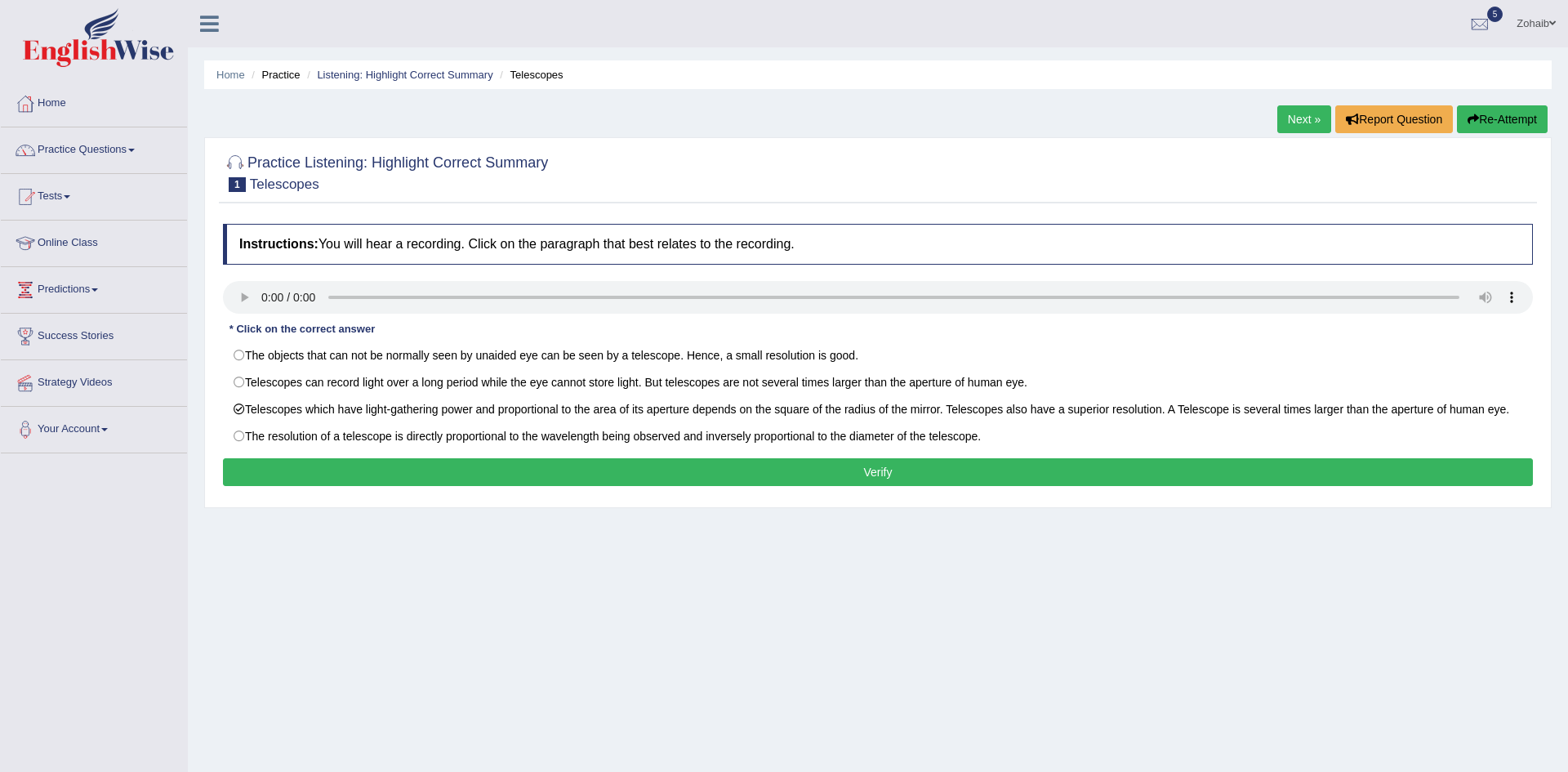
click at [318, 486] on button "Verify" at bounding box center [878, 472] width 1310 height 28
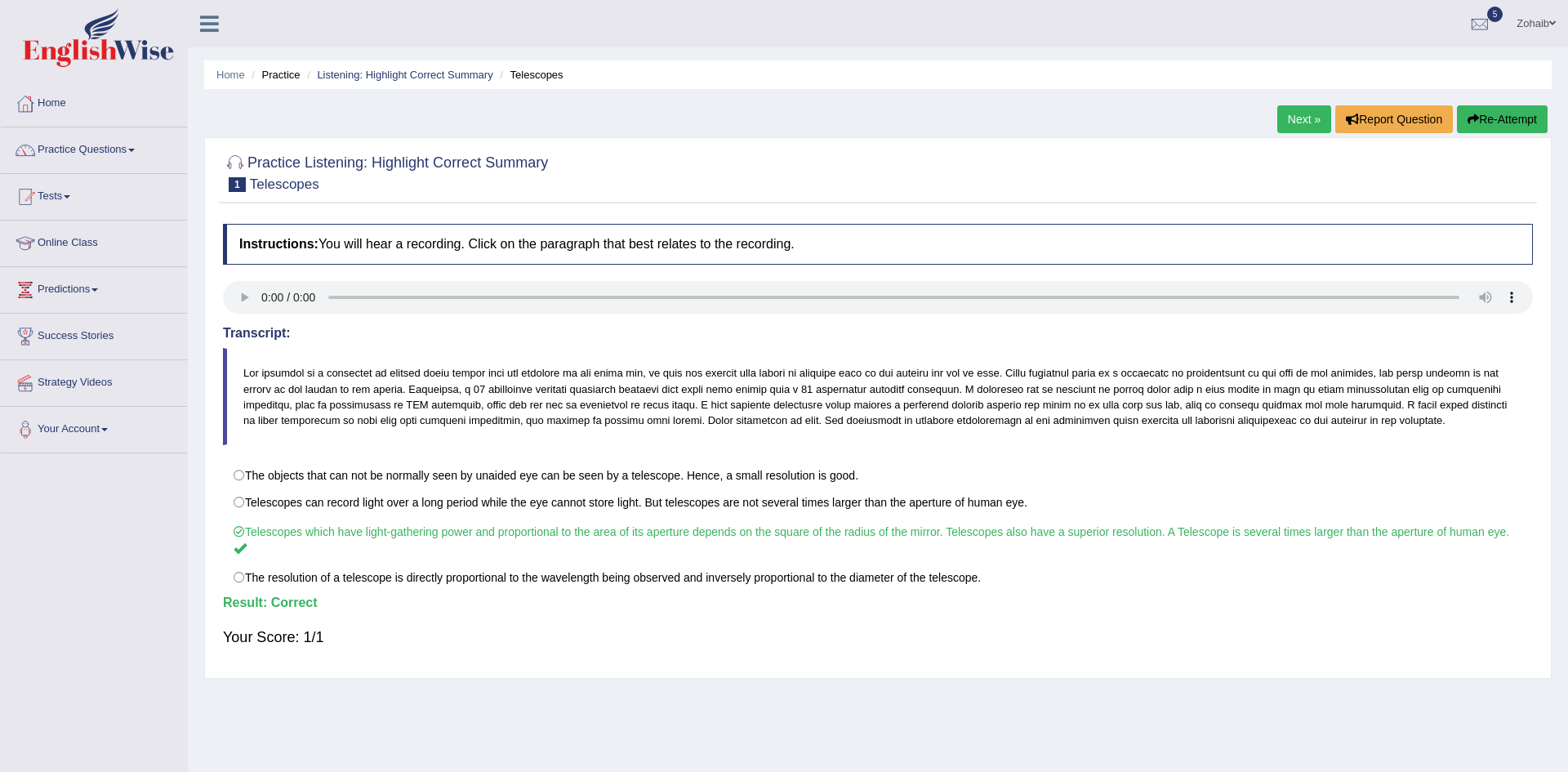
click at [1282, 115] on link "Next »" at bounding box center [1304, 119] width 54 height 28
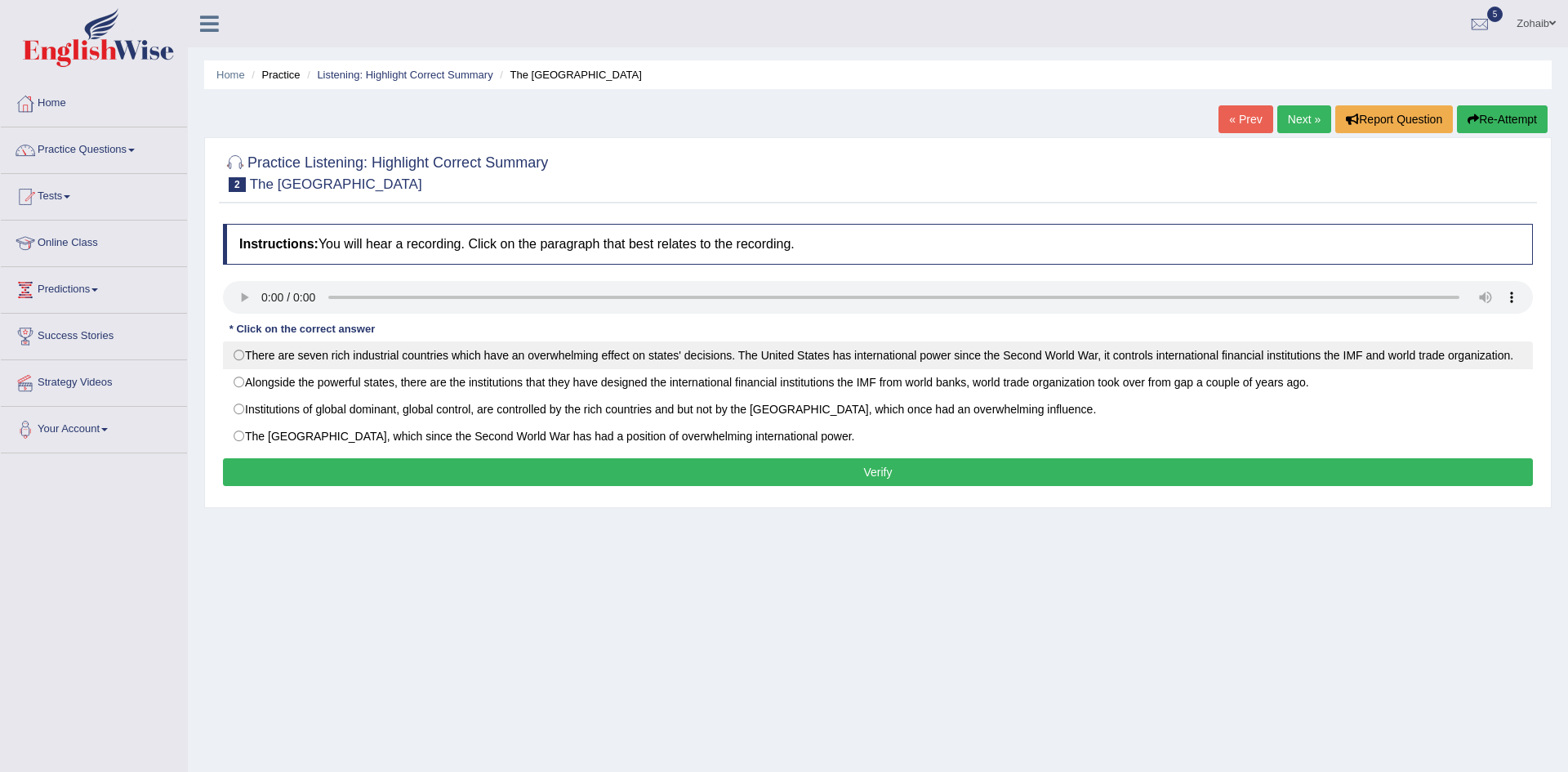
click at [229, 355] on label "There are seven rich industrial countries which have an overwhelming effect on …" at bounding box center [878, 356] width 1310 height 28
radio input "true"
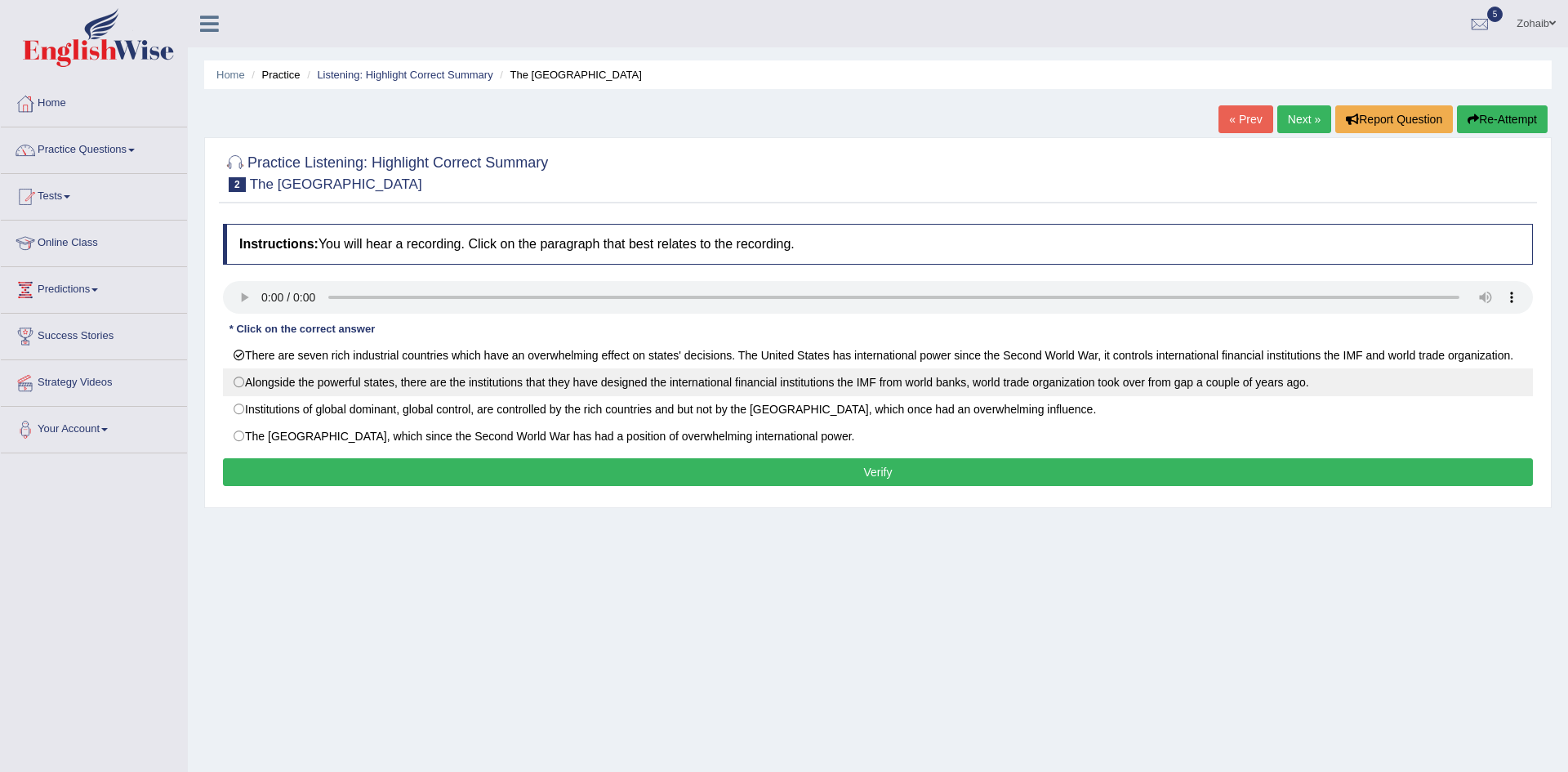
click at [352, 389] on label "Alongside the powerful states, there are the institutions that they have design…" at bounding box center [878, 383] width 1310 height 28
radio input "true"
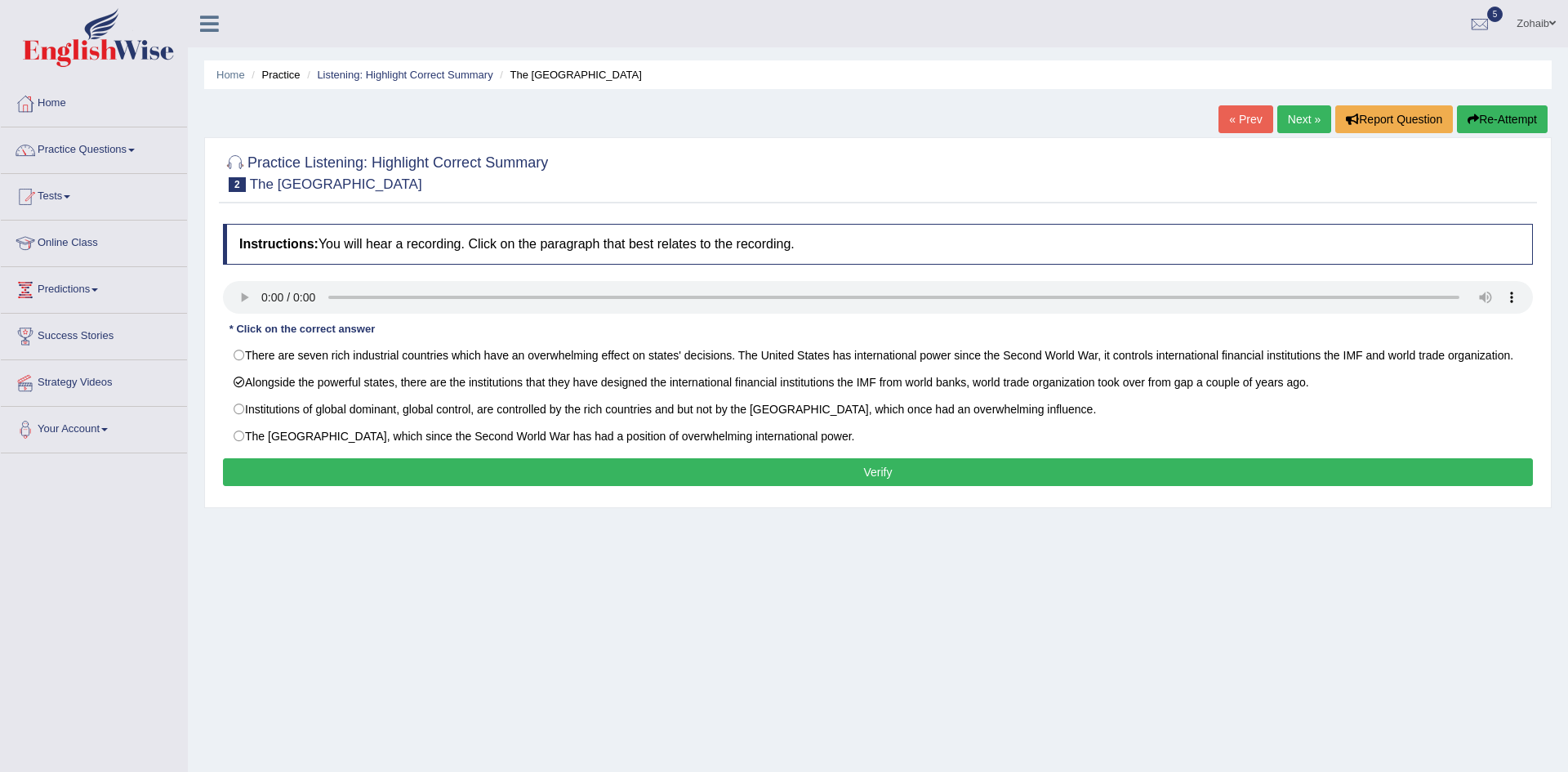
click at [353, 456] on div "Instructions: You will hear a recording. Click on the paragraph that best relat…" at bounding box center [877, 356] width 1318 height 283
click at [352, 468] on button "Verify" at bounding box center [878, 472] width 1310 height 28
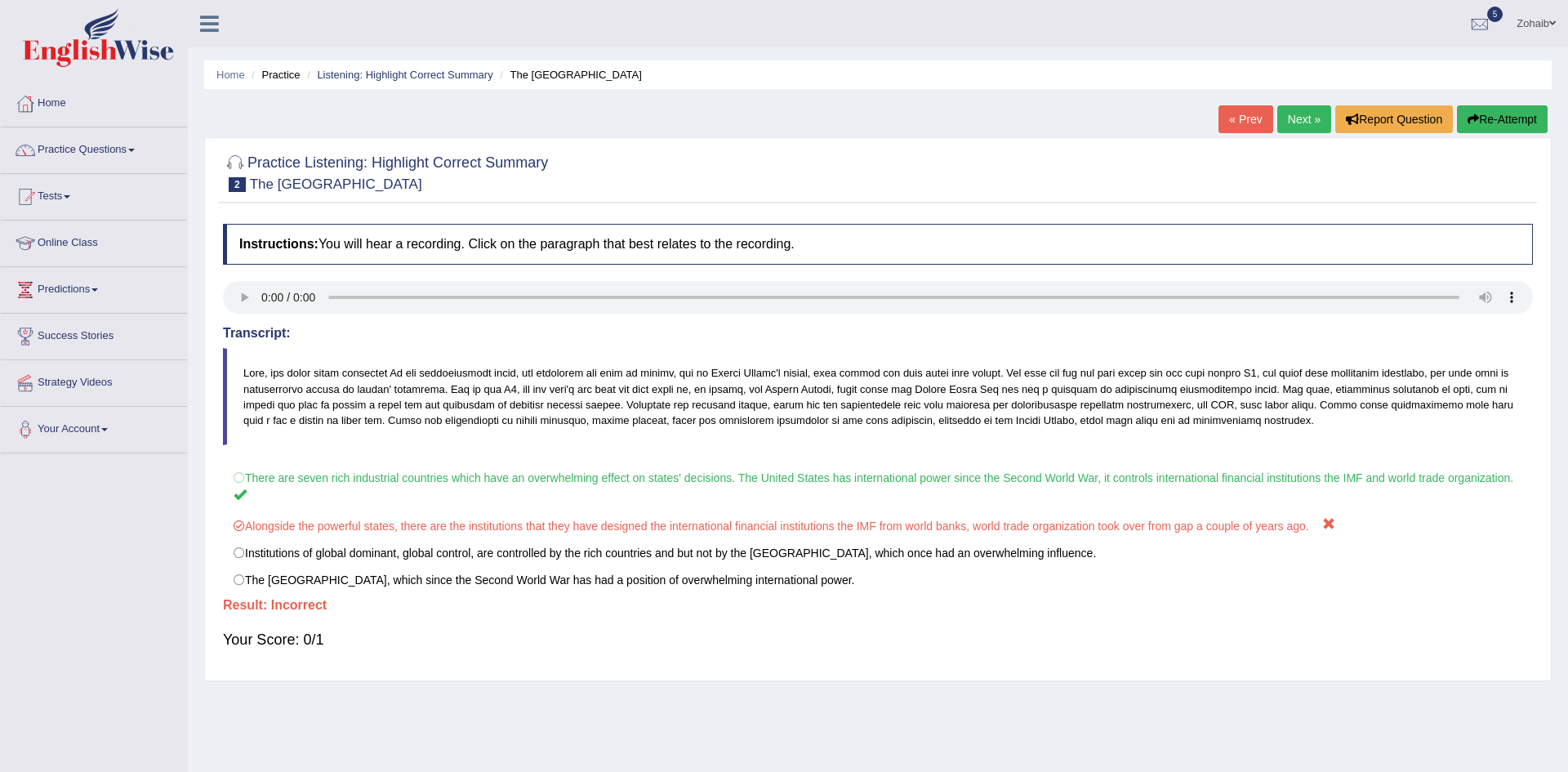
click at [1286, 133] on div "« Prev Next » Report Question Re-Attempt" at bounding box center [1385, 121] width 333 height 32
click at [1296, 109] on link "Next »" at bounding box center [1304, 119] width 54 height 28
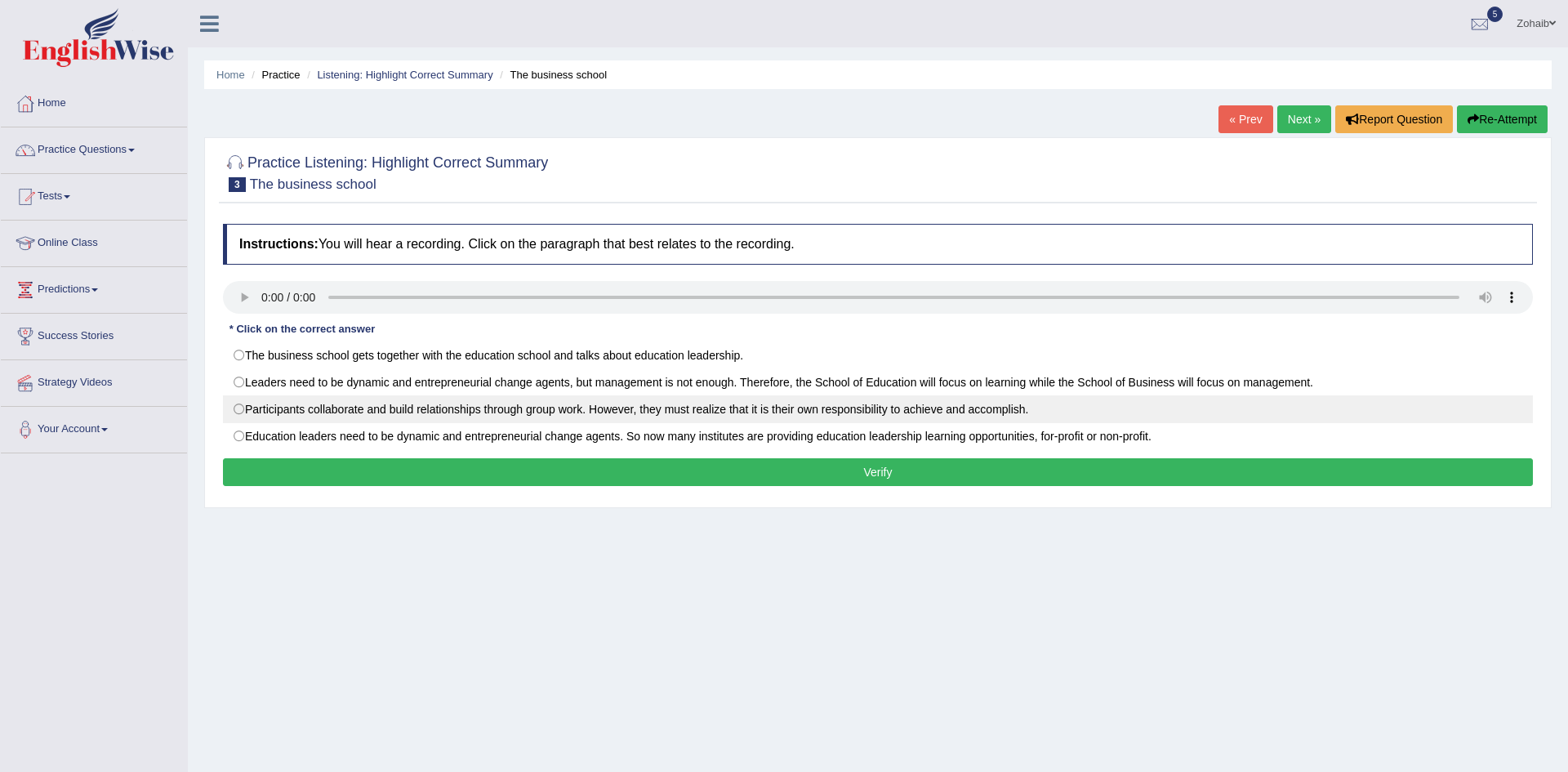
click at [275, 423] on label "Participants collaborate and build relationships through group work. However, t…" at bounding box center [878, 410] width 1310 height 28
radio input "true"
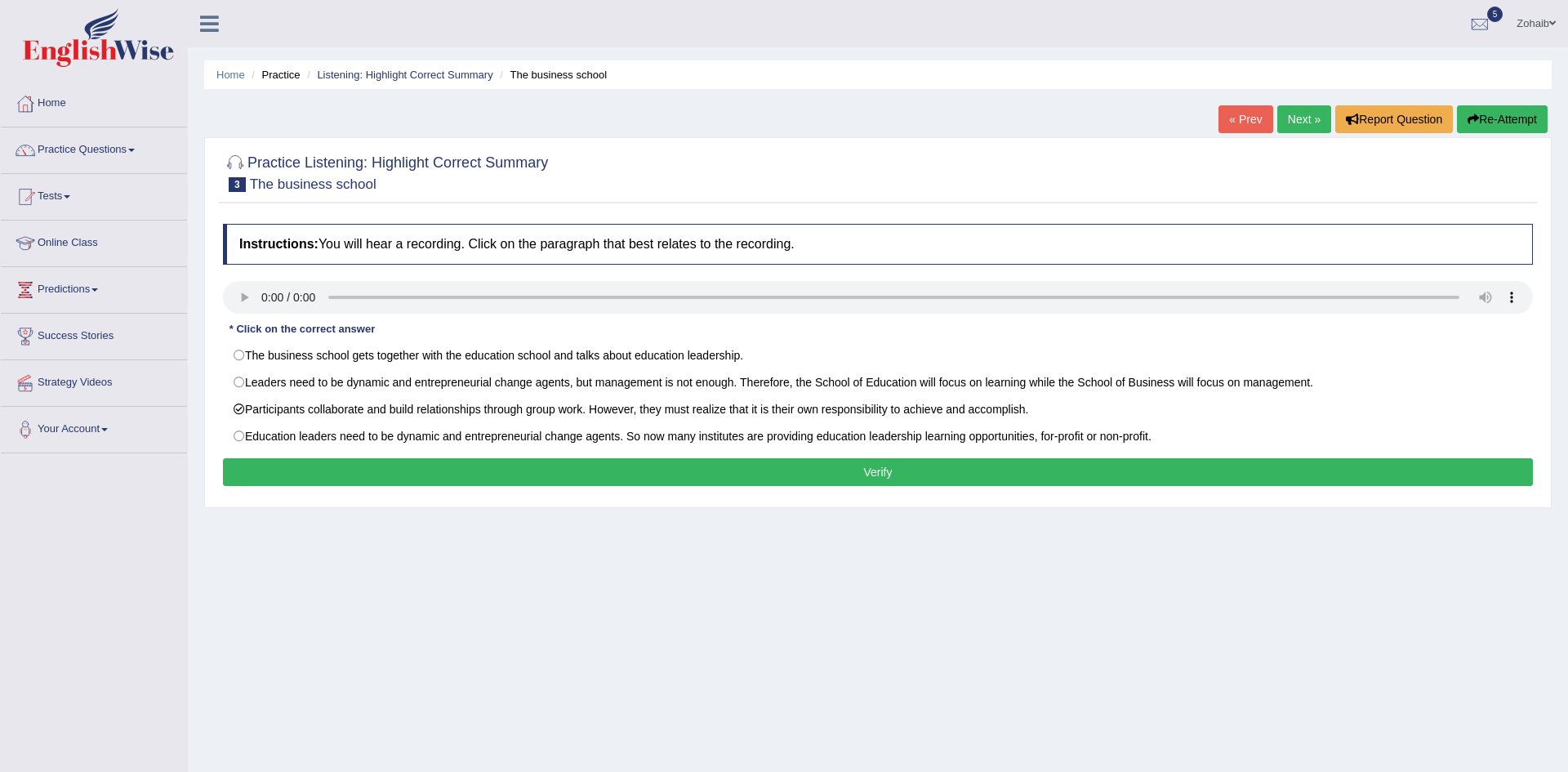
click at [294, 475] on button "Verify" at bounding box center [878, 472] width 1310 height 28
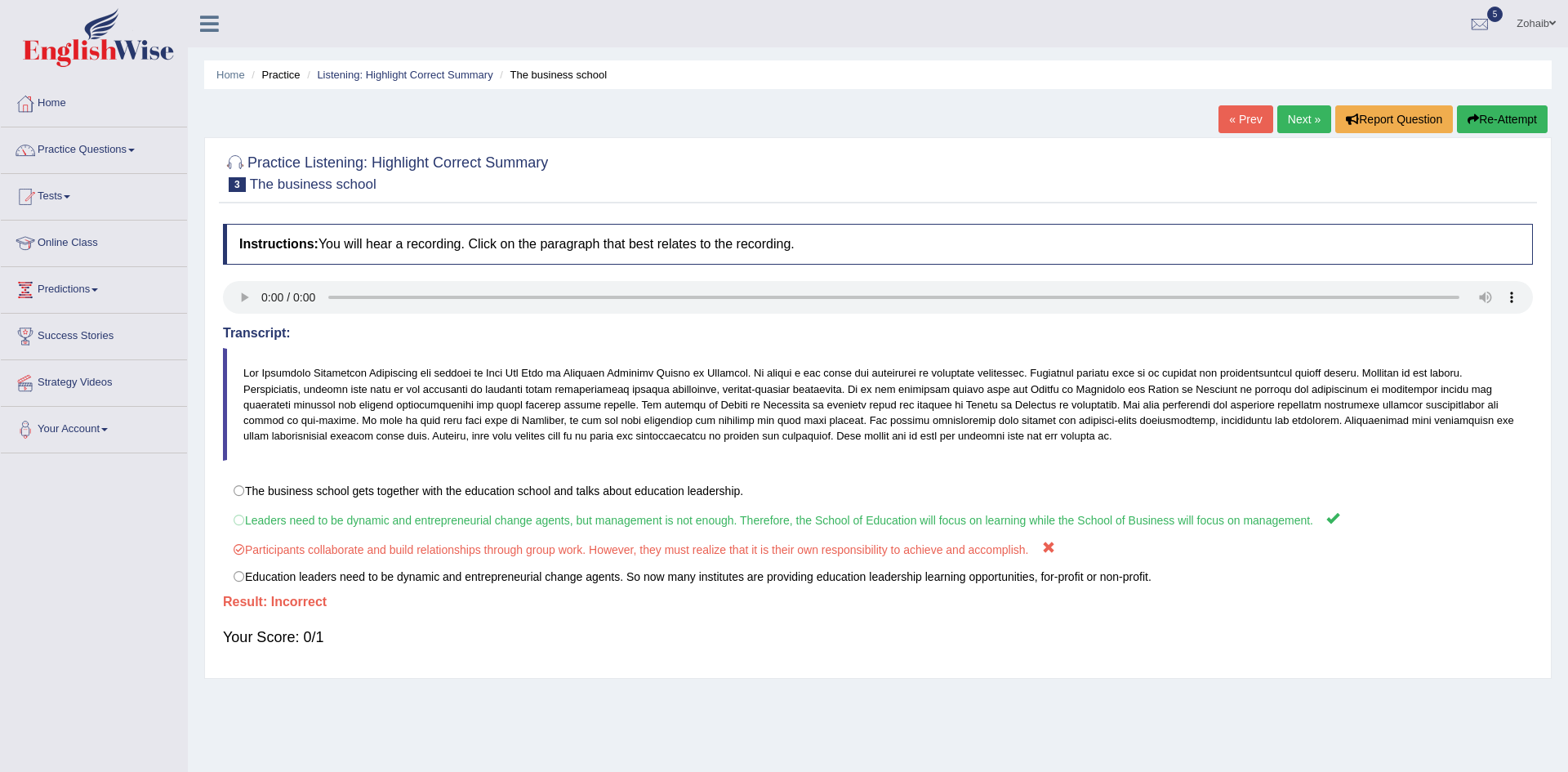
click at [1302, 113] on link "Next »" at bounding box center [1304, 119] width 54 height 28
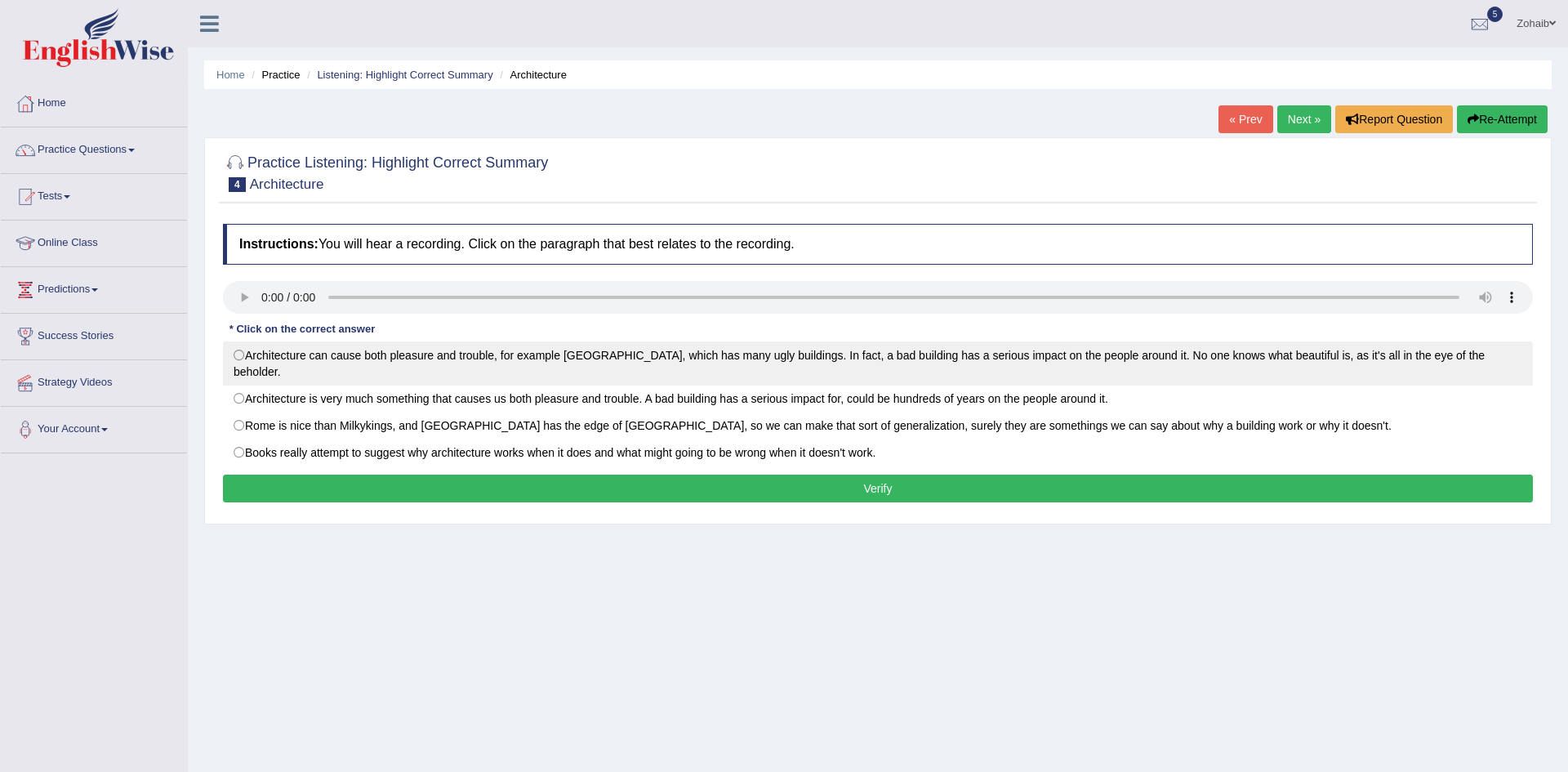
click at [264, 353] on label "Architecture can cause both pleasure and trouble, for example London, which has…" at bounding box center [878, 363] width 1310 height 44
radio input "true"
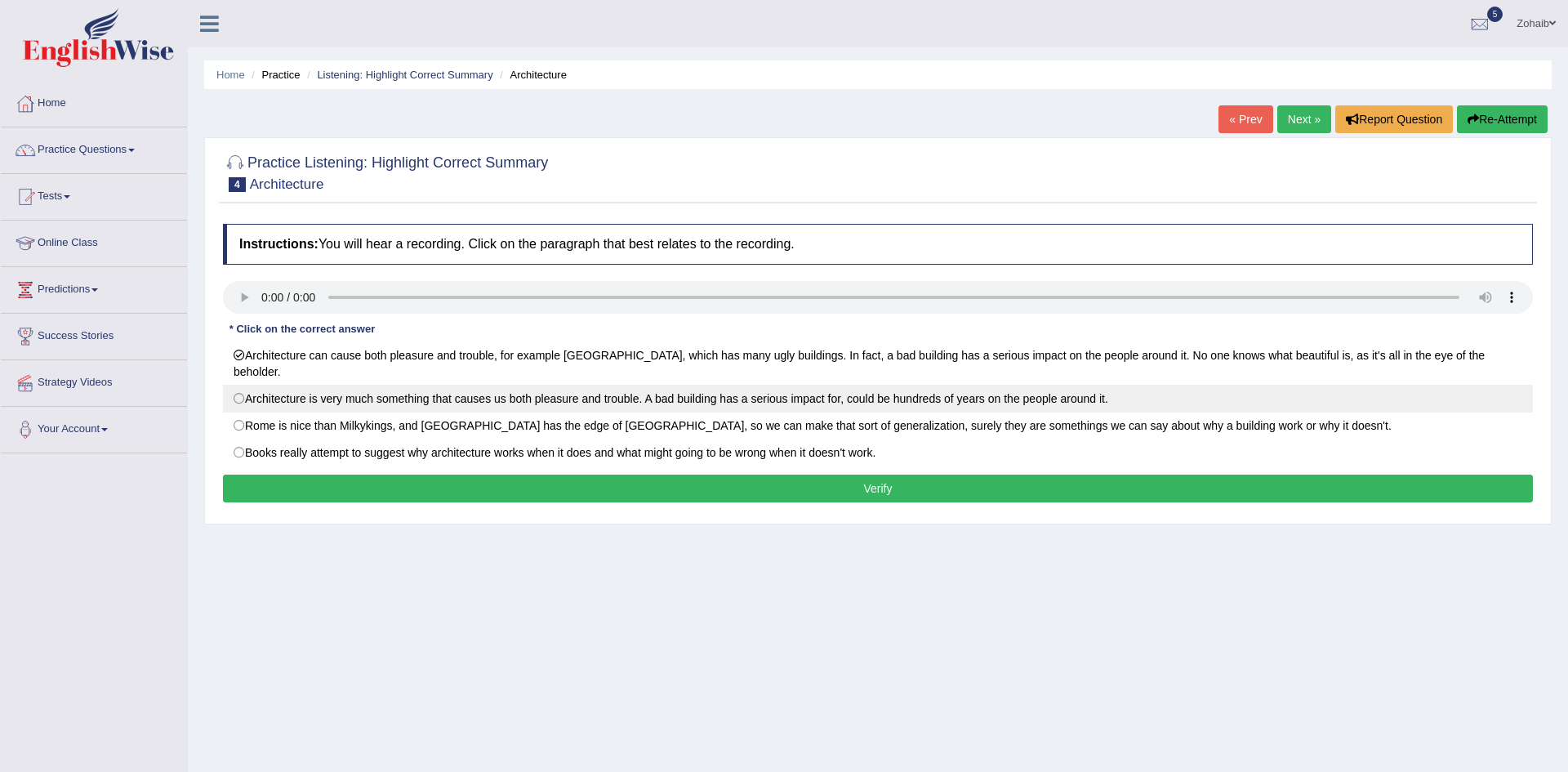
click at [267, 385] on label "Architecture is very much something that causes us both pleasure and trouble. A…" at bounding box center [878, 399] width 1310 height 28
radio input "true"
click at [294, 390] on label "Architecture is very much something that causes us both pleasure and trouble. A…" at bounding box center [878, 399] width 1310 height 28
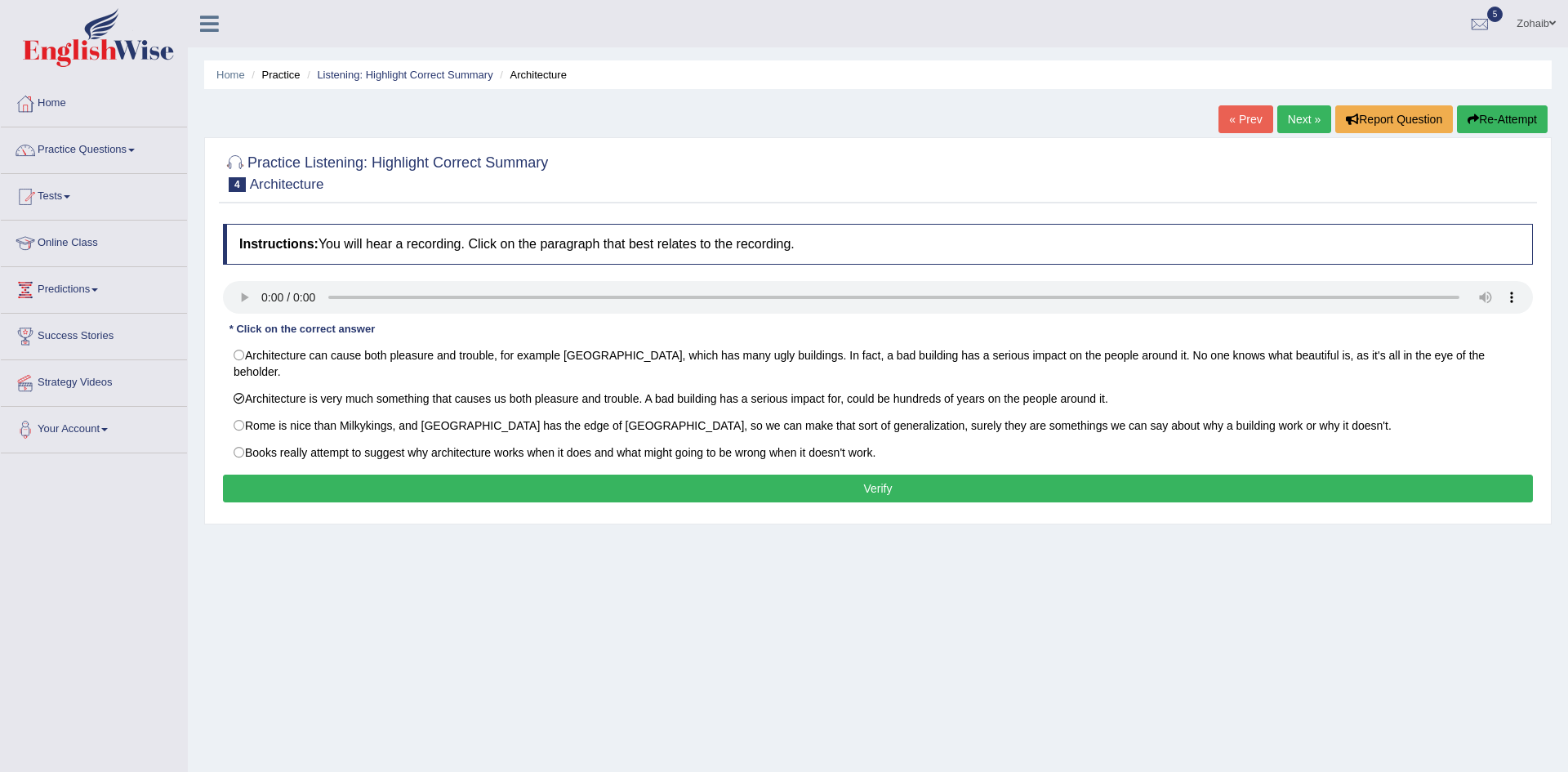
click at [276, 475] on button "Verify" at bounding box center [878, 489] width 1310 height 28
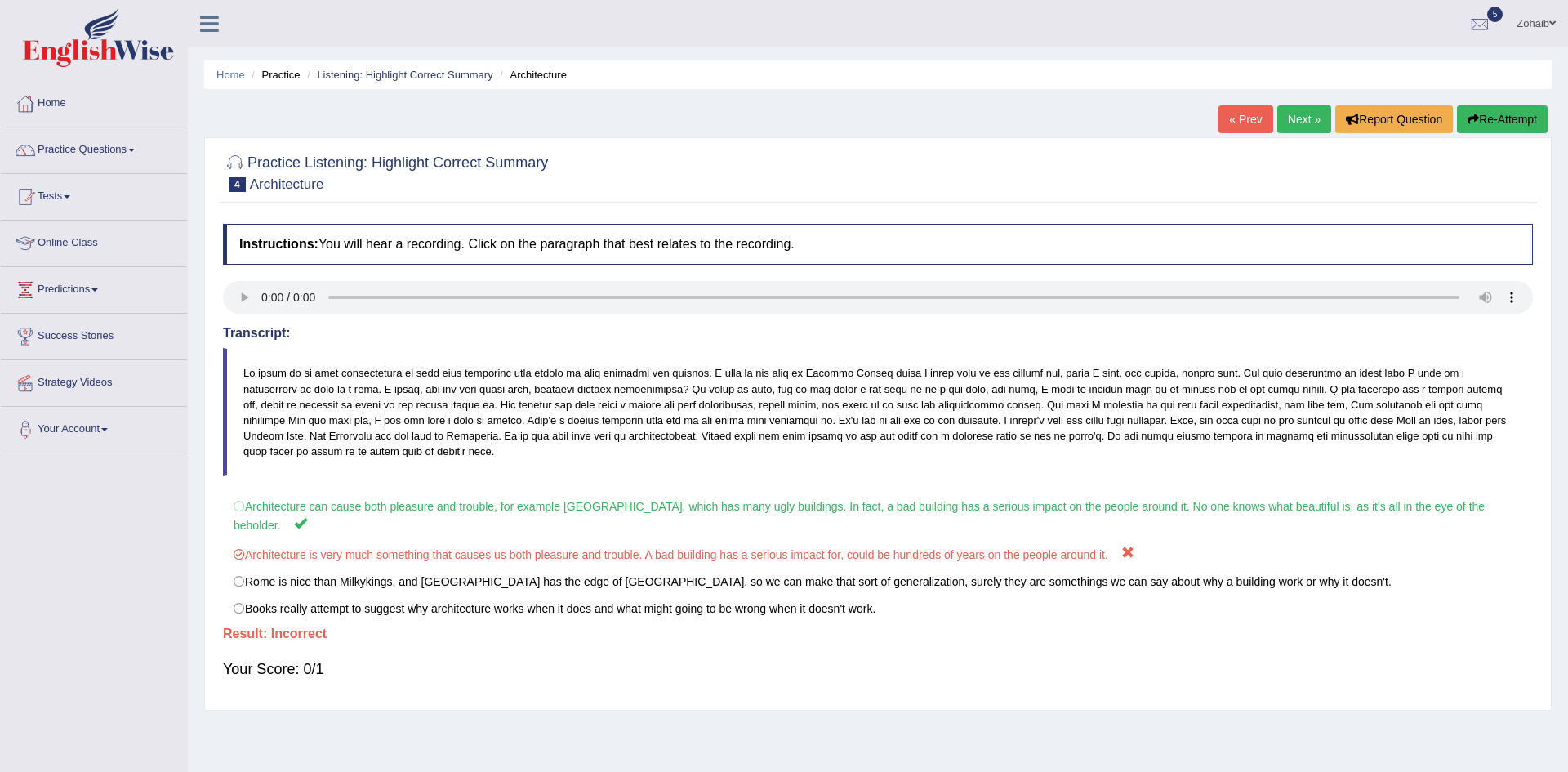
click at [606, 223] on div "Instructions: You will hear a recording. Click on the paragraph that best relat…" at bounding box center [877, 458] width 1318 height 486
click at [1306, 121] on link "Next »" at bounding box center [1304, 119] width 54 height 28
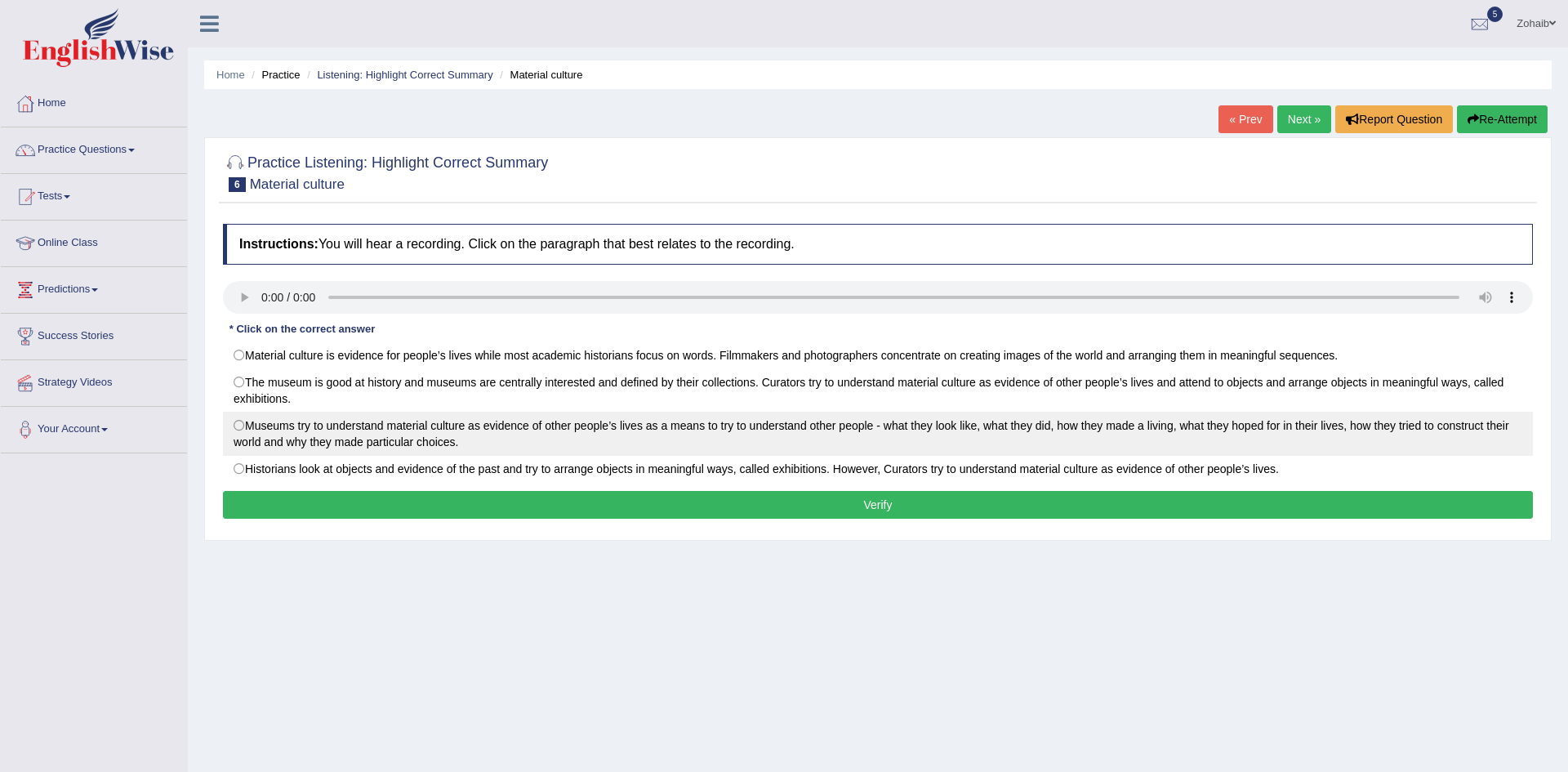
click at [279, 443] on label "Museums try to understand material culture as evidence of other people’s lives …" at bounding box center [878, 433] width 1310 height 44
radio input "true"
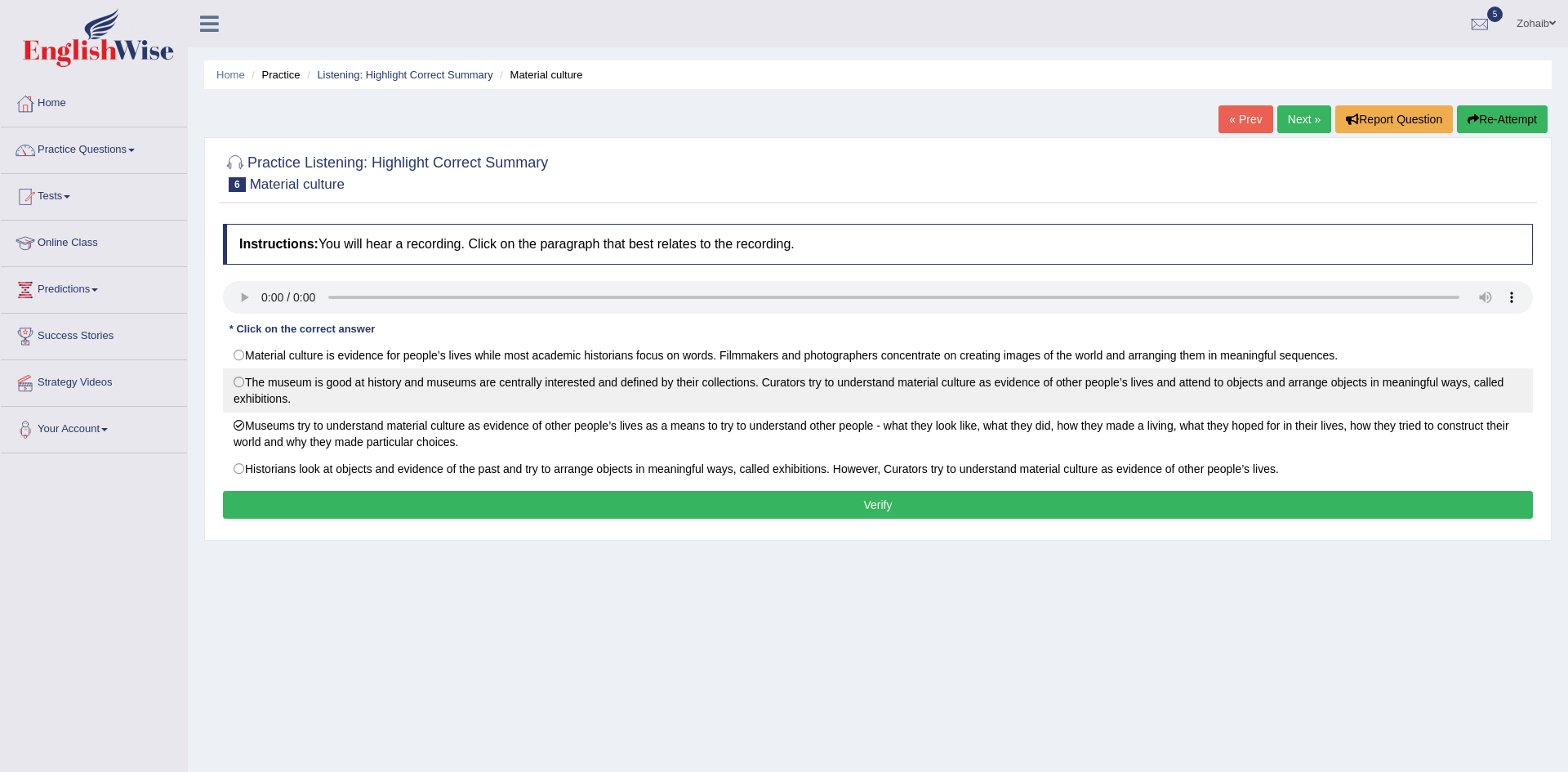
click at [262, 403] on label "The museum is good at history and museums are centrally interested and defined …" at bounding box center [878, 390] width 1310 height 44
radio input "true"
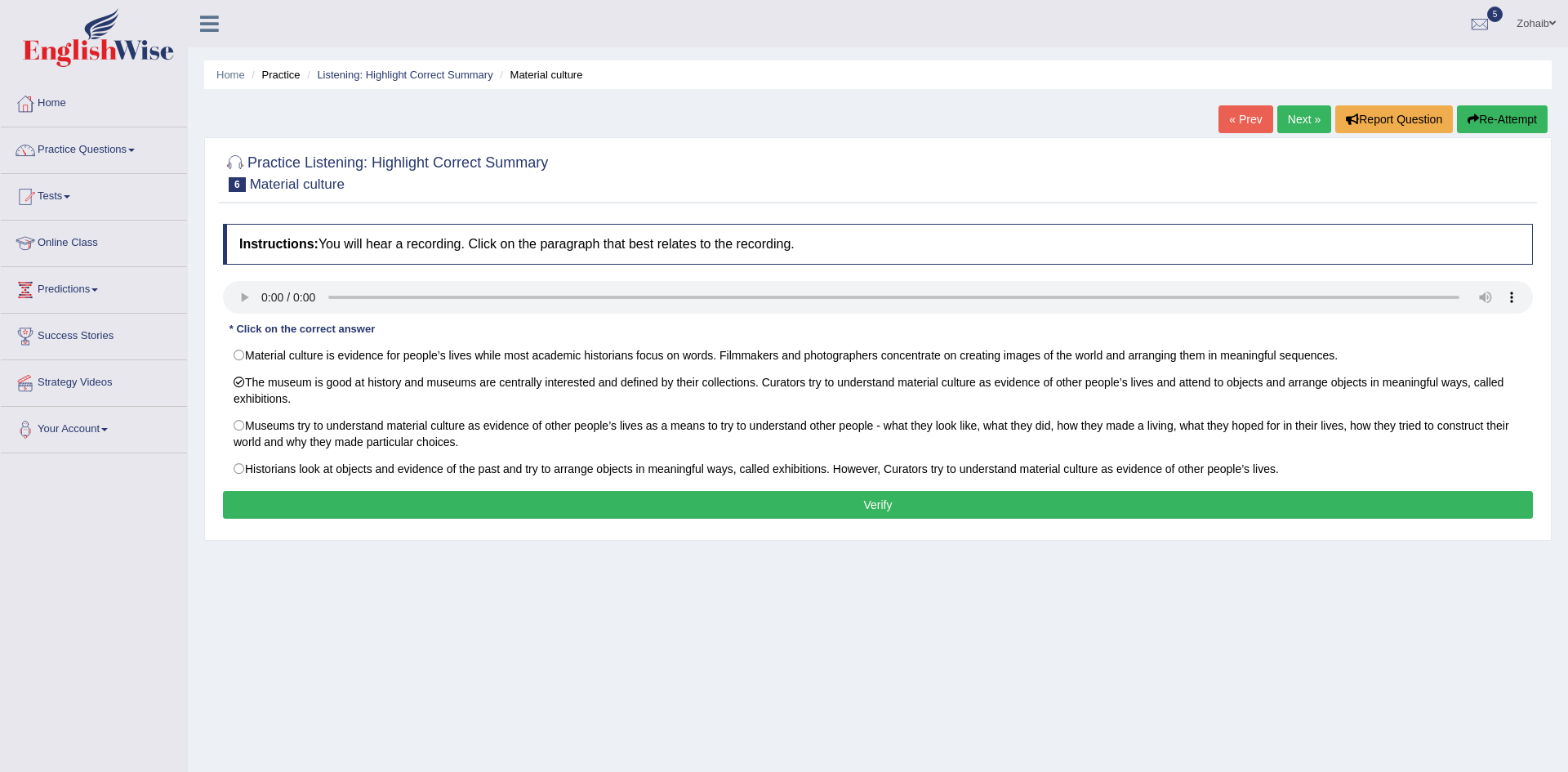
click at [276, 508] on button "Verify" at bounding box center [878, 505] width 1310 height 28
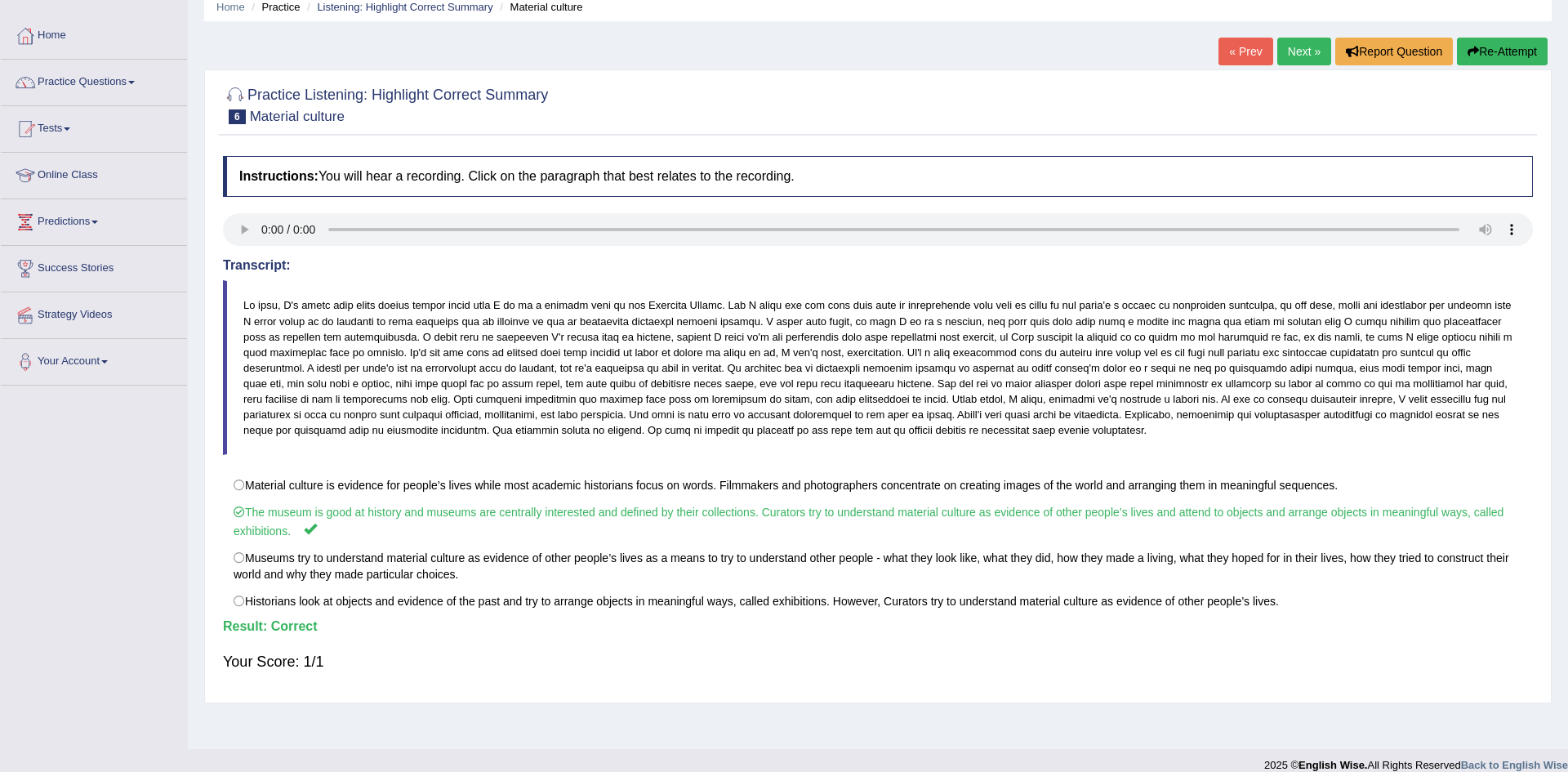
scroll to position [85, 0]
